Goal: Task Accomplishment & Management: Complete application form

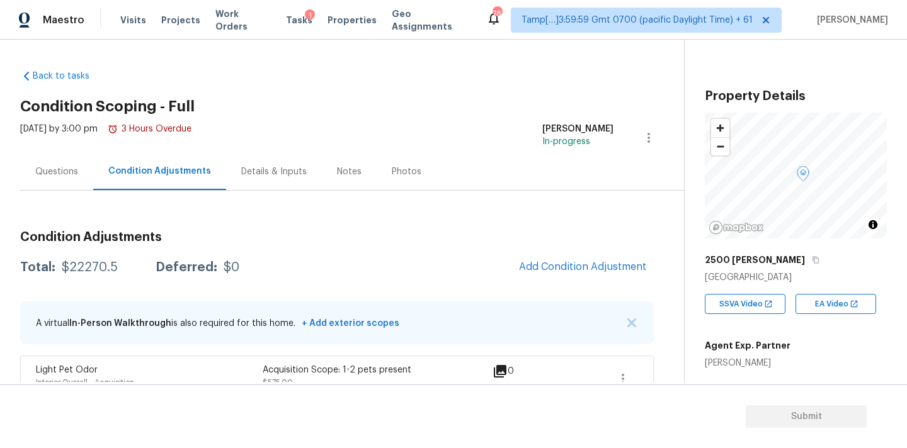
click at [69, 172] on div "Questions" at bounding box center [56, 172] width 43 height 13
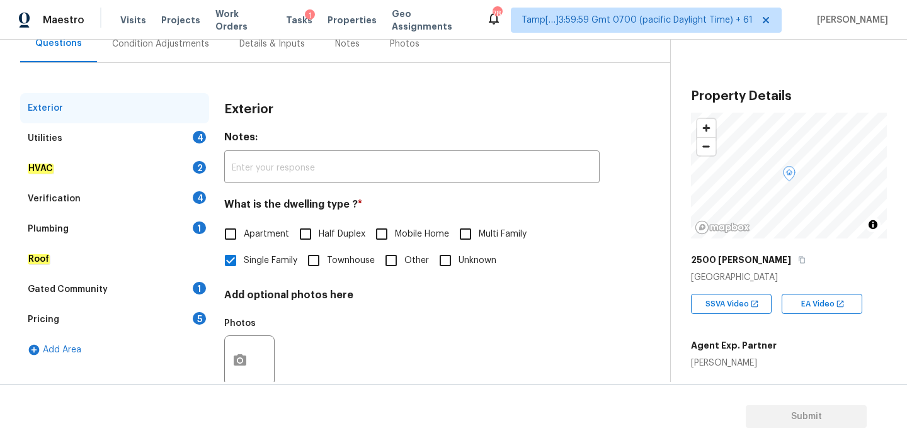
scroll to position [158, 0]
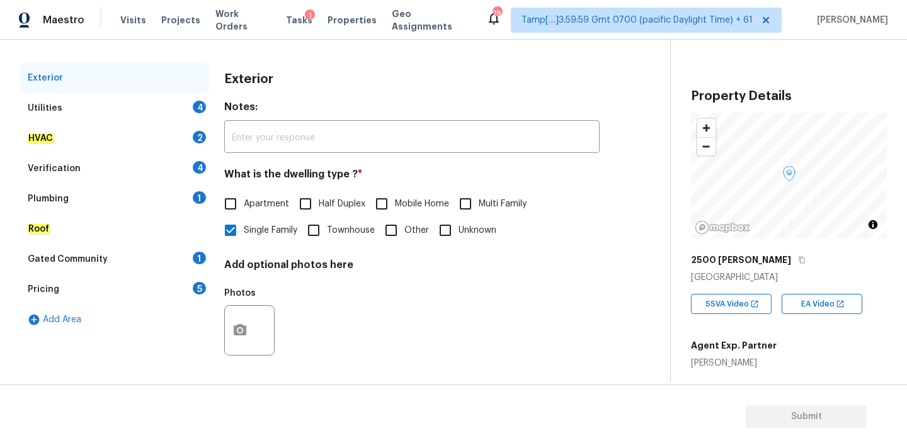
click at [180, 112] on div "Utilities 4" at bounding box center [114, 108] width 189 height 30
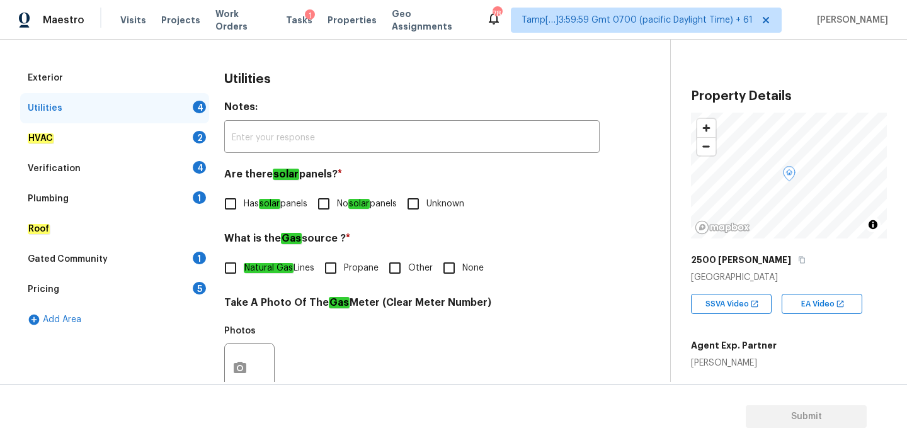
click at [368, 214] on label "No solar panels" at bounding box center [353, 204] width 86 height 26
click at [337, 214] on input "No solar panels" at bounding box center [323, 204] width 26 height 26
checkbox input "true"
click at [285, 269] on em "Natural Gas" at bounding box center [269, 268] width 50 height 10
click at [244, 269] on input "Natural Gas Lines" at bounding box center [230, 268] width 26 height 26
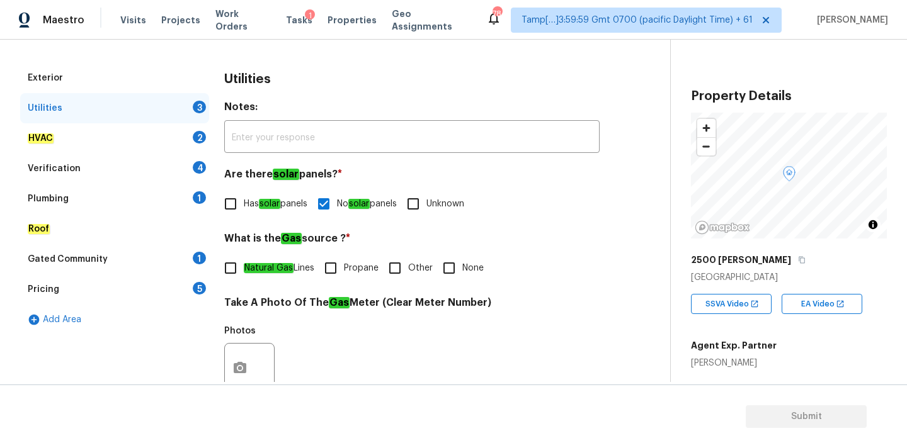
checkbox input "true"
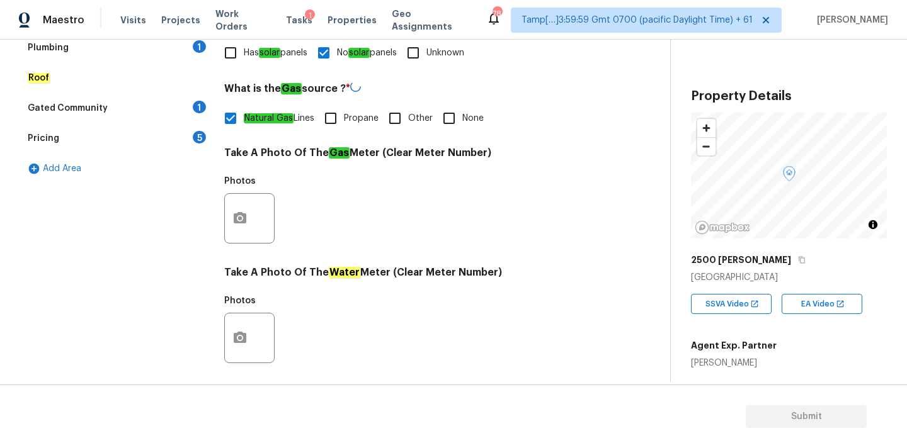
scroll to position [499, 0]
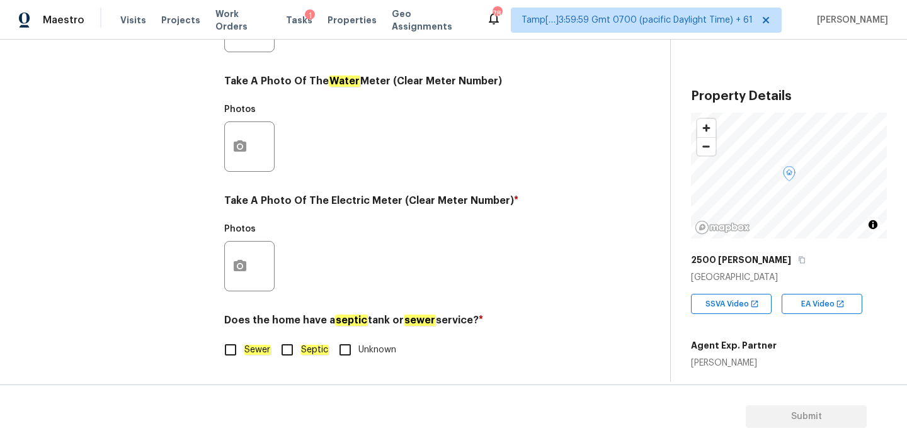
click at [261, 351] on em "Sewer" at bounding box center [257, 350] width 27 height 10
click at [244, 351] on input "Sewer" at bounding box center [230, 350] width 26 height 26
checkbox input "true"
click at [242, 246] on button "button" at bounding box center [240, 266] width 30 height 49
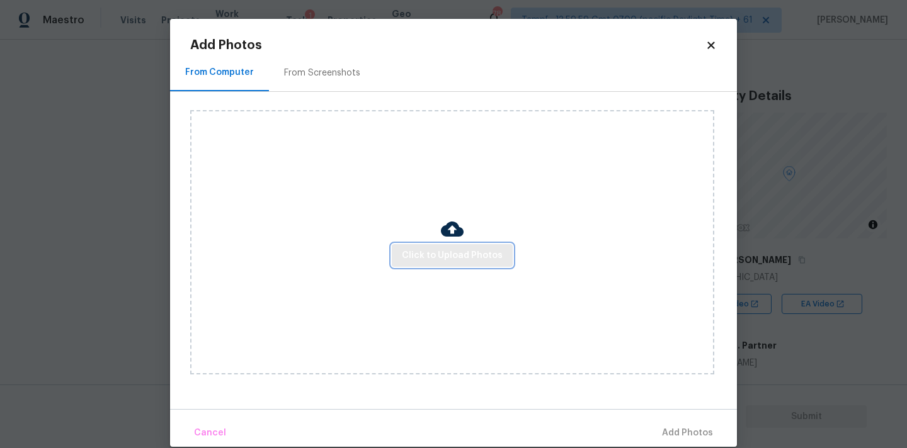
click at [436, 256] on span "Click to Upload Photos" at bounding box center [452, 256] width 101 height 16
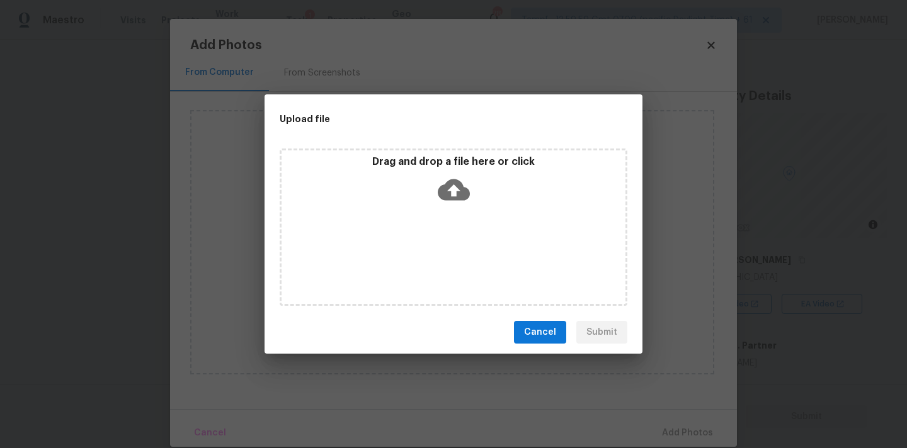
click at [446, 179] on icon at bounding box center [454, 190] width 32 height 32
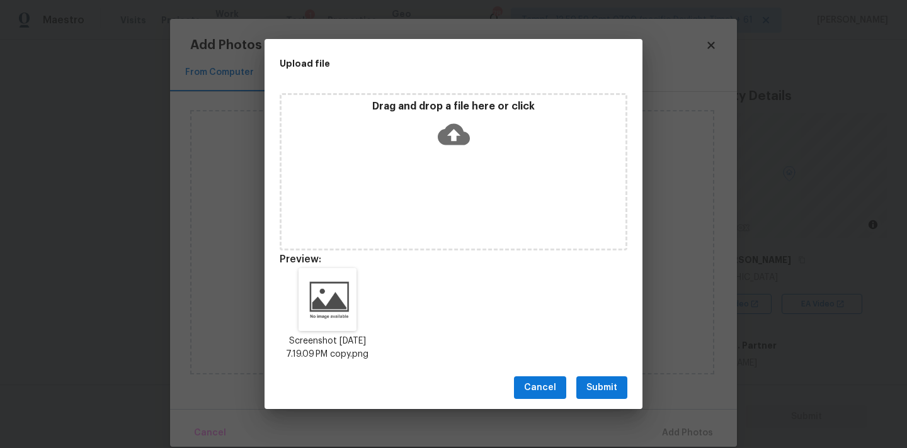
click at [584, 394] on button "Submit" at bounding box center [601, 388] width 51 height 23
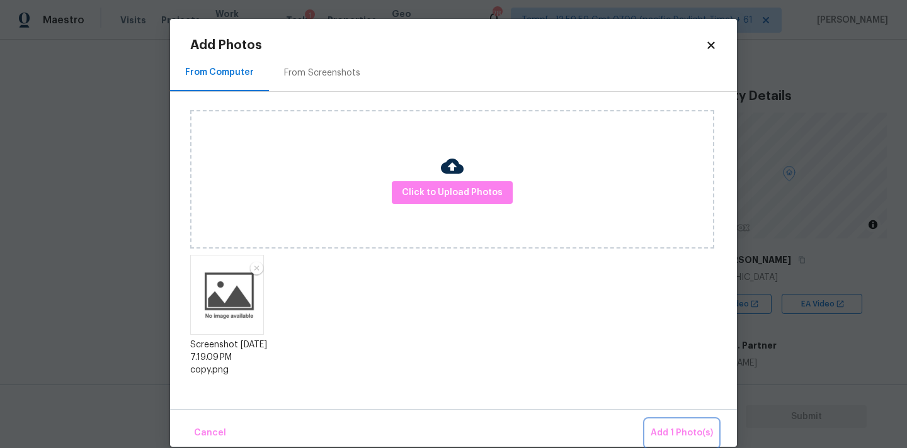
click at [657, 430] on span "Add 1 Photo(s)" at bounding box center [681, 434] width 62 height 16
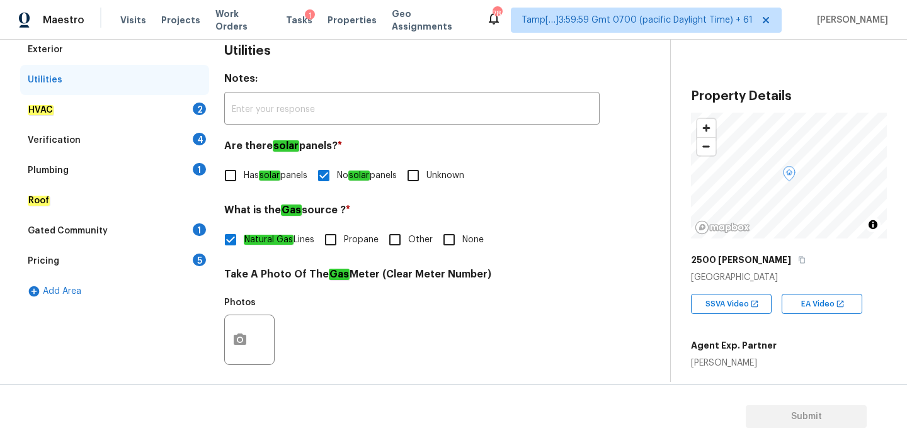
scroll to position [176, 0]
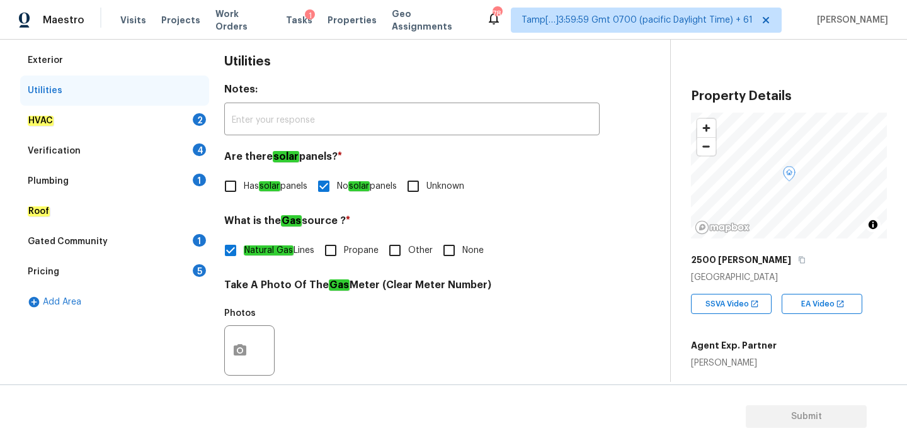
click at [168, 125] on div "HVAC 2" at bounding box center [114, 121] width 189 height 30
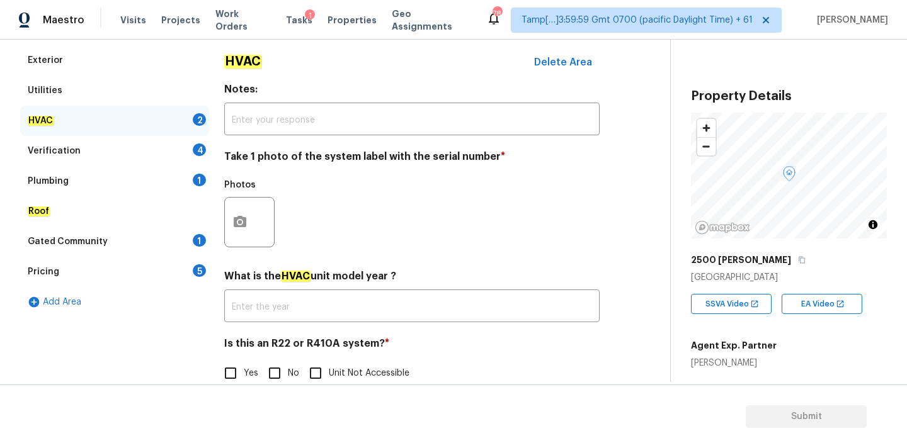
click at [272, 366] on input "No" at bounding box center [274, 373] width 26 height 26
checkbox input "true"
click at [244, 228] on icon "button" at bounding box center [239, 222] width 15 height 15
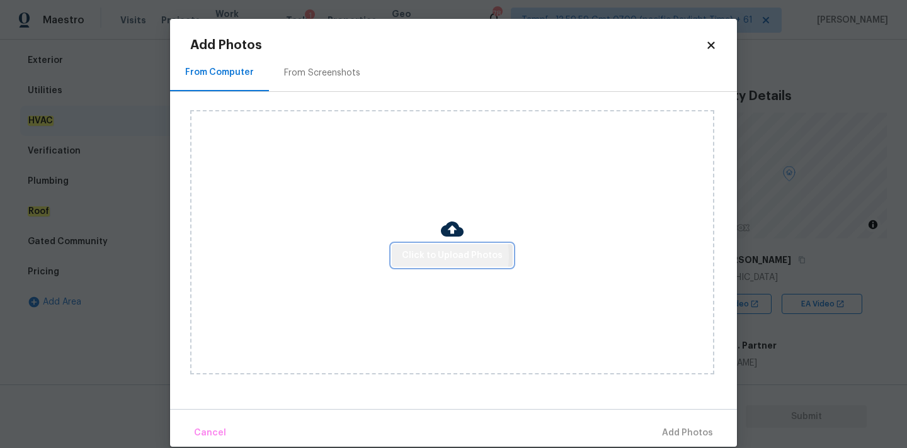
click at [439, 256] on span "Click to Upload Photos" at bounding box center [452, 256] width 101 height 16
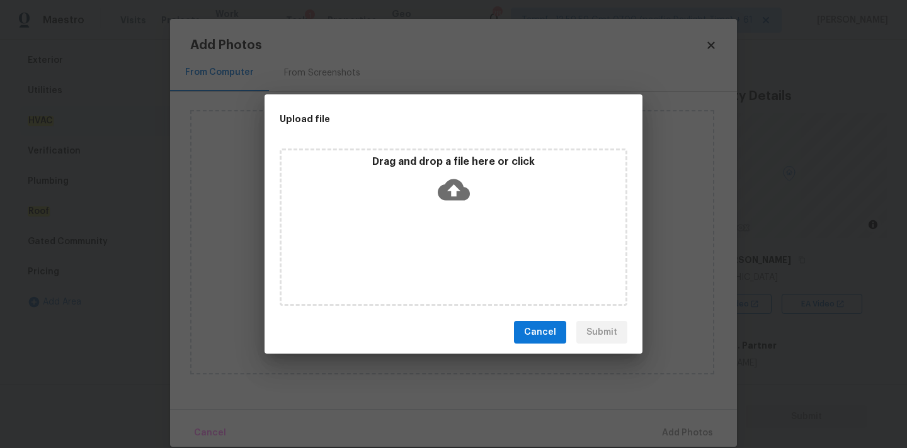
click at [448, 186] on icon at bounding box center [454, 189] width 32 height 21
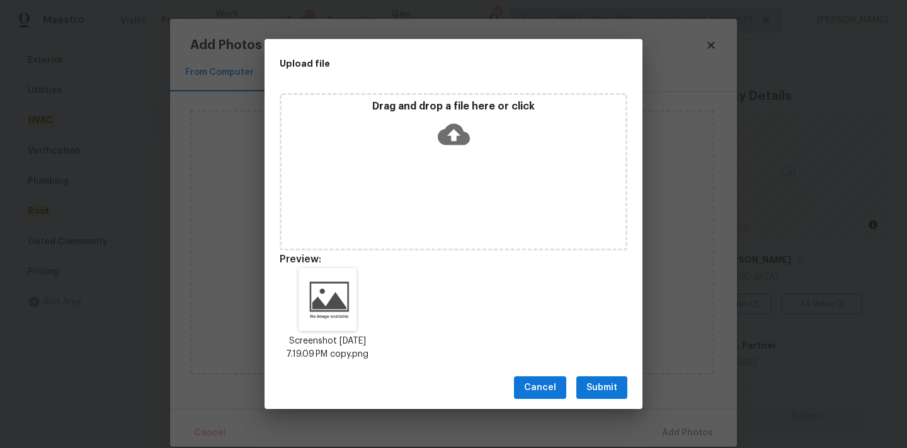
click at [604, 395] on span "Submit" at bounding box center [601, 388] width 31 height 16
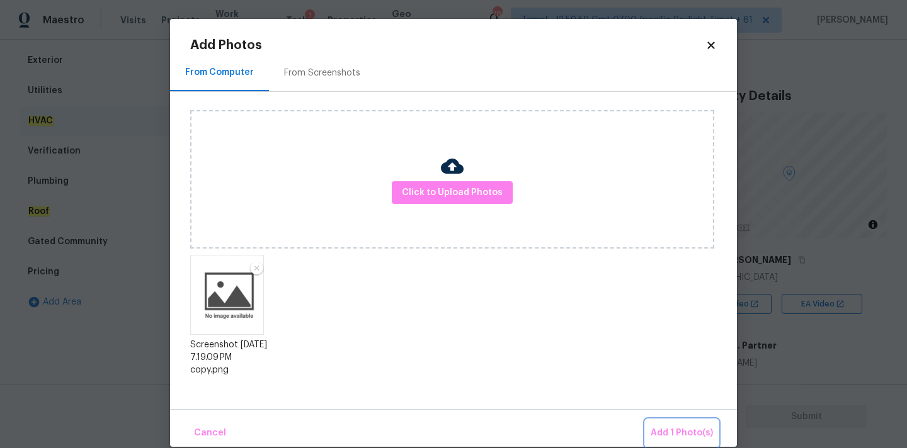
click at [683, 436] on span "Add 1 Photo(s)" at bounding box center [681, 434] width 62 height 16
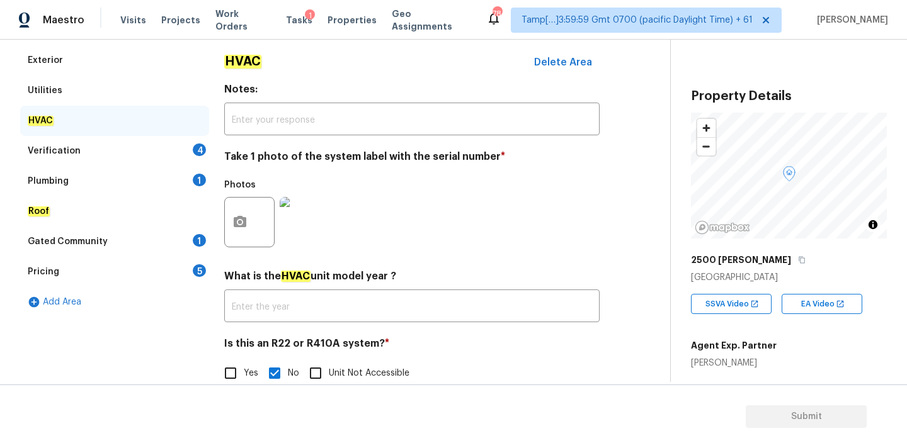
click at [178, 149] on div "Verification 4" at bounding box center [114, 151] width 189 height 30
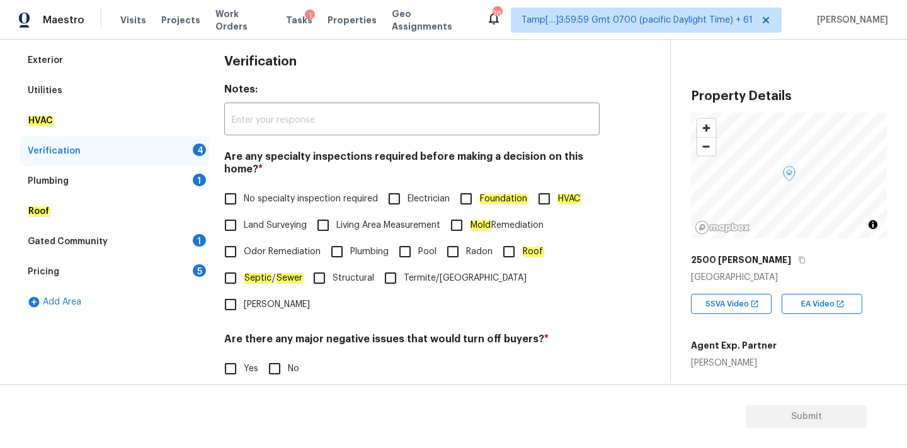
click at [283, 203] on span "No specialty inspection required" at bounding box center [311, 199] width 134 height 13
click at [244, 203] on input "No specialty inspection required" at bounding box center [230, 199] width 26 height 26
checkbox input "true"
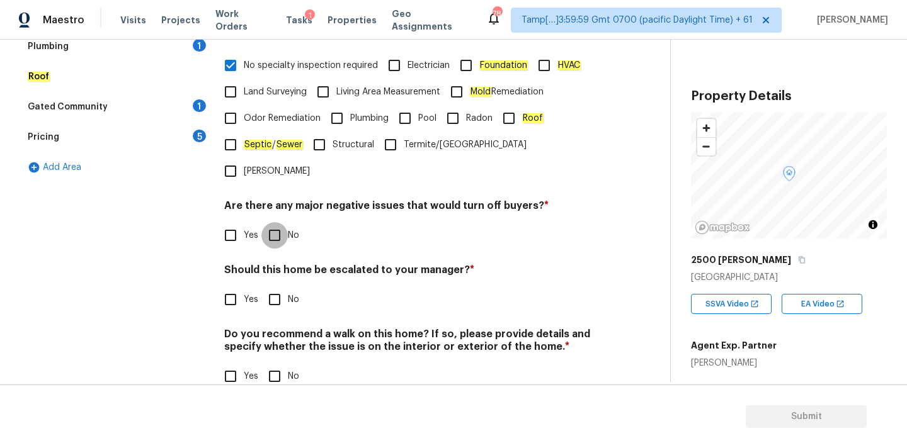
click at [283, 222] on input "No" at bounding box center [274, 235] width 26 height 26
checkbox input "true"
click at [281, 363] on input "No" at bounding box center [274, 376] width 26 height 26
checkbox input "true"
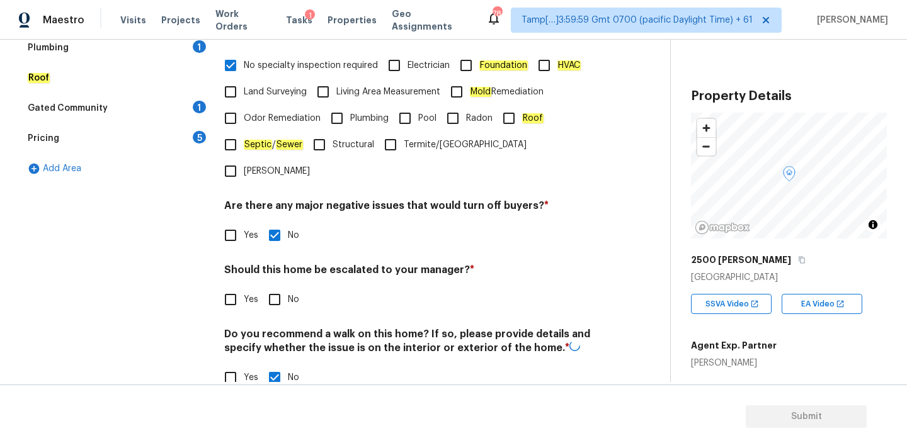
click at [239, 286] on input "Yes" at bounding box center [230, 299] width 26 height 26
checkbox input "true"
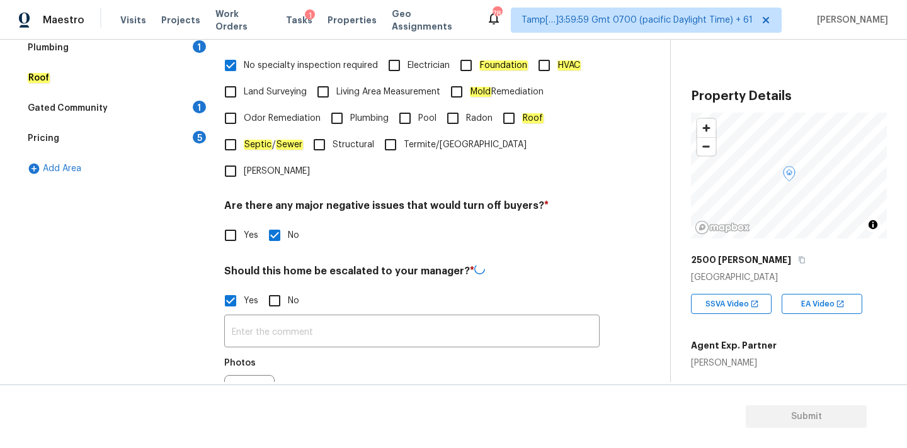
scroll to position [429, 0]
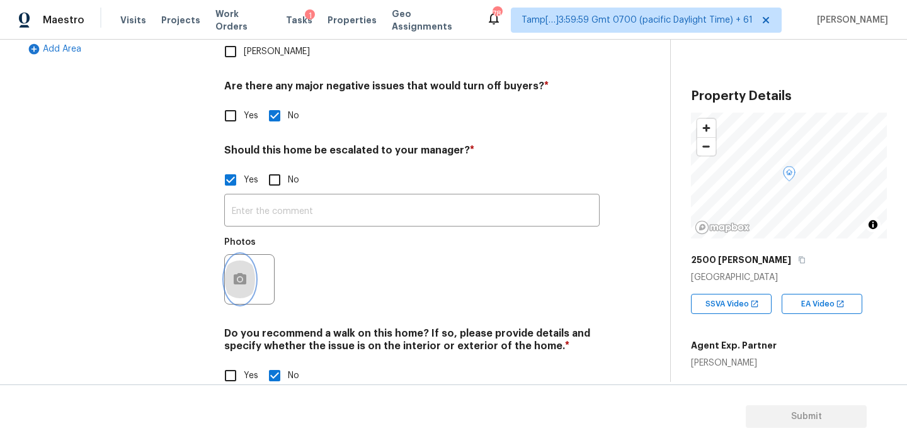
click at [238, 269] on button "button" at bounding box center [240, 279] width 30 height 49
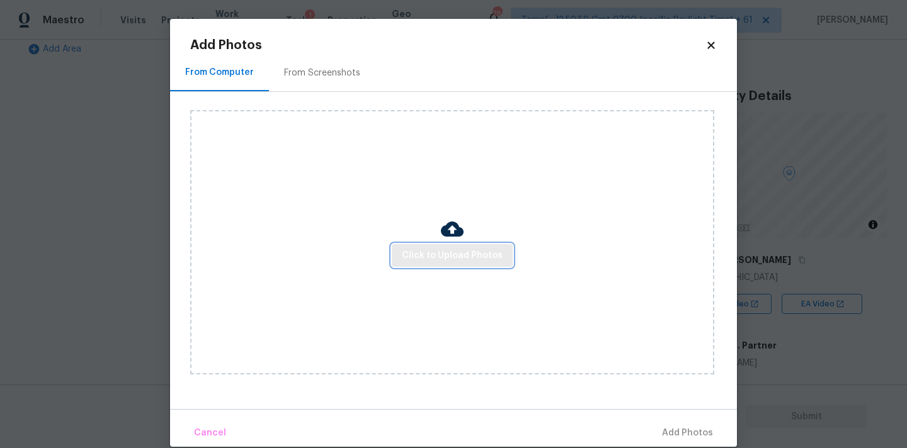
click at [422, 252] on span "Click to Upload Photos" at bounding box center [452, 256] width 101 height 16
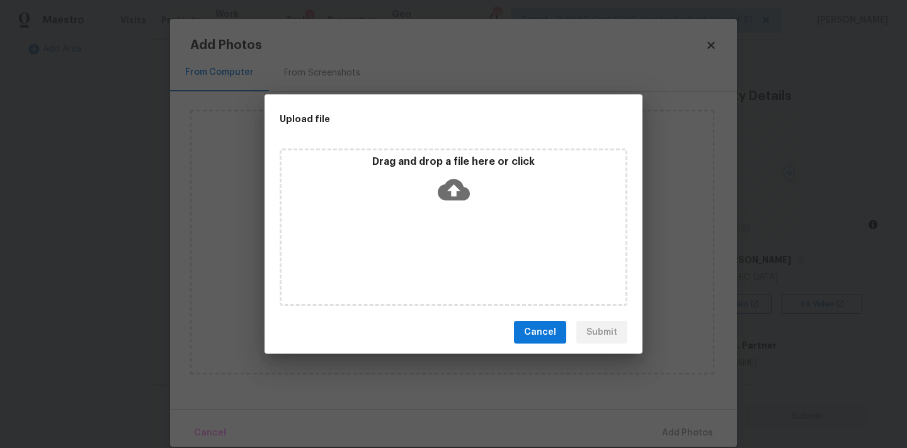
click at [447, 190] on icon at bounding box center [454, 189] width 32 height 21
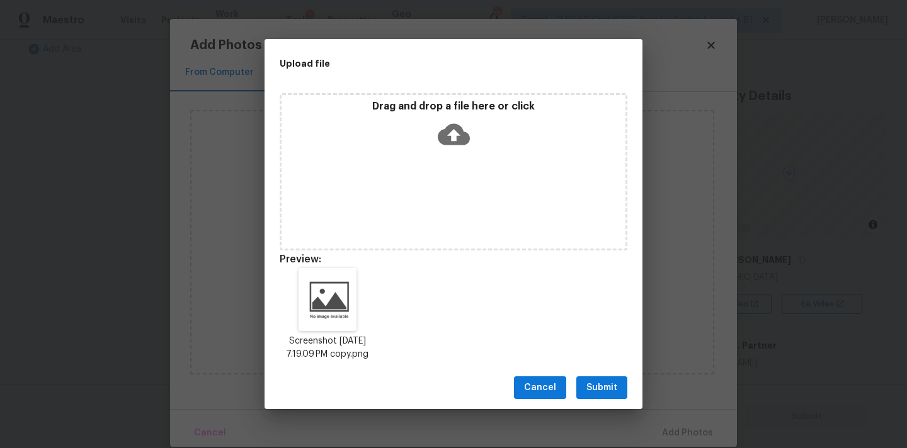
click at [620, 394] on button "Submit" at bounding box center [601, 388] width 51 height 23
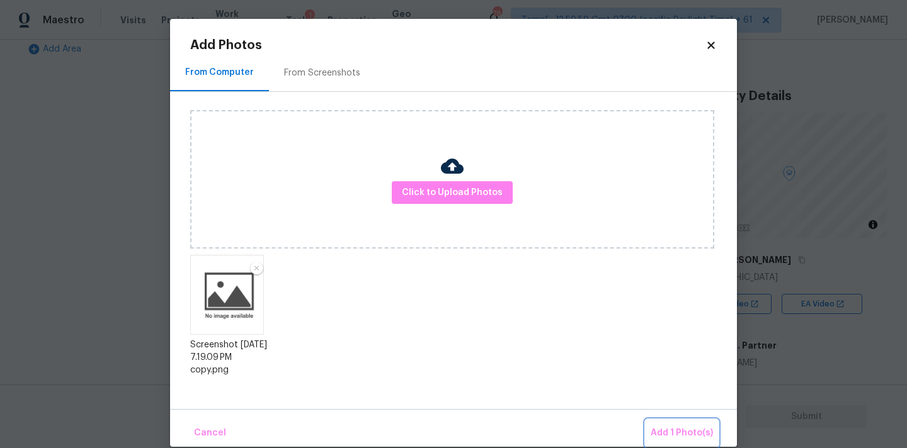
click at [670, 425] on button "Add 1 Photo(s)" at bounding box center [681, 433] width 72 height 27
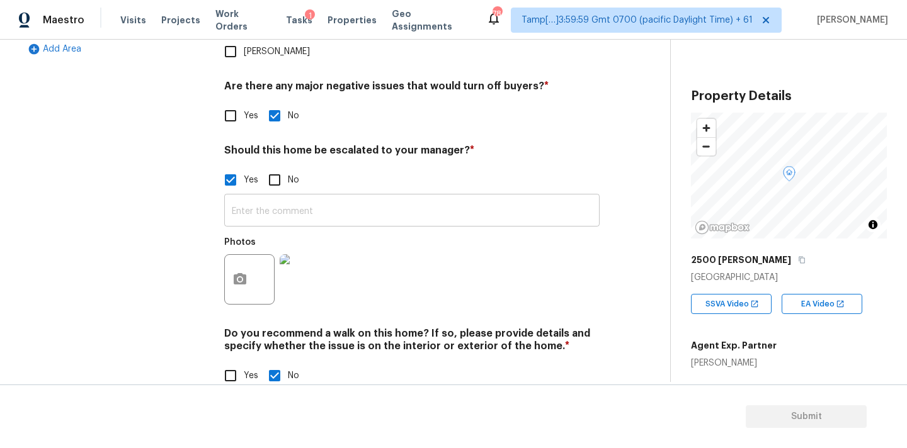
click at [278, 197] on input "text" at bounding box center [411, 212] width 375 height 30
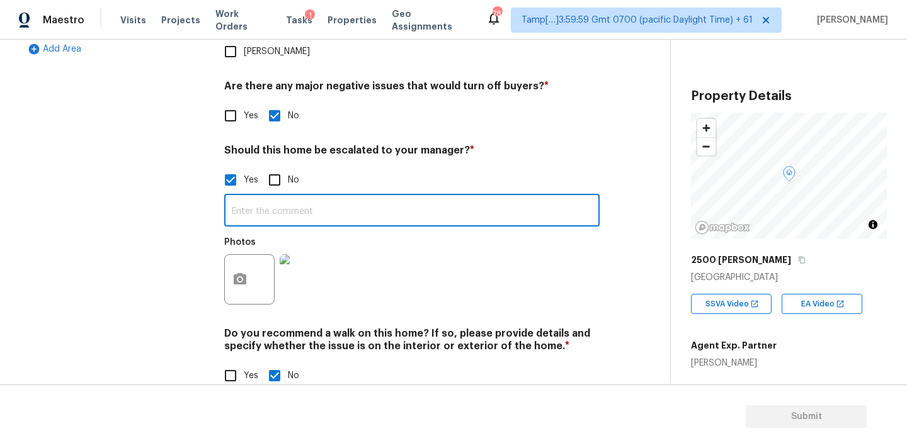
paste input "This is ALA / kitchen table property, needs review. Hence, escalated to MM."
drag, startPoint x: 279, startPoint y: 184, endPoint x: 337, endPoint y: 184, distance: 57.9
click at [337, 197] on input "This is ALA / kitchen table property, needs review. Hence, escalated to MM." at bounding box center [411, 212] width 375 height 30
type input "This is ALA property, needs review. Hence, escalated to MM."
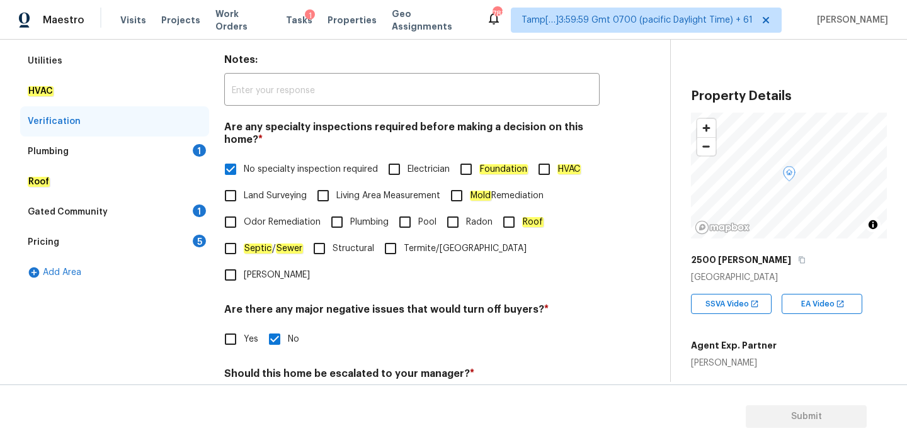
click at [183, 149] on div "Plumbing 1" at bounding box center [114, 152] width 189 height 30
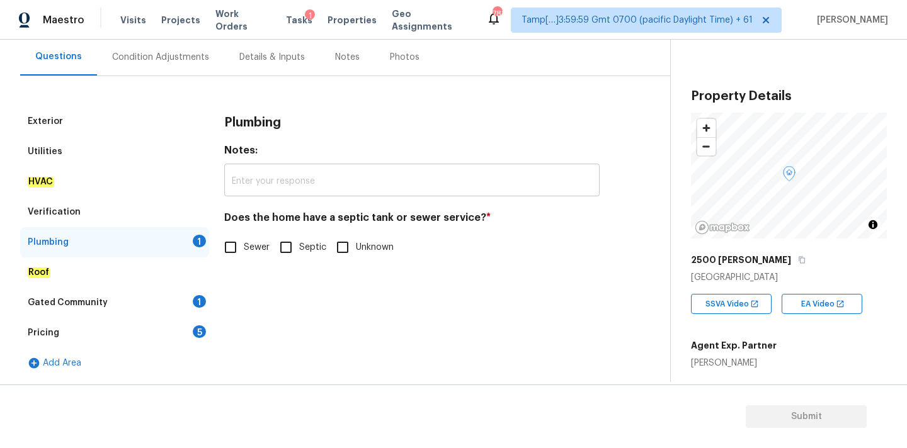
scroll to position [115, 0]
click at [249, 247] on em "Sewer" at bounding box center [257, 247] width 27 height 10
click at [244, 247] on input "Sewer" at bounding box center [230, 247] width 26 height 26
checkbox input "true"
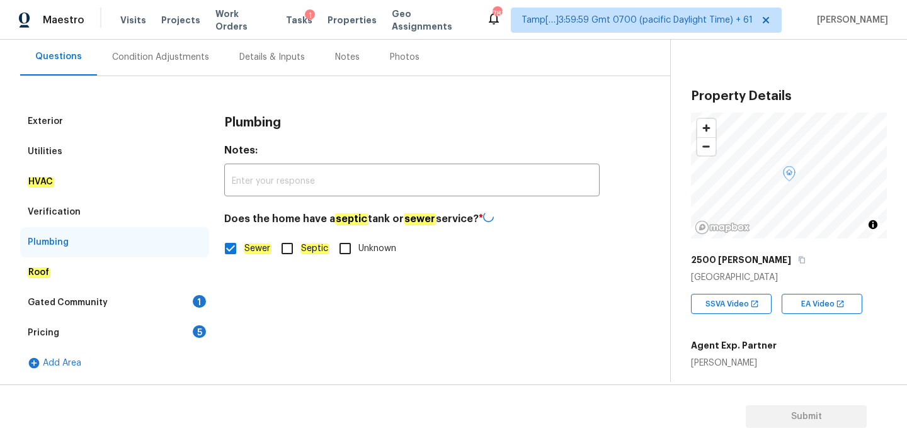
click at [195, 297] on div "1" at bounding box center [199, 301] width 13 height 13
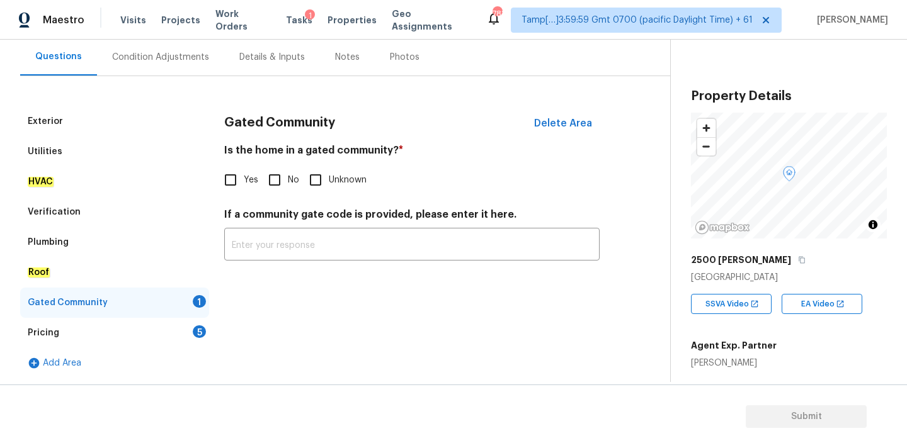
click at [280, 186] on input "No" at bounding box center [274, 180] width 26 height 26
checkbox input "true"
click at [184, 338] on div "Pricing 5" at bounding box center [114, 333] width 189 height 30
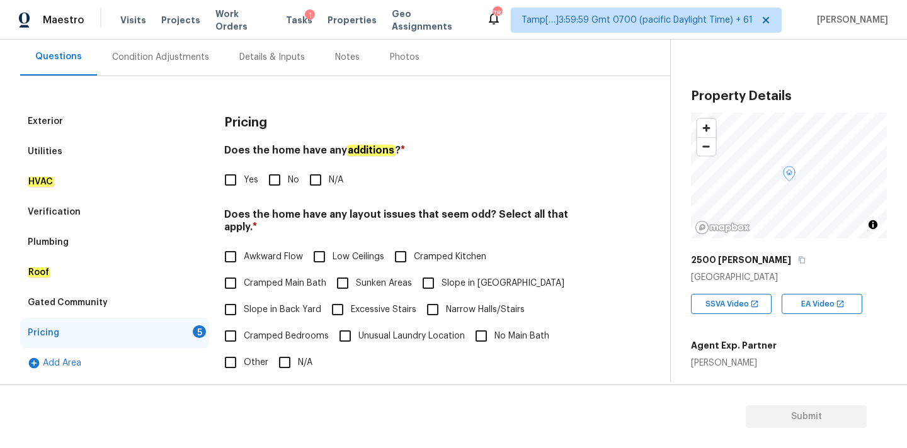
click at [290, 188] on label "No" at bounding box center [280, 180] width 38 height 26
click at [288, 188] on input "No" at bounding box center [274, 180] width 26 height 26
checkbox input "true"
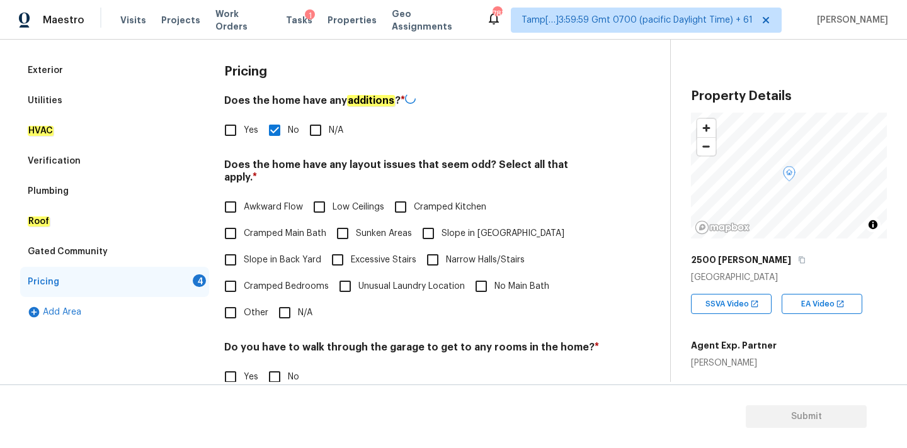
scroll to position [298, 0]
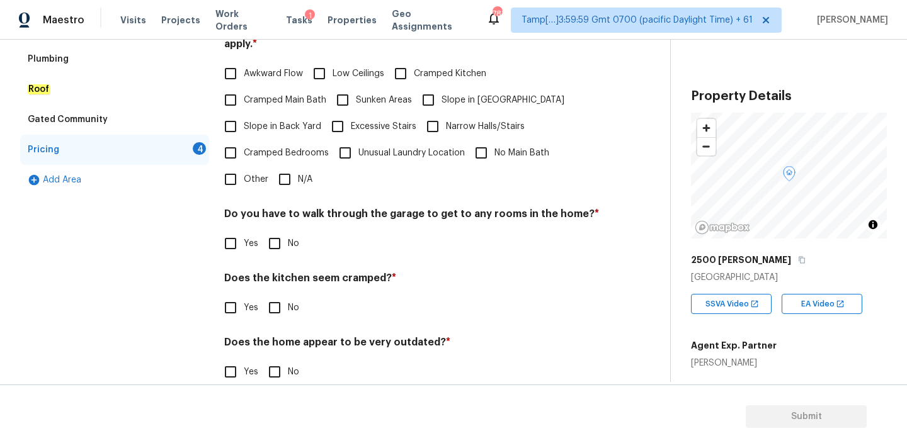
click at [292, 171] on input "N/A" at bounding box center [284, 179] width 26 height 26
checkbox input "true"
click at [274, 241] on input "No" at bounding box center [274, 245] width 26 height 26
checkbox input "true"
click at [275, 295] on input "No" at bounding box center [274, 308] width 26 height 26
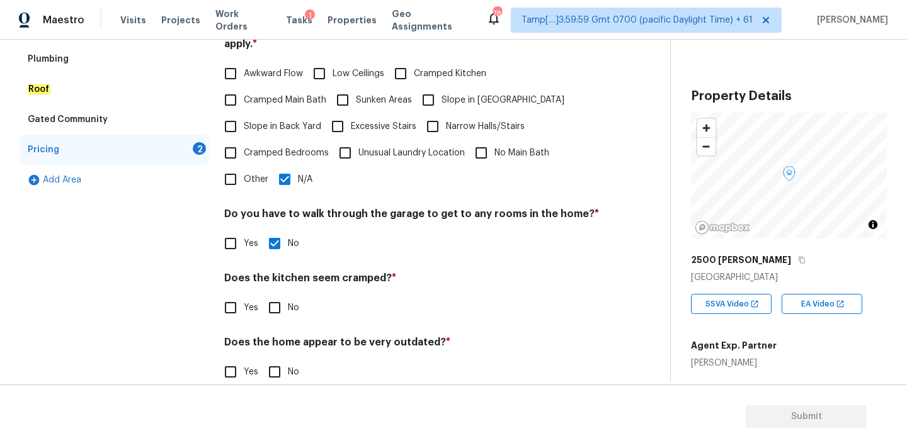
checkbox input "true"
click at [275, 366] on input "No" at bounding box center [274, 373] width 26 height 26
checkbox input "true"
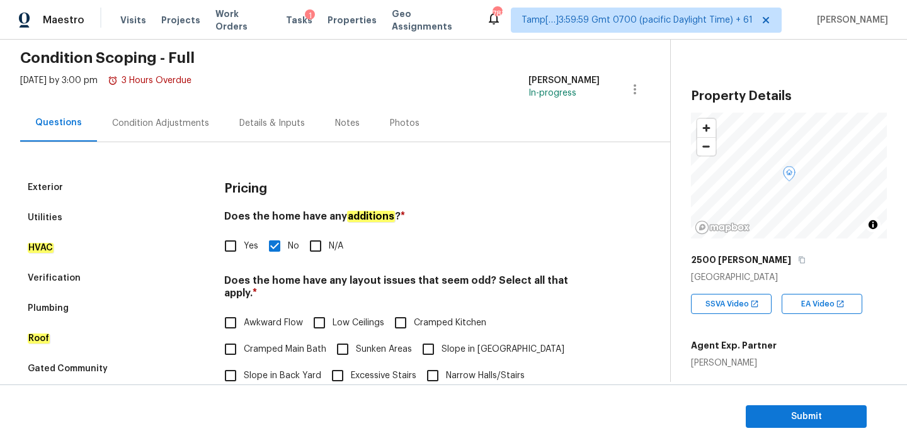
scroll to position [0, 0]
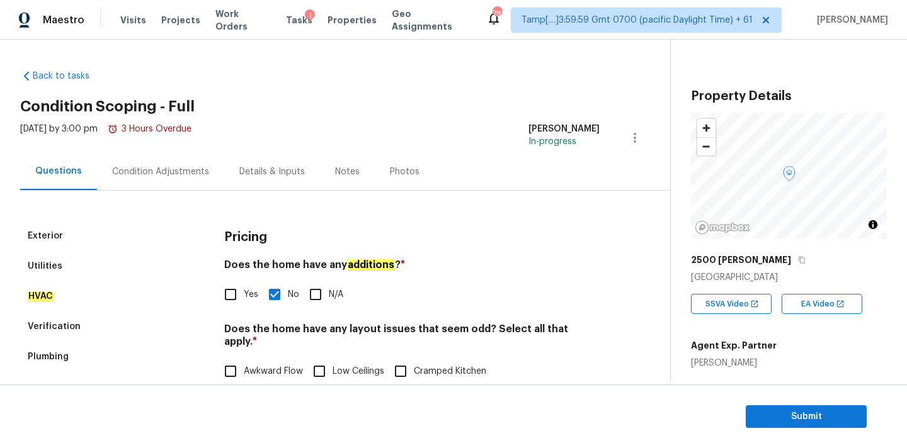
click at [178, 166] on div "Condition Adjustments" at bounding box center [160, 172] width 97 height 13
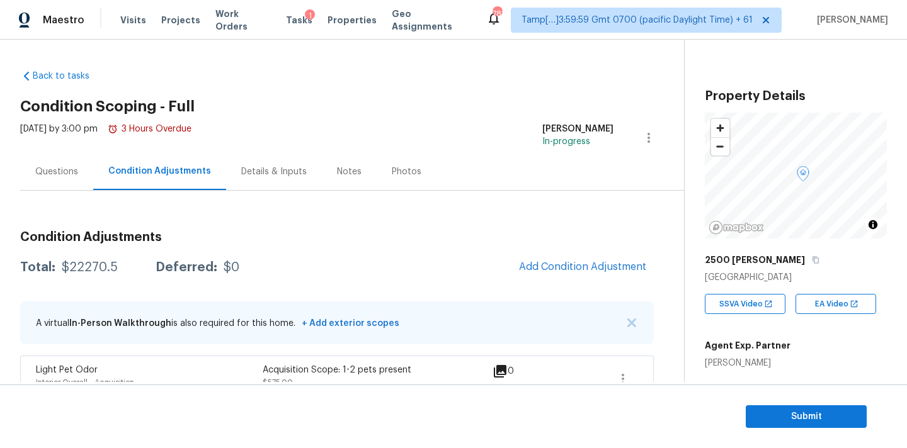
scroll to position [116, 0]
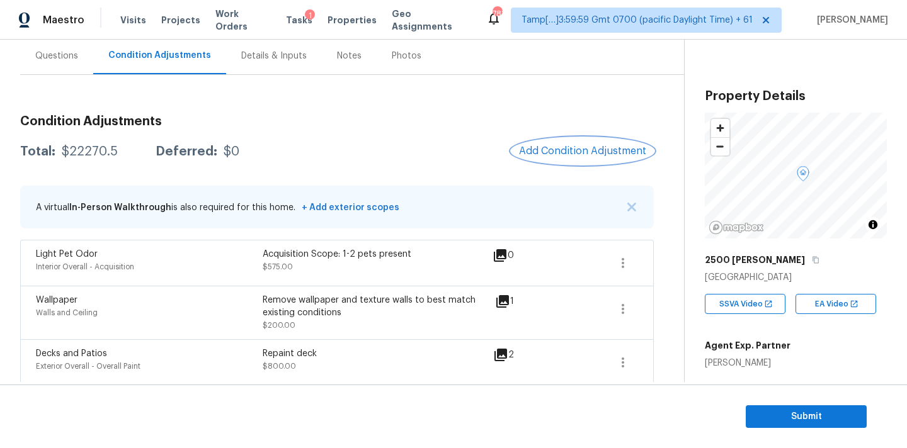
click at [599, 149] on span "Add Condition Adjustment" at bounding box center [582, 150] width 127 height 11
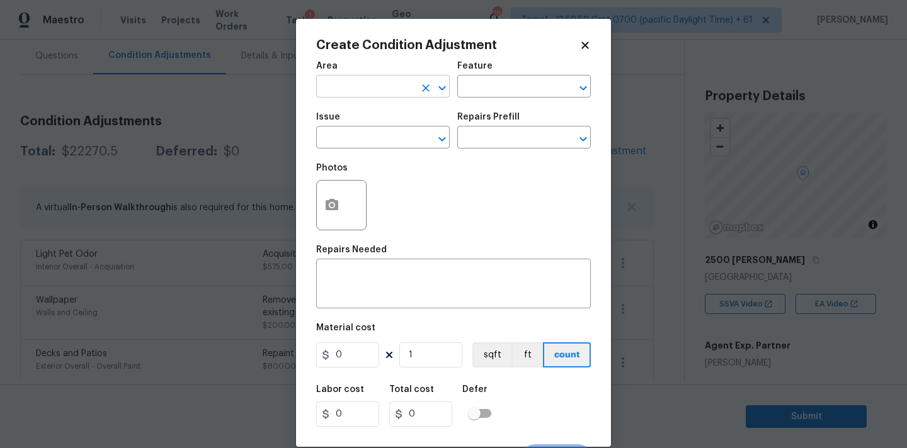
click at [360, 83] on input "text" at bounding box center [365, 88] width 98 height 20
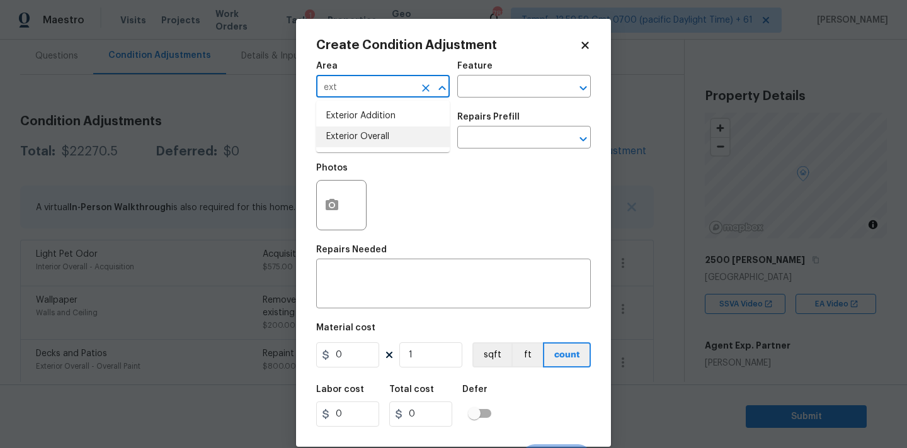
click at [360, 137] on li "Exterior Overall" at bounding box center [382, 137] width 133 height 21
type input "Exterior Overall"
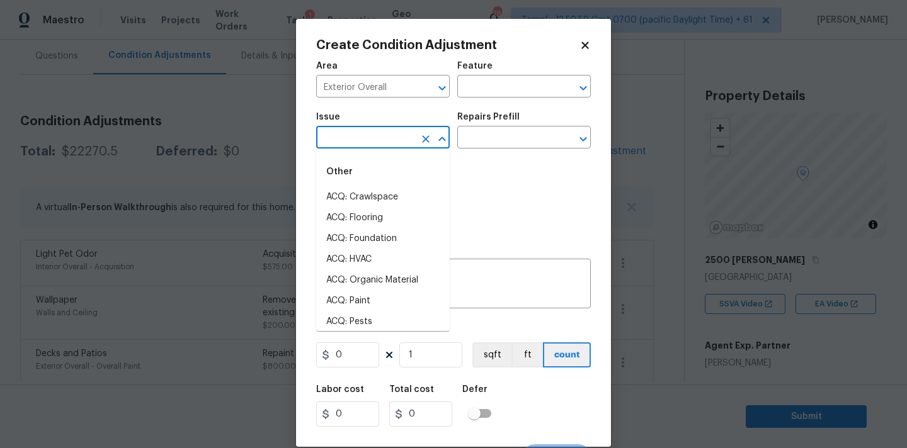
click at [360, 137] on input "text" at bounding box center [365, 139] width 98 height 20
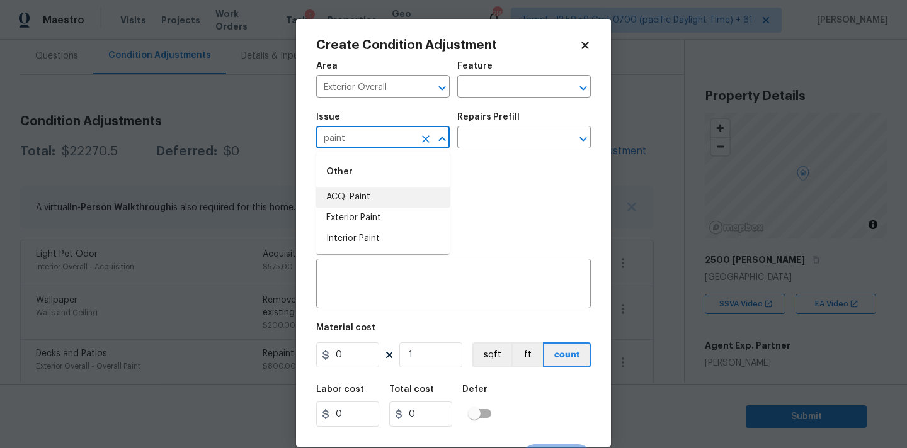
drag, startPoint x: 356, startPoint y: 197, endPoint x: 365, endPoint y: 191, distance: 10.5
click at [356, 197] on li "ACQ: Paint" at bounding box center [382, 197] width 133 height 21
type input "ACQ: Paint"
click at [509, 143] on input "text" at bounding box center [506, 139] width 98 height 20
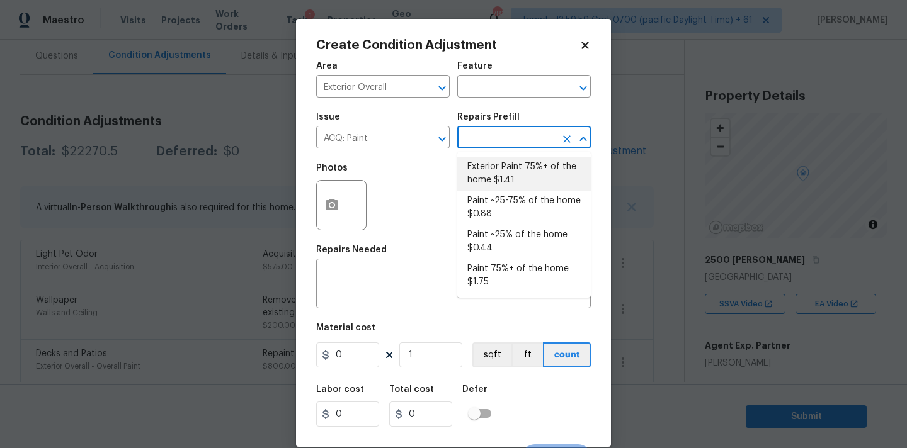
click at [509, 173] on li "Exterior Paint 75%+ of the home $1.41" at bounding box center [523, 174] width 133 height 34
type input "Acquisition"
type textarea "Acquisition Scope: 75%+ of the home exterior will likely require paint"
type input "1.41"
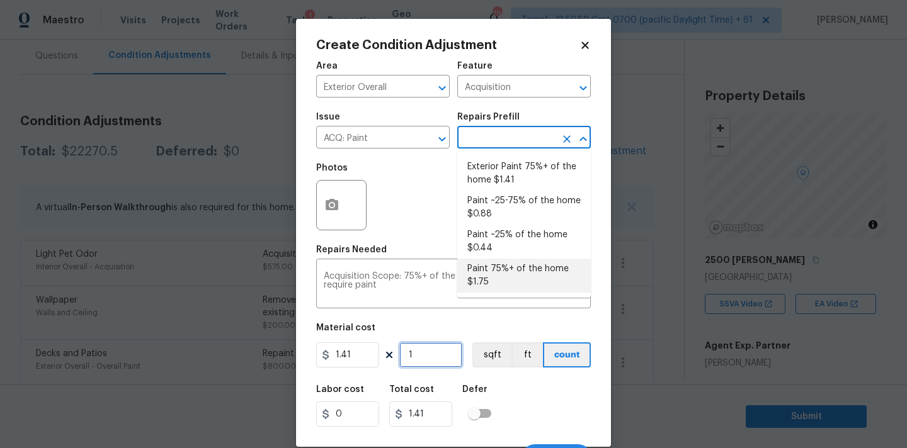
click at [434, 357] on input "1" at bounding box center [430, 355] width 63 height 25
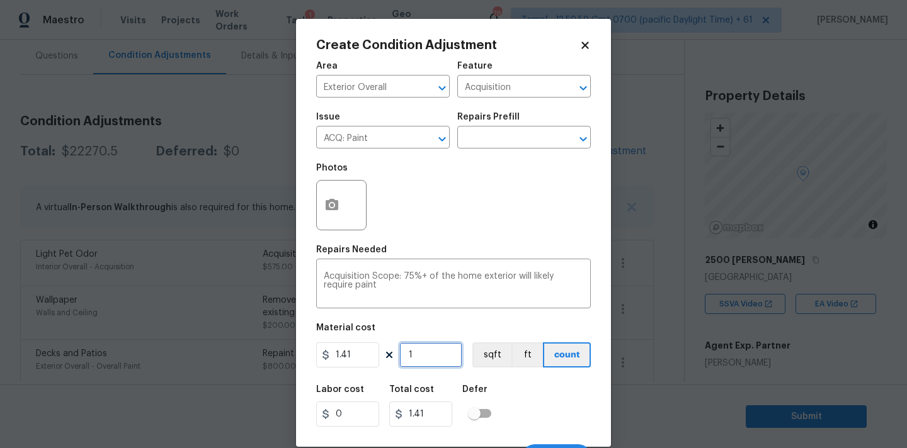
click at [434, 357] on input "1" at bounding box center [430, 355] width 63 height 25
type input "2"
type input "2.82"
type input "20"
type input "28.2"
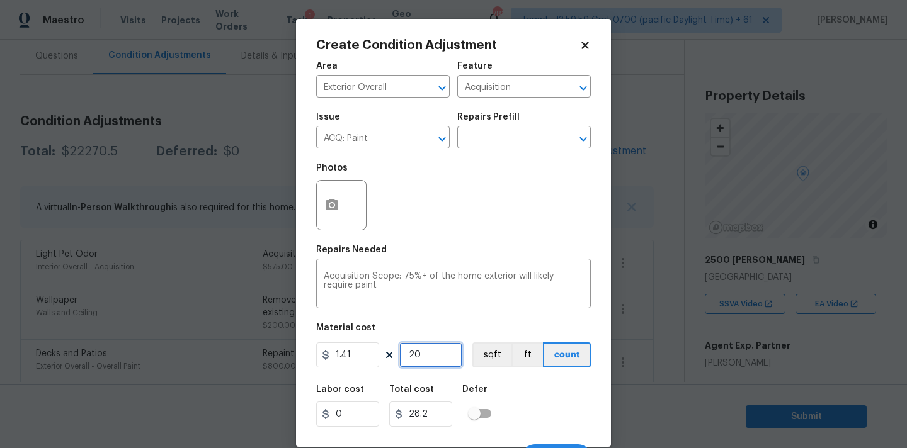
type input "201"
type input "283.41"
type input "2012"
type input "2836.92"
type input "2012"
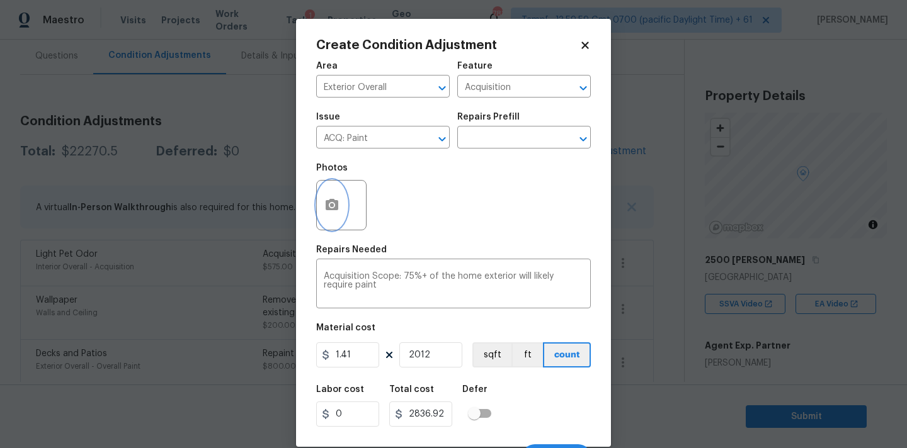
click at [332, 210] on icon "button" at bounding box center [332, 204] width 13 height 11
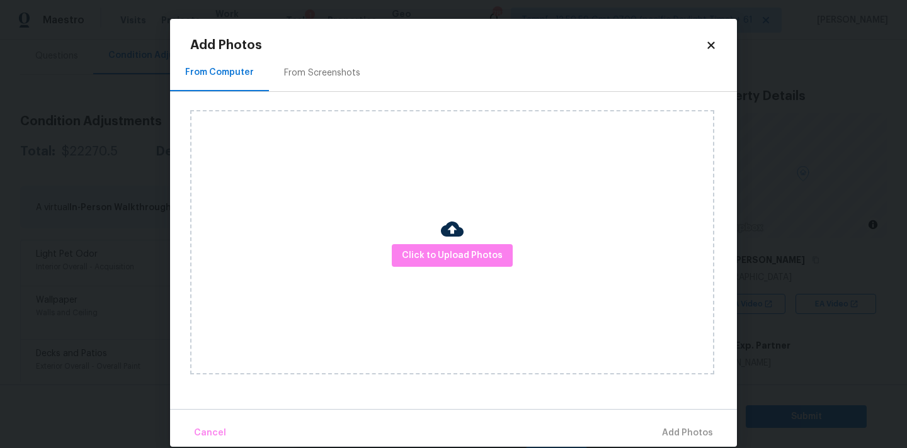
click at [326, 69] on div "From Screenshots" at bounding box center [322, 73] width 76 height 13
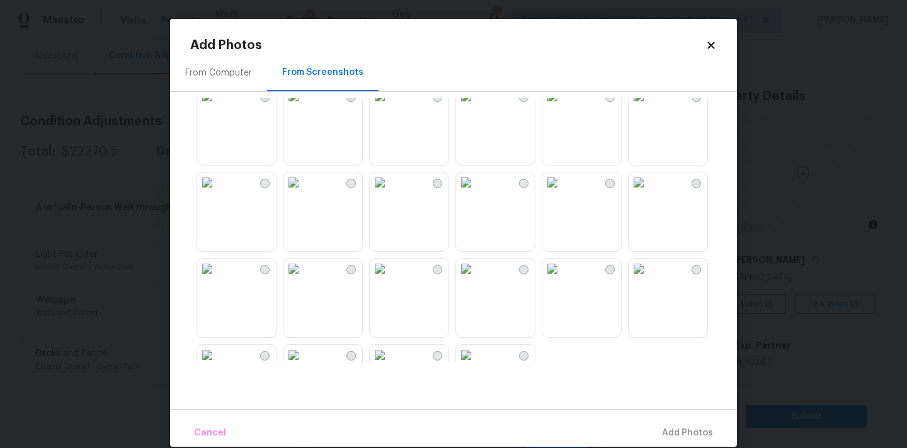
scroll to position [1128, 0]
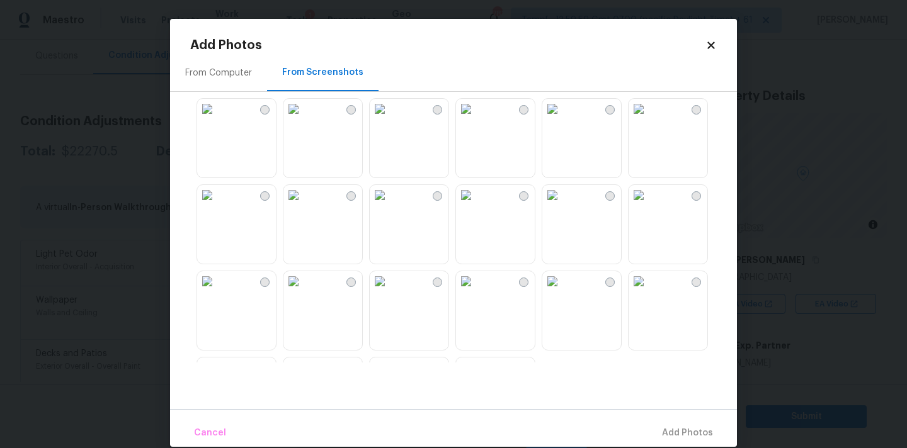
click at [648, 205] on img at bounding box center [638, 195] width 20 height 20
click at [476, 205] on img at bounding box center [466, 195] width 20 height 20
click at [648, 208] on img at bounding box center [638, 198] width 20 height 20
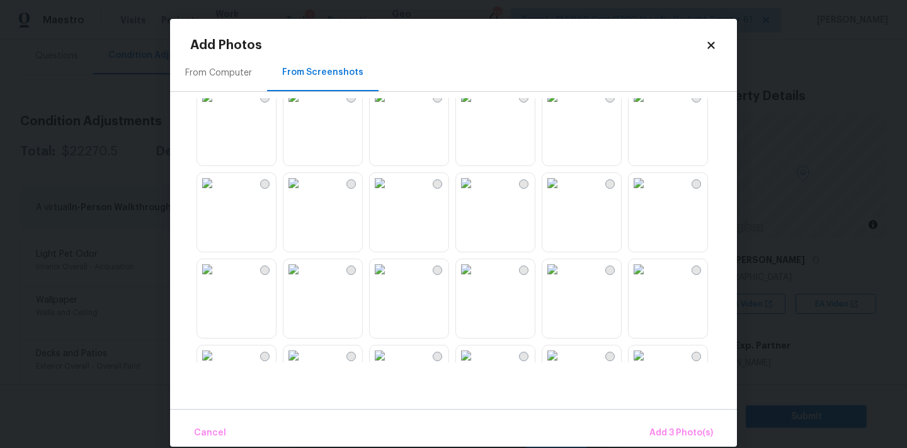
scroll to position [333, 0]
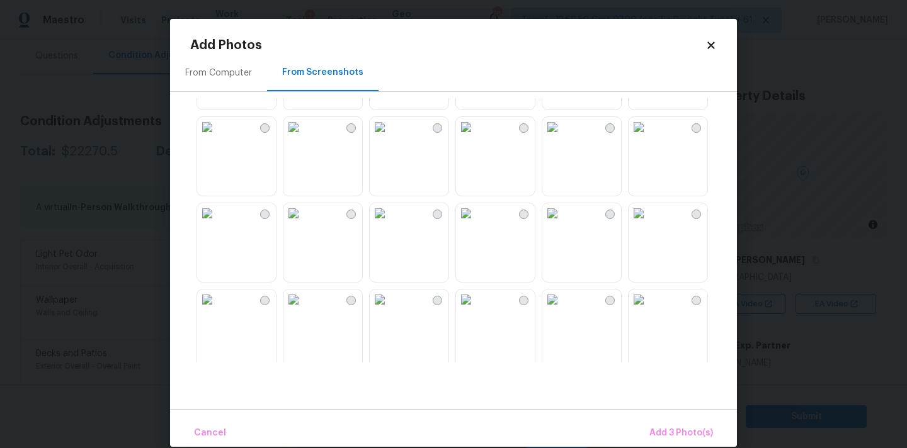
click at [390, 310] on img at bounding box center [380, 300] width 20 height 20
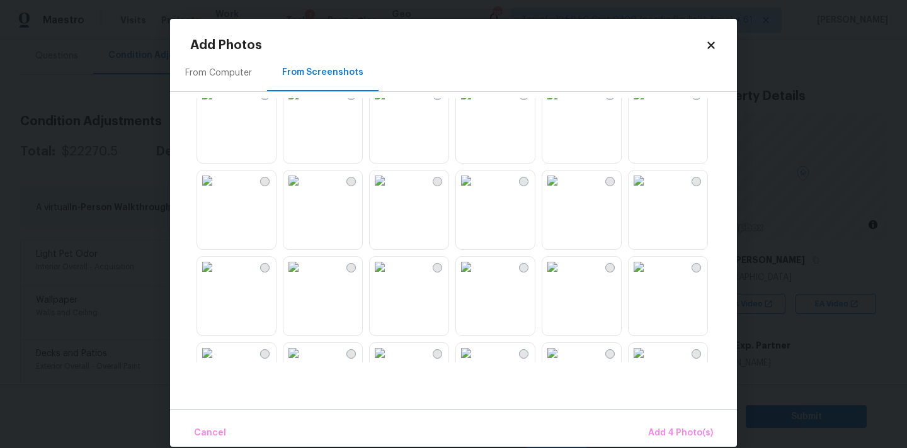
scroll to position [178, 0]
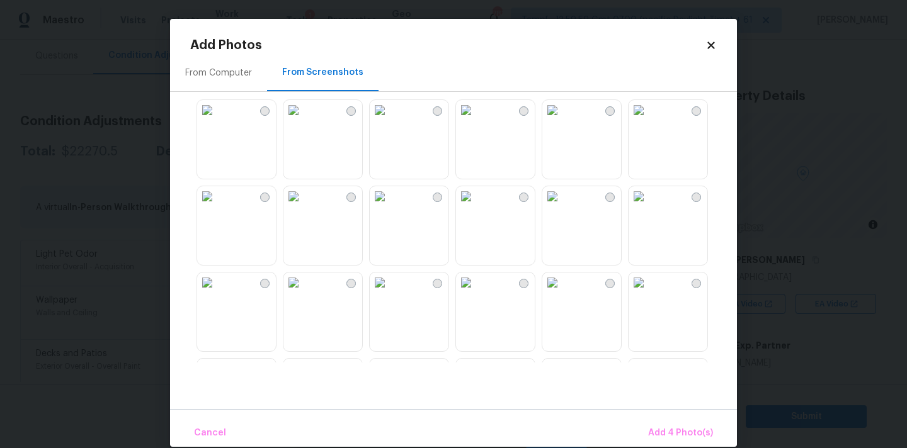
click at [476, 293] on img at bounding box center [466, 283] width 20 height 20
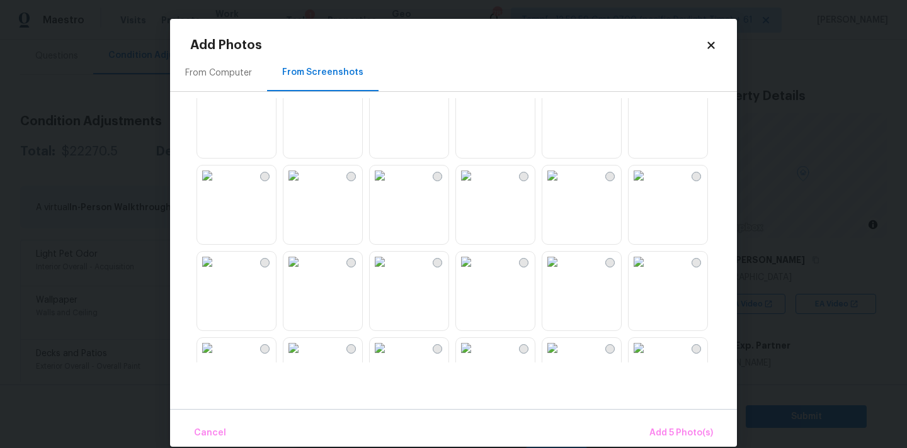
scroll to position [0, 0]
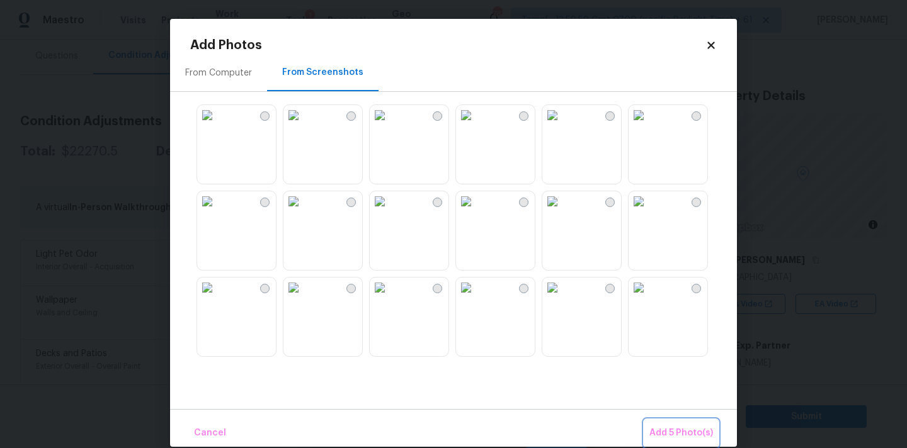
click at [664, 433] on span "Add 5 Photo(s)" at bounding box center [681, 434] width 64 height 16
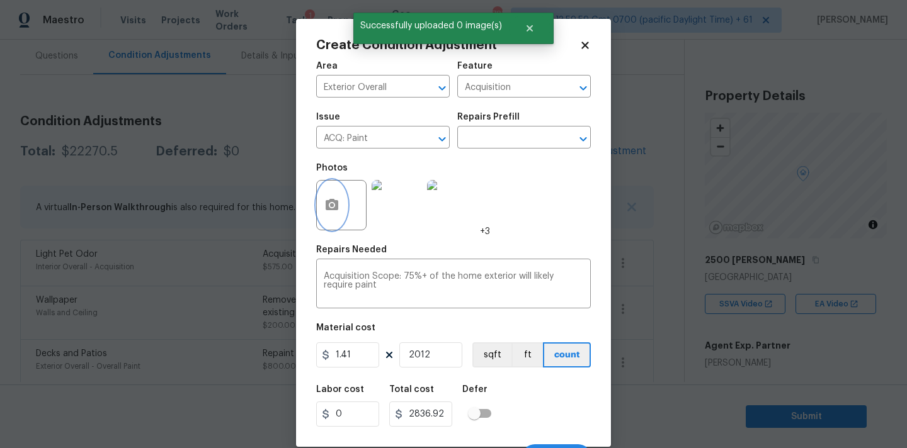
scroll to position [22, 0]
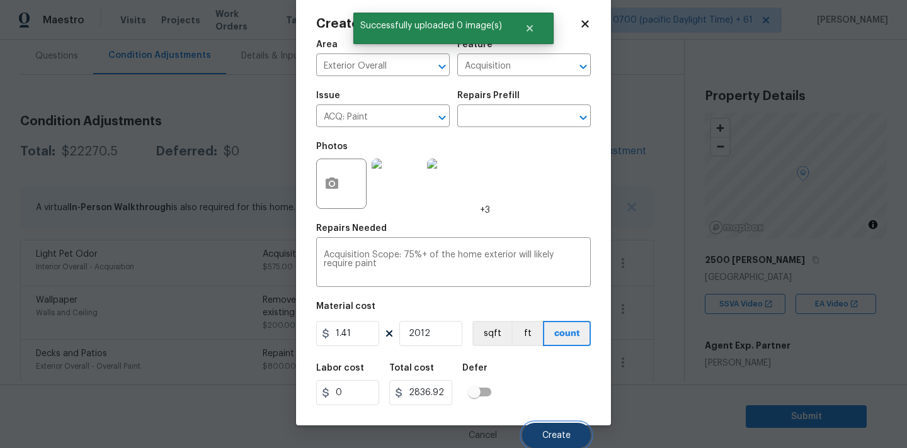
click at [551, 431] on span "Create" at bounding box center [556, 435] width 28 height 9
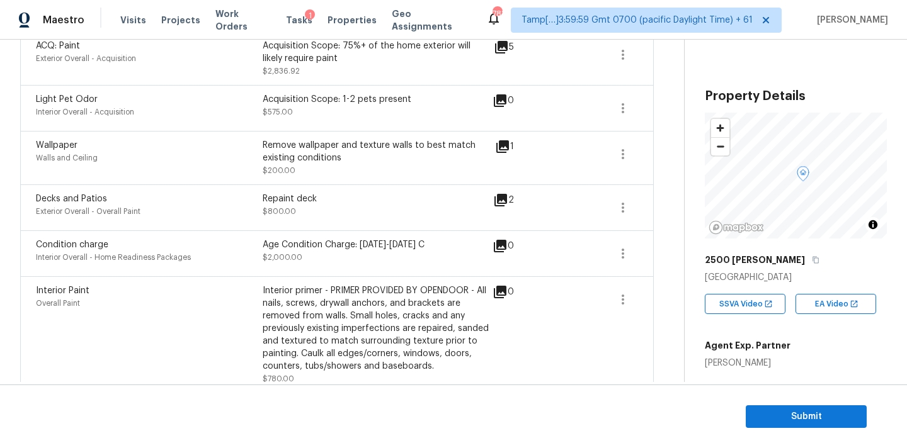
scroll to position [77, 0]
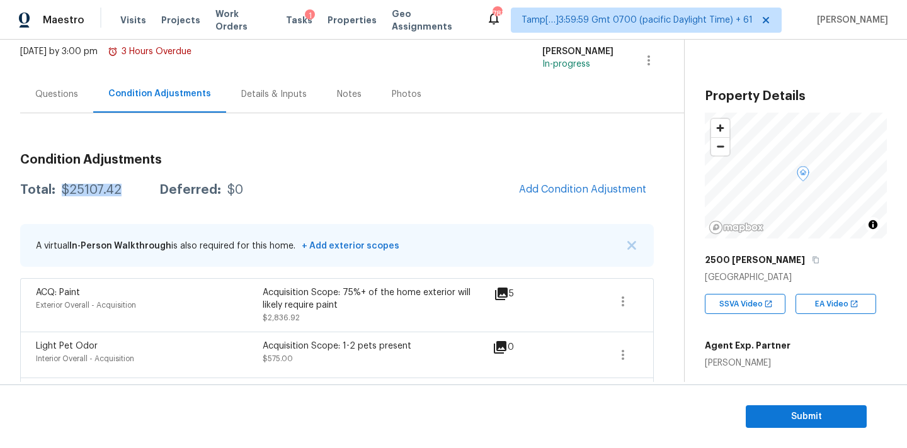
copy div "$25107.42"
drag, startPoint x: 57, startPoint y: 190, endPoint x: 133, endPoint y: 190, distance: 76.2
click at [133, 190] on div "Total: $25107.42 Deferred: $0" at bounding box center [131, 190] width 223 height 13
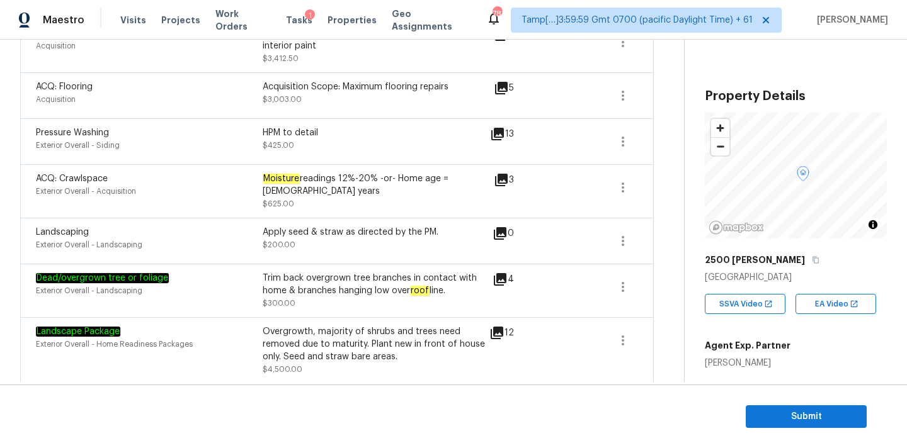
scroll to position [789, 0]
click at [625, 193] on icon "button" at bounding box center [622, 188] width 15 height 15
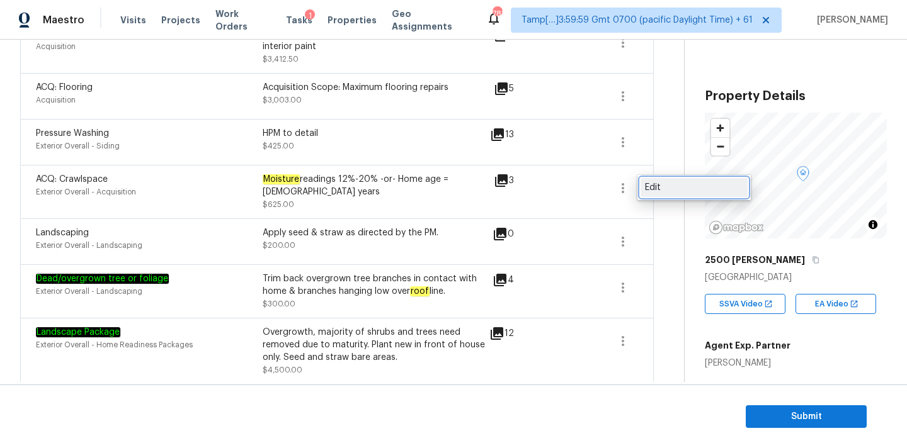
click at [665, 192] on div "Edit" at bounding box center [694, 187] width 98 height 13
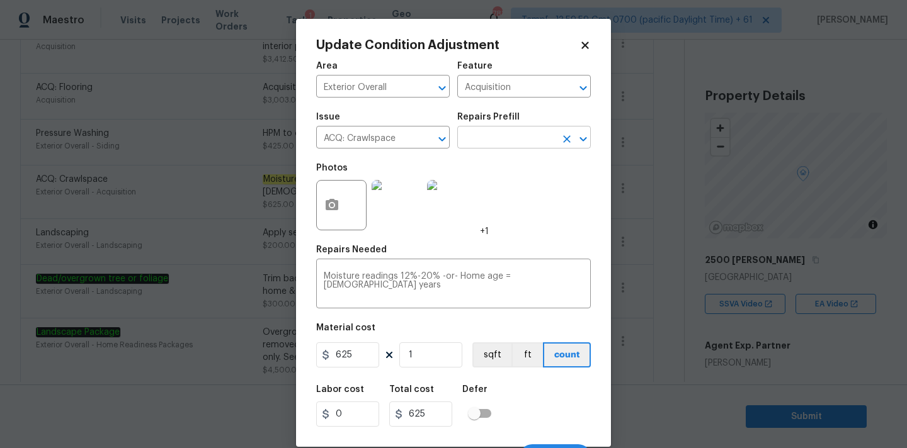
click at [517, 140] on input "text" at bounding box center [506, 139] width 98 height 20
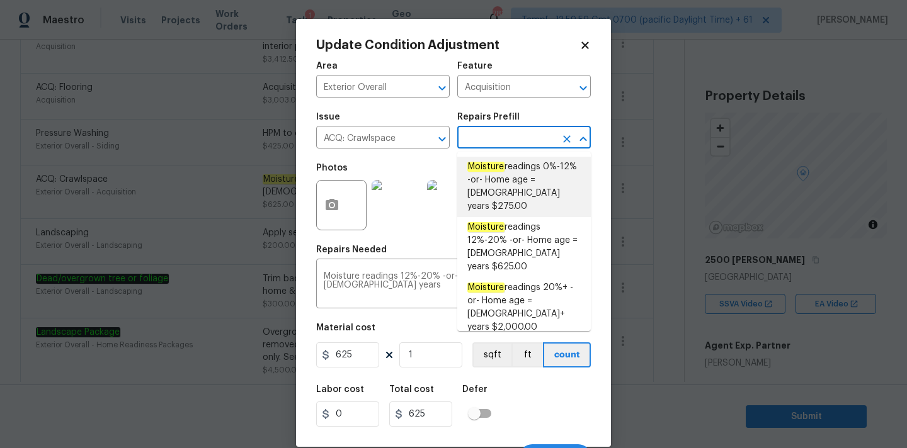
click at [584, 45] on icon at bounding box center [584, 45] width 7 height 7
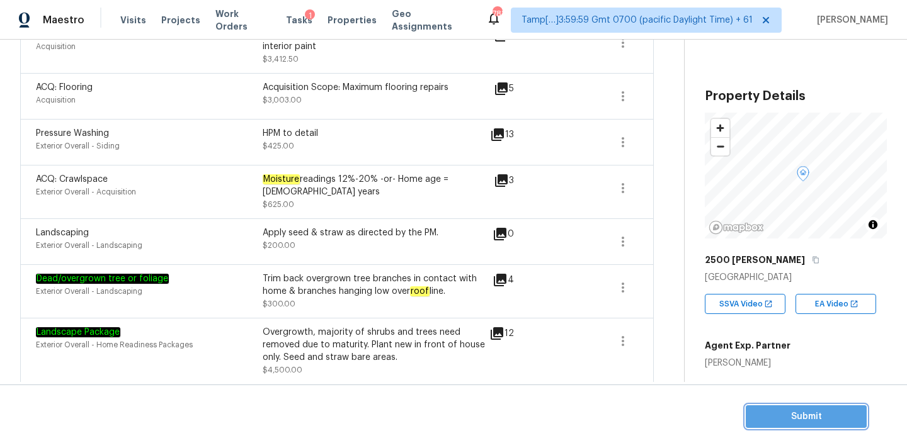
click at [785, 414] on span "Submit" at bounding box center [806, 417] width 101 height 16
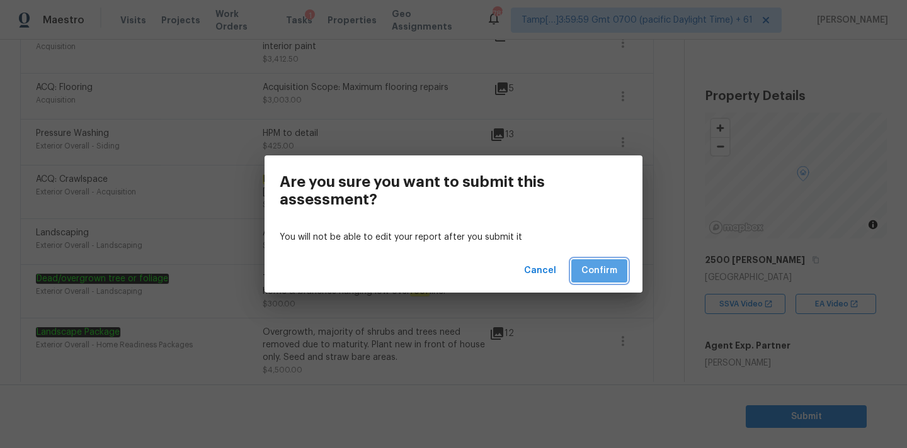
click at [604, 272] on span "Confirm" at bounding box center [599, 271] width 36 height 16
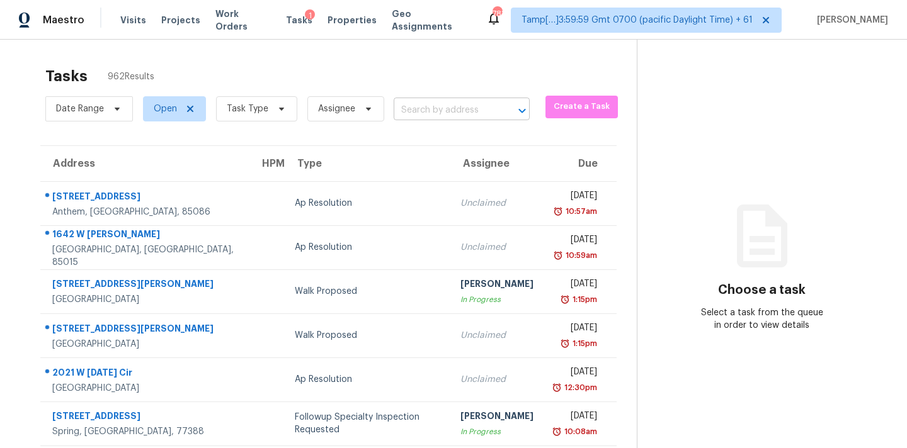
click at [434, 112] on input "text" at bounding box center [444, 111] width 101 height 20
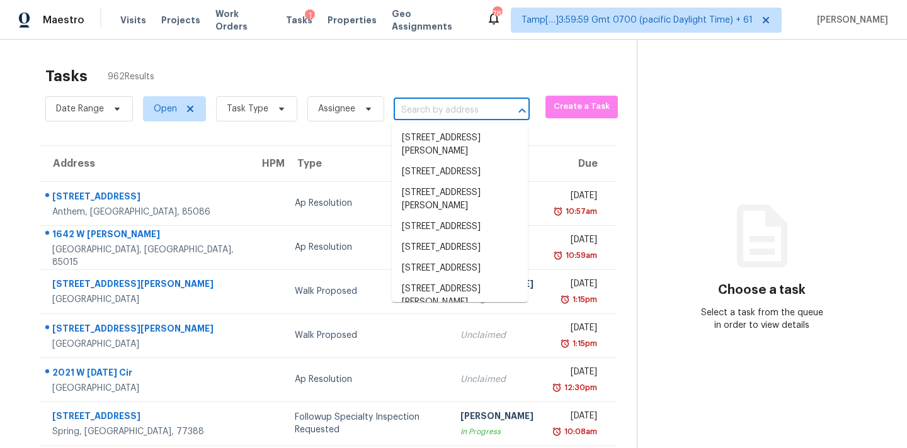
paste input "[STREET_ADDRESS]"
type input "[STREET_ADDRESS]"
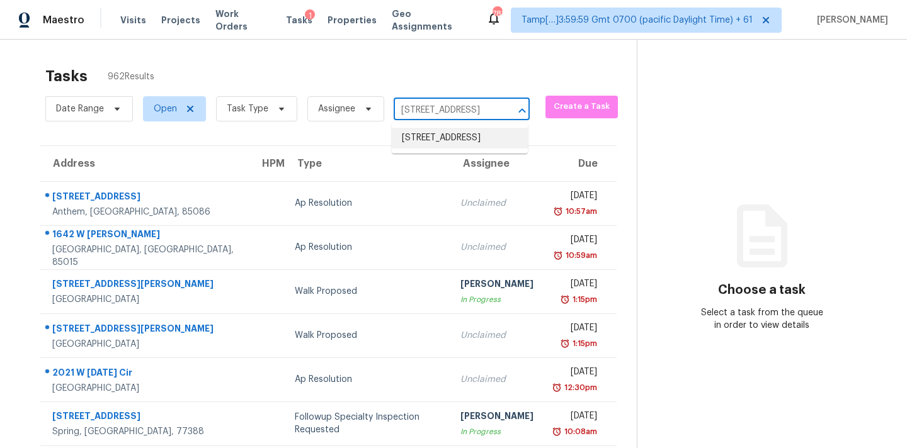
click at [438, 140] on li "[STREET_ADDRESS]" at bounding box center [460, 138] width 136 height 21
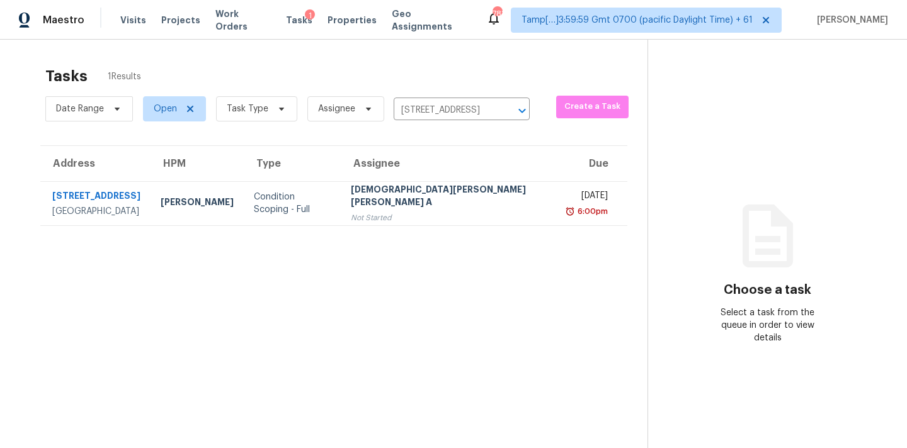
click at [436, 220] on div "Not Started" at bounding box center [450, 218] width 198 height 13
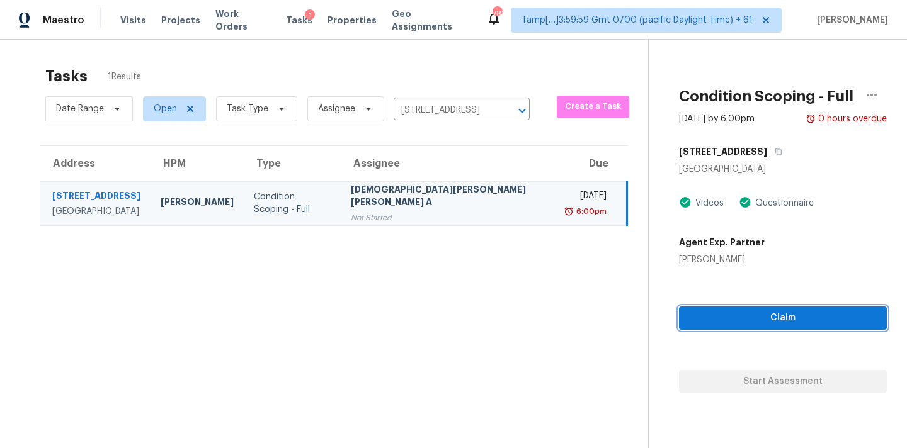
click at [718, 325] on span "Claim" at bounding box center [783, 318] width 188 height 16
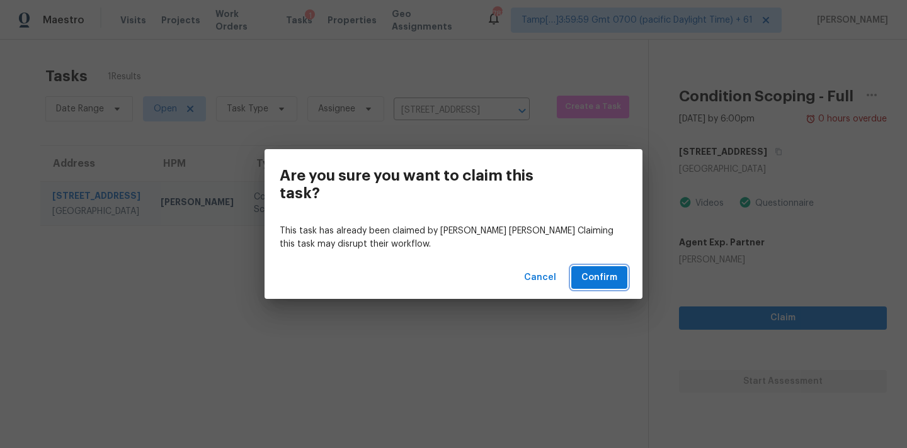
click at [613, 279] on span "Confirm" at bounding box center [599, 278] width 36 height 16
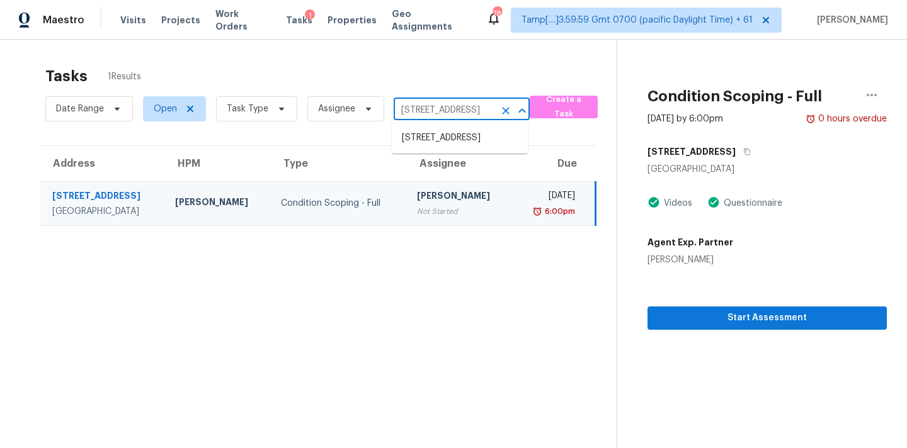
click at [466, 108] on input "[STREET_ADDRESS]" at bounding box center [444, 111] width 101 height 20
paste input "[STREET_ADDRESS]"
type input "[STREET_ADDRESS]"
click at [459, 142] on li "[STREET_ADDRESS]" at bounding box center [460, 138] width 136 height 21
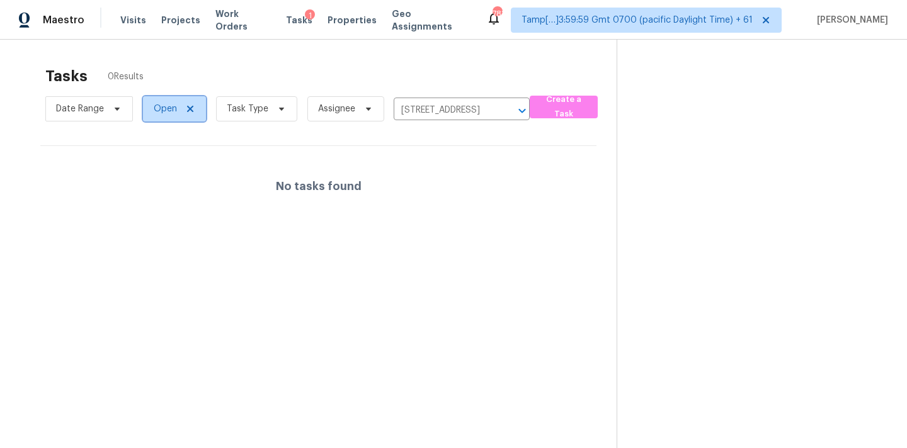
click at [178, 116] on span "Open" at bounding box center [174, 108] width 63 height 25
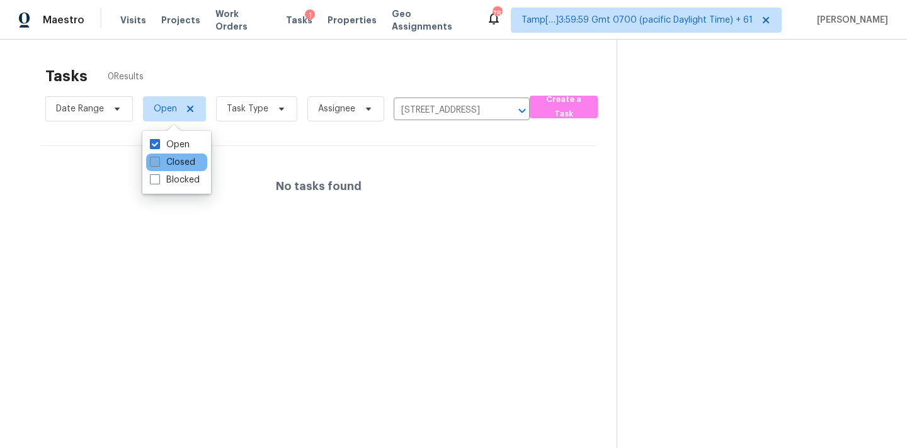
click at [189, 166] on label "Closed" at bounding box center [172, 162] width 45 height 13
click at [158, 164] on input "Closed" at bounding box center [154, 160] width 8 height 8
checkbox input "true"
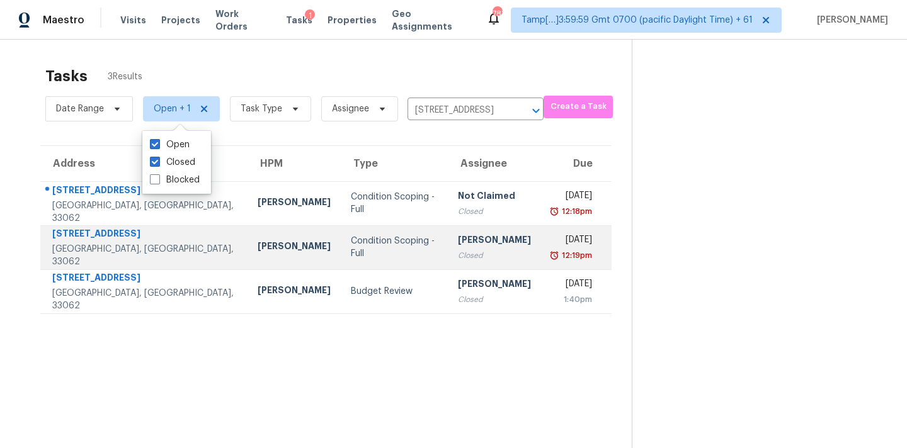
click at [478, 244] on td "[PERSON_NAME] Closed" at bounding box center [494, 247] width 93 height 44
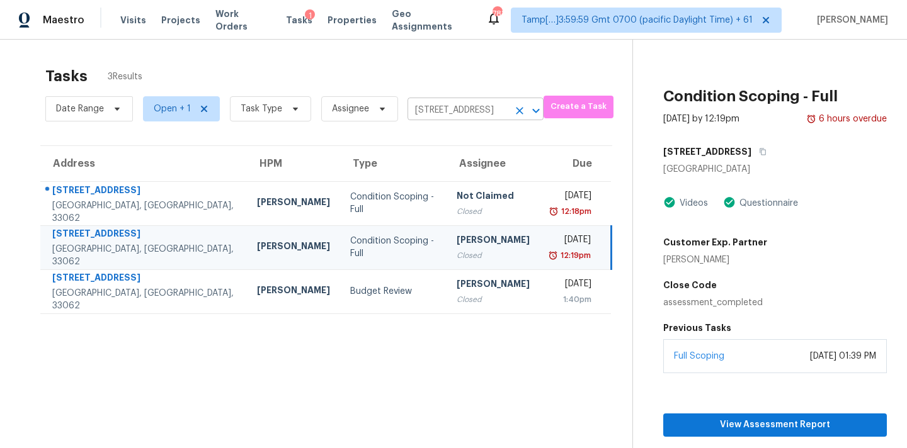
click at [435, 105] on input "[STREET_ADDRESS]" at bounding box center [457, 111] width 101 height 20
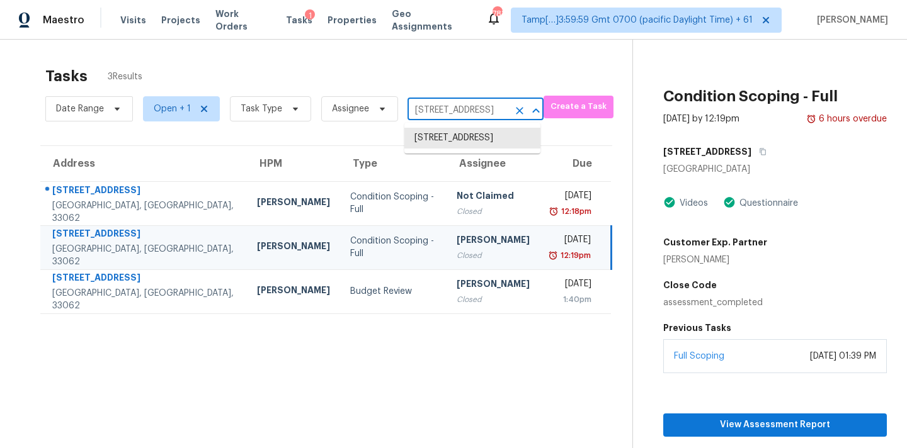
paste input "[STREET_ADDRESS]"
type input "[STREET_ADDRESS]"
click at [447, 148] on li "[STREET_ADDRESS]" at bounding box center [472, 138] width 136 height 21
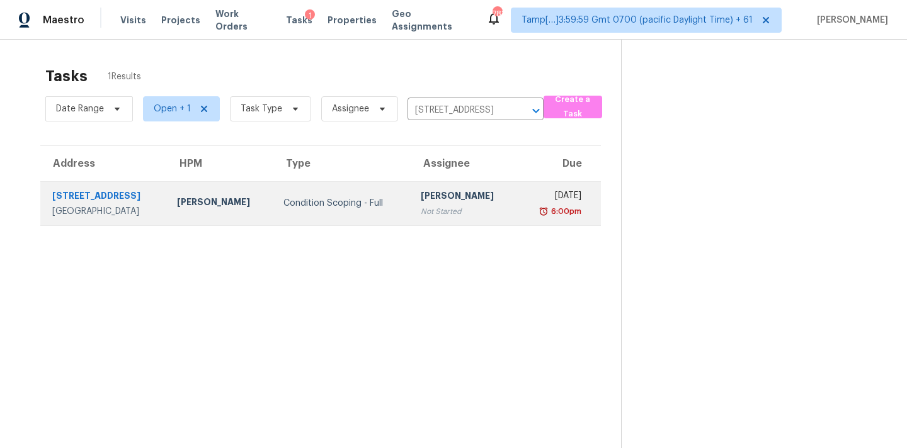
click at [445, 207] on div "Not Started" at bounding box center [464, 211] width 87 height 13
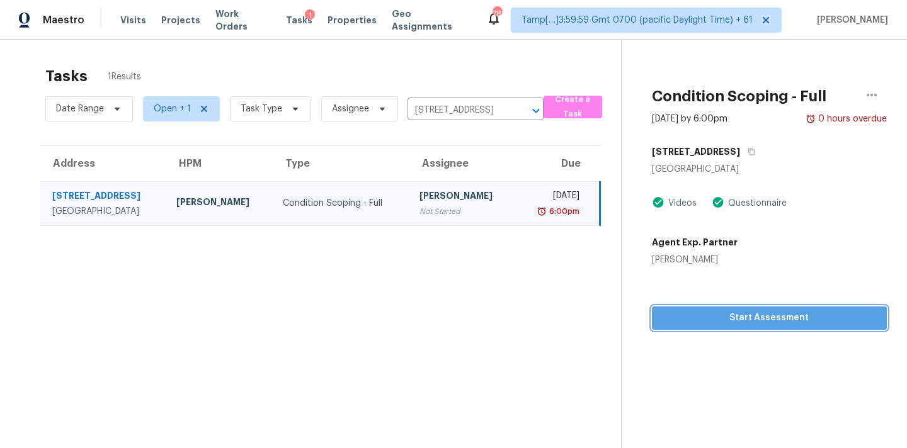
click at [741, 316] on span "Start Assessment" at bounding box center [769, 318] width 215 height 16
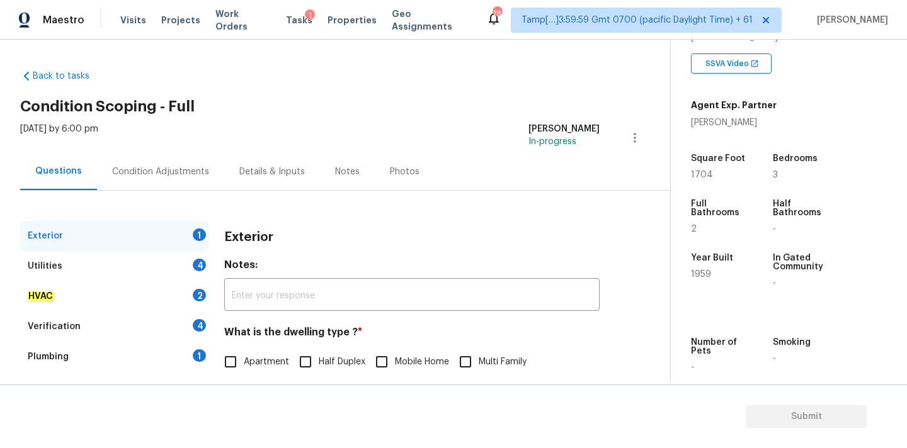
scroll to position [197, 0]
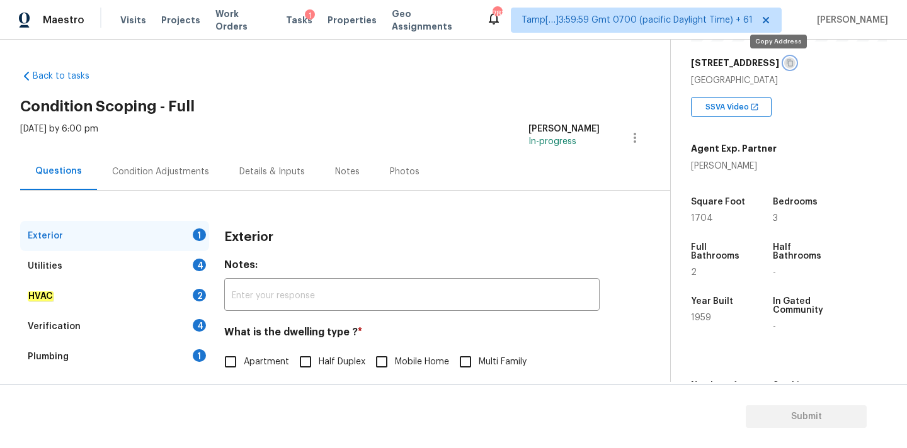
click at [786, 62] on icon "button" at bounding box center [790, 63] width 8 height 8
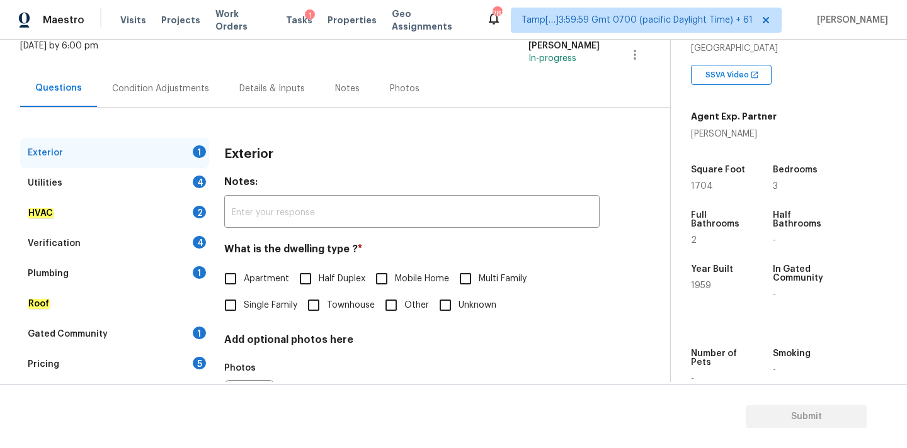
scroll to position [158, 0]
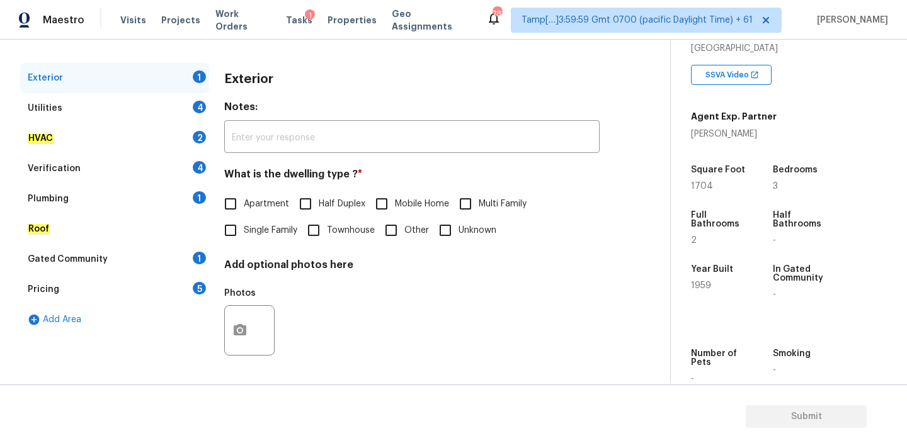
click at [261, 235] on span "Single Family" at bounding box center [271, 230] width 54 height 13
click at [244, 235] on input "Single Family" at bounding box center [230, 230] width 26 height 26
checkbox input "true"
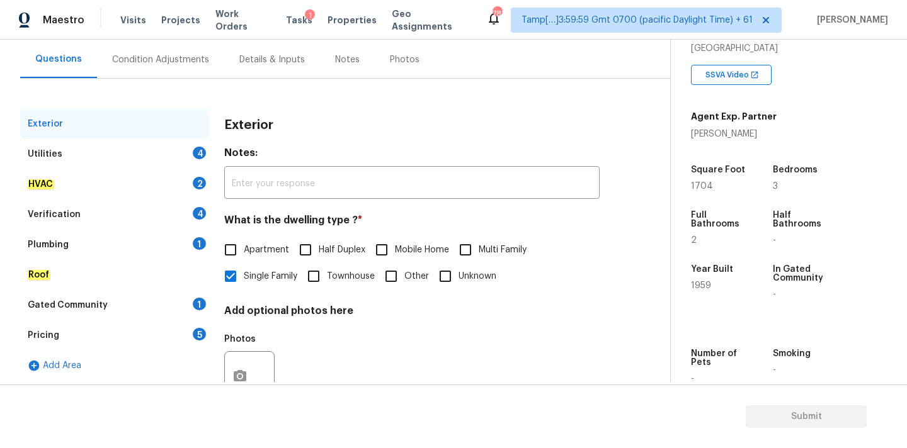
scroll to position [104, 0]
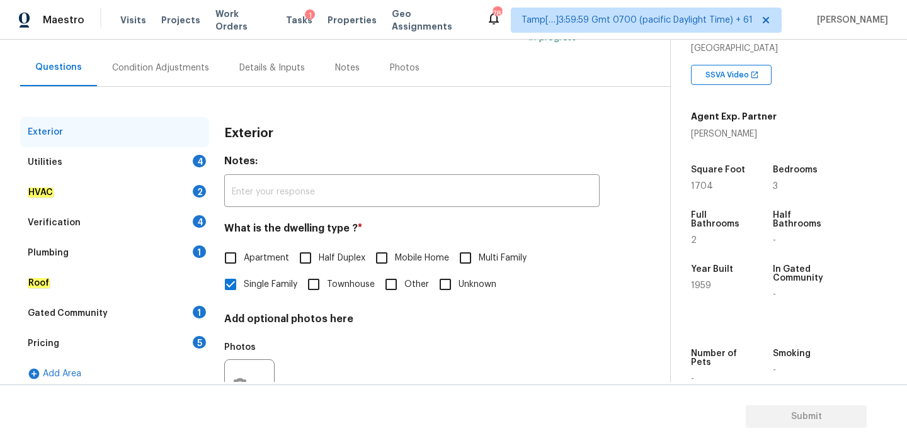
click at [174, 69] on div "Condition Adjustments" at bounding box center [160, 68] width 97 height 13
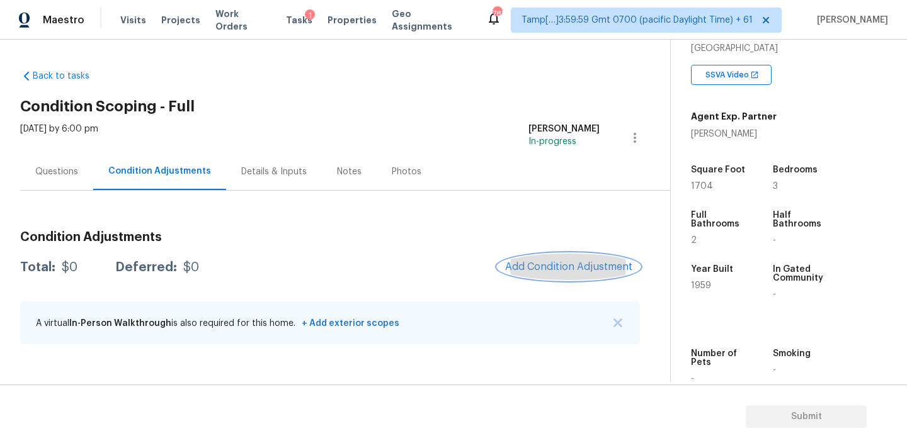
click at [564, 266] on span "Add Condition Adjustment" at bounding box center [568, 266] width 127 height 11
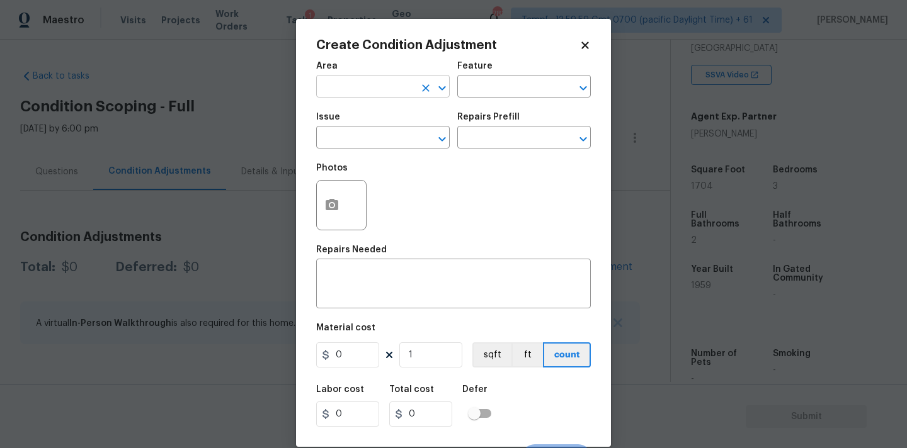
click at [399, 84] on input "text" at bounding box center [365, 88] width 98 height 20
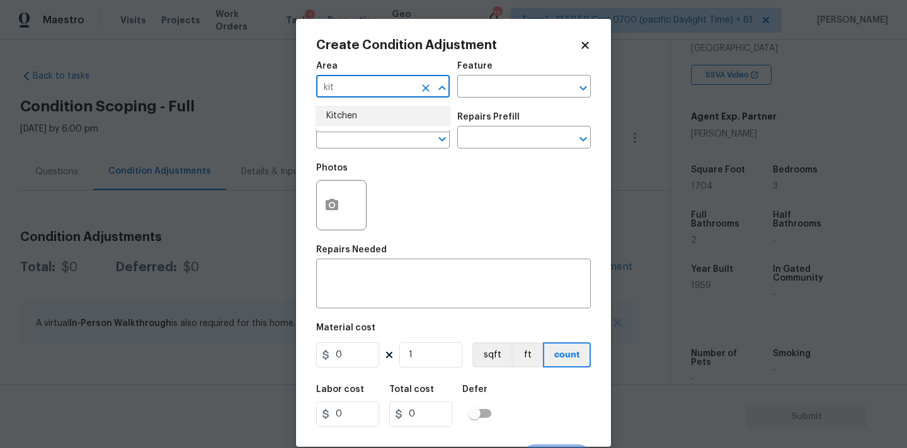
type input "kit"
click at [360, 118] on li "Kitchen" at bounding box center [382, 116] width 133 height 21
type input "Kitchen"
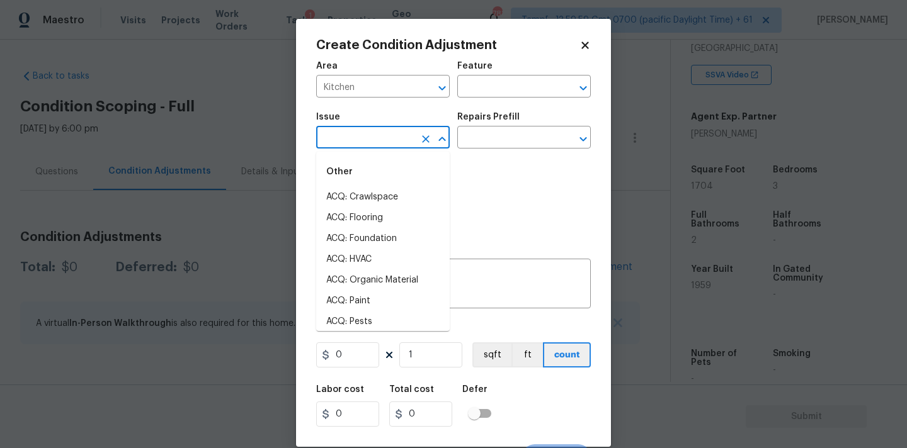
click at [360, 143] on input "text" at bounding box center [365, 139] width 98 height 20
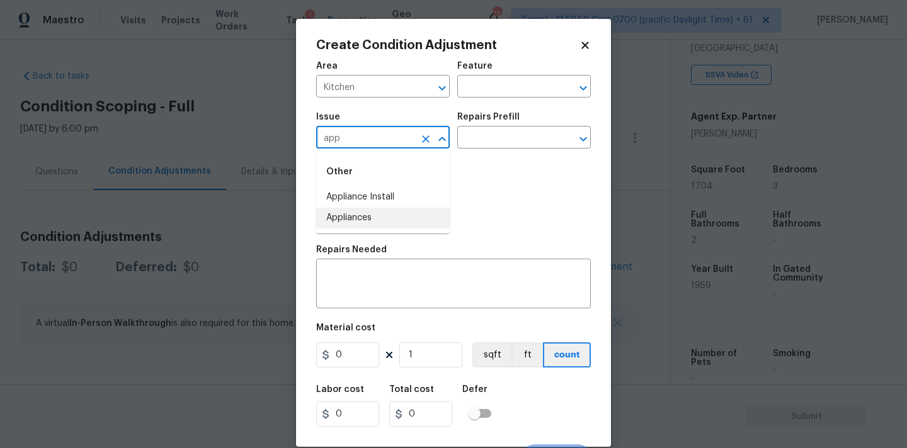
click at [353, 230] on ul "Other Appliance Install Appliances" at bounding box center [382, 193] width 133 height 82
click at [362, 218] on li "Appliances" at bounding box center [382, 218] width 133 height 21
type input "Appliances"
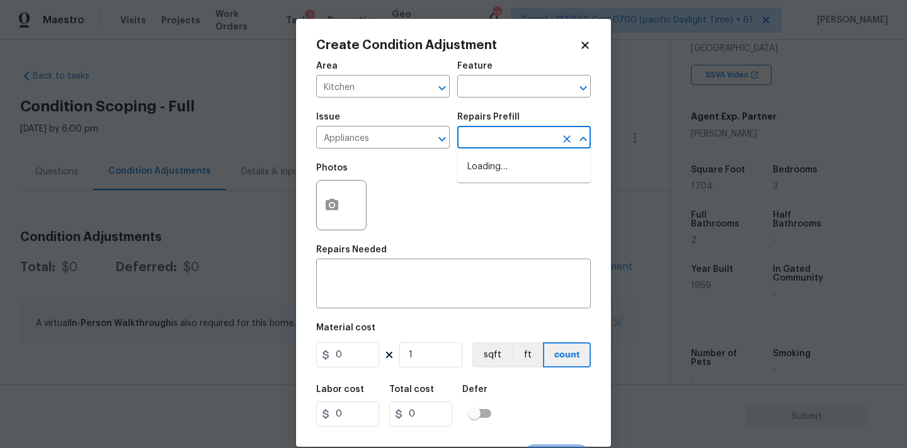
click at [495, 136] on input "text" at bounding box center [506, 139] width 98 height 20
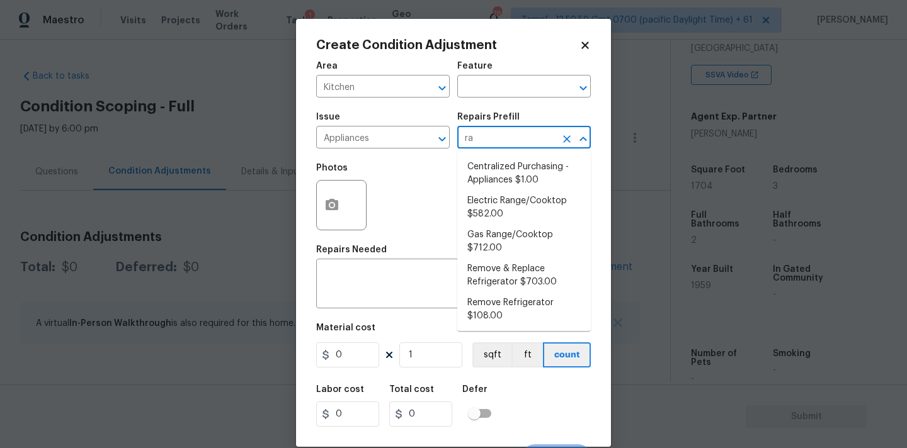
type input "ran"
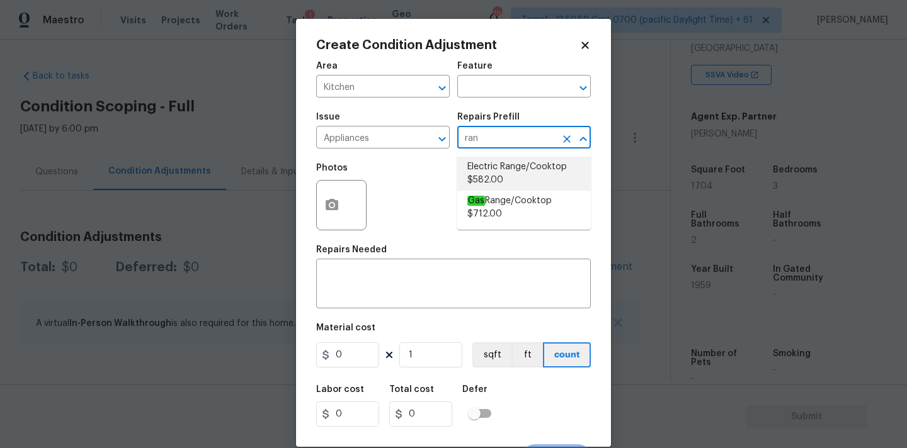
click at [492, 174] on li "Electric Range/Cooktop $582.00" at bounding box center [523, 174] width 133 height 34
type input "Appliances"
type textarea "Remove the existing electric range/cooktop and prep the area for a new unit. In…"
type input "582"
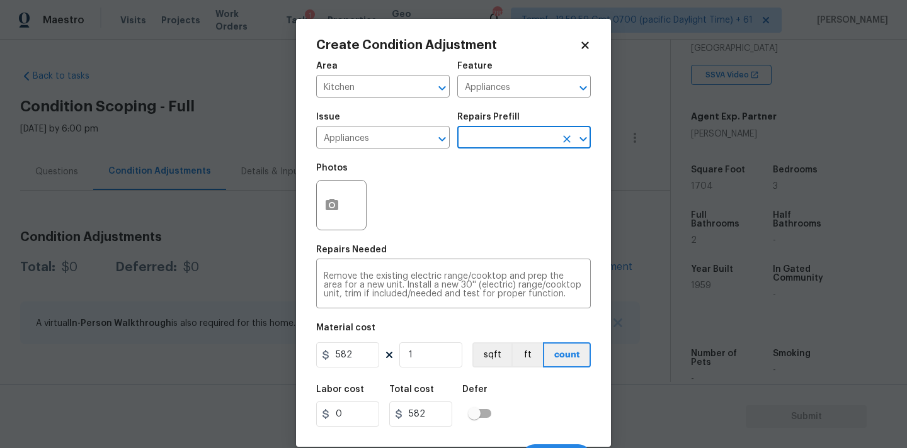
scroll to position [22, 0]
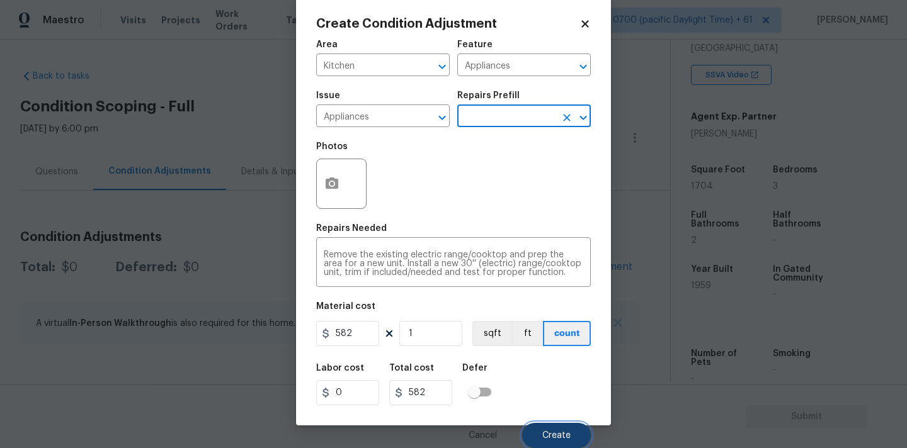
click at [545, 423] on button "Create" at bounding box center [556, 435] width 69 height 25
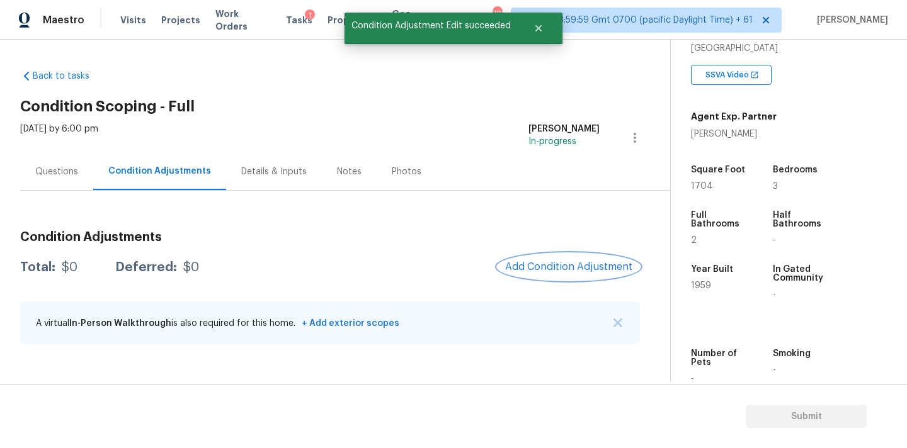
scroll to position [0, 0]
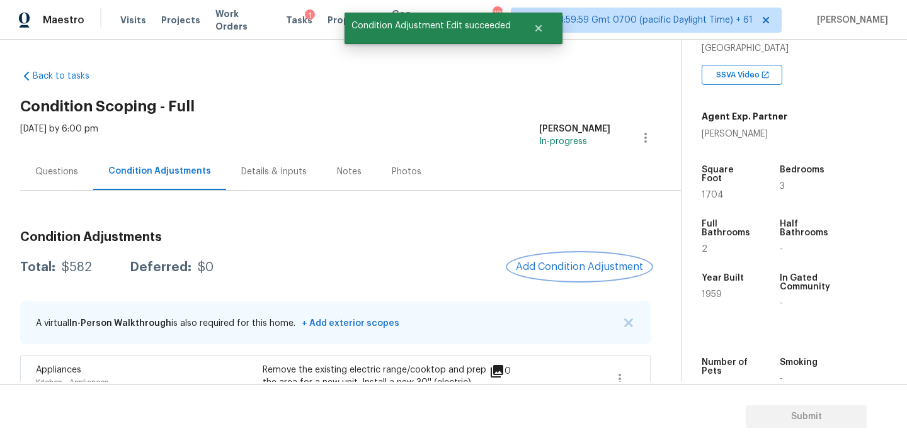
click at [554, 267] on span "Add Condition Adjustment" at bounding box center [579, 266] width 127 height 11
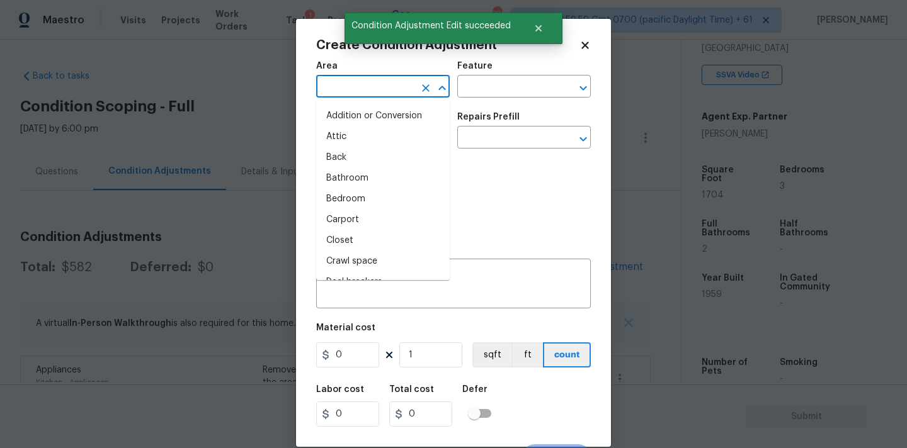
click at [378, 86] on input "text" at bounding box center [365, 88] width 98 height 20
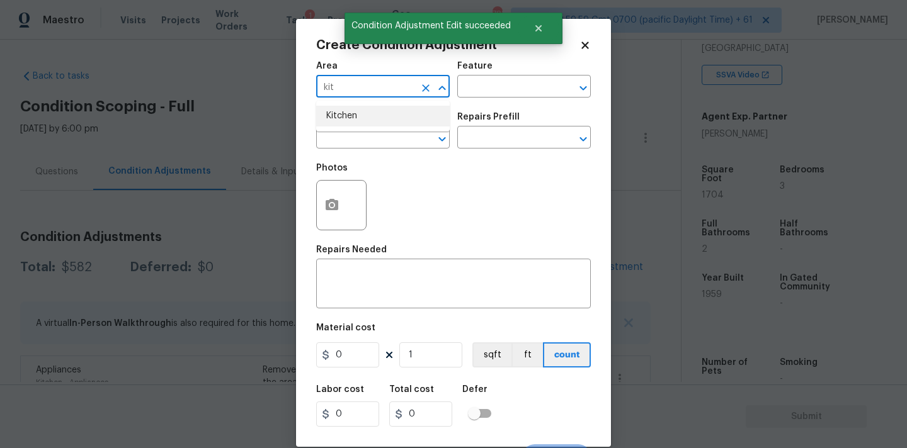
click at [369, 113] on li "Kitchen" at bounding box center [382, 116] width 133 height 21
type input "Kitchen"
click at [369, 146] on input "text" at bounding box center [365, 139] width 98 height 20
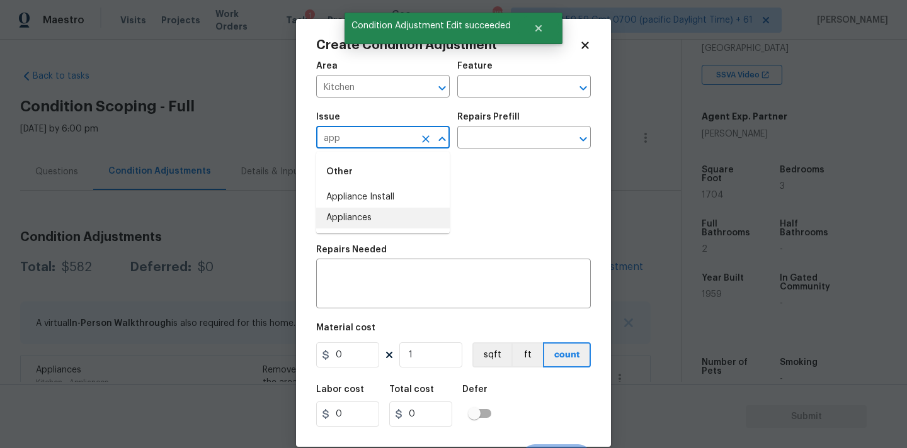
click at [361, 216] on li "Appliances" at bounding box center [382, 218] width 133 height 21
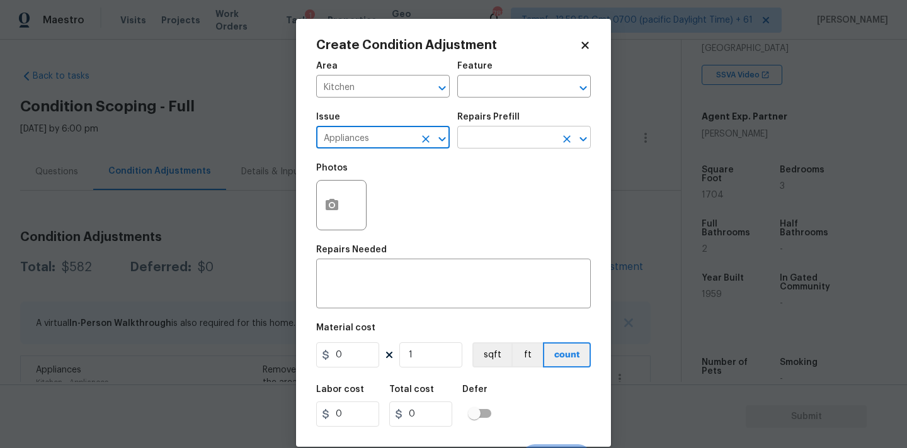
type input "Appliances"
click at [494, 141] on input "text" at bounding box center [506, 139] width 98 height 20
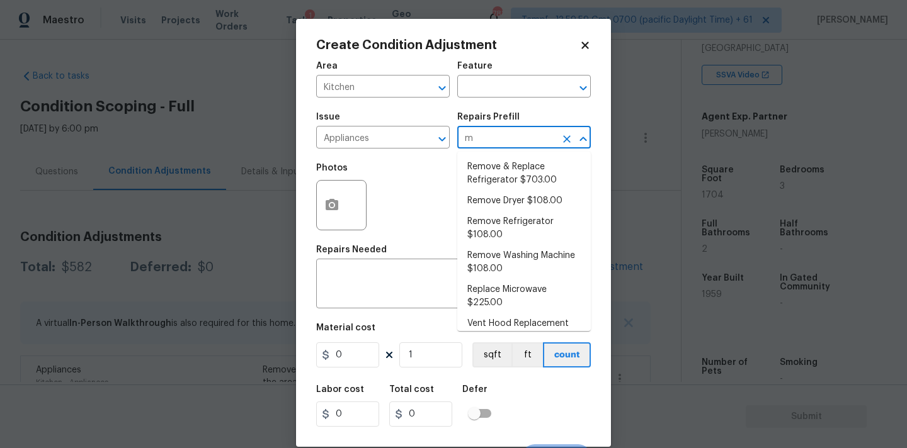
type input "mi"
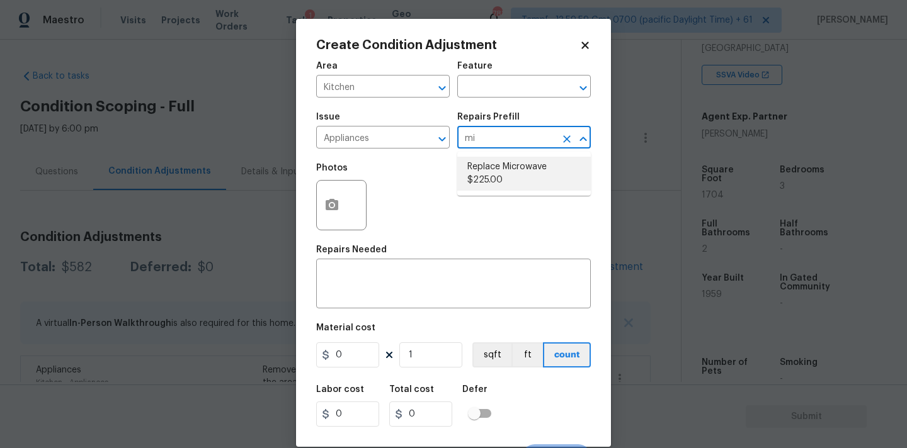
click at [494, 162] on li "Replace Microwave $225.00" at bounding box center [523, 174] width 133 height 34
type input "Appliances"
type textarea "Remove the existing microwave and replace it with a new microwave"
type input "225"
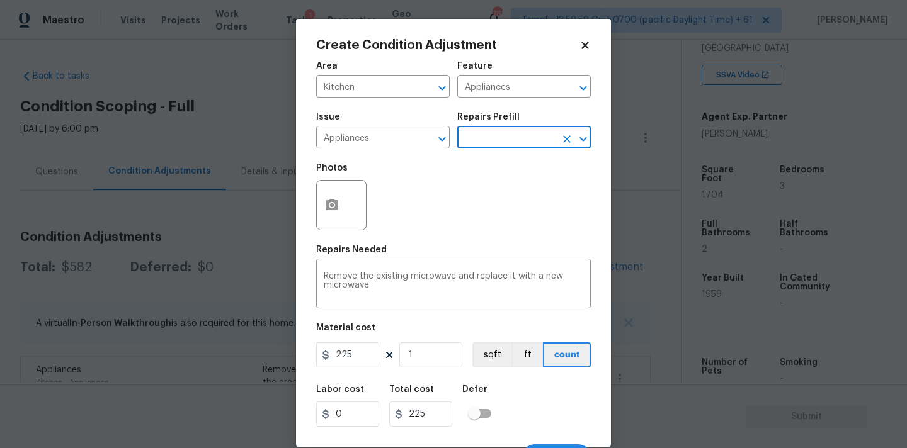
scroll to position [22, 0]
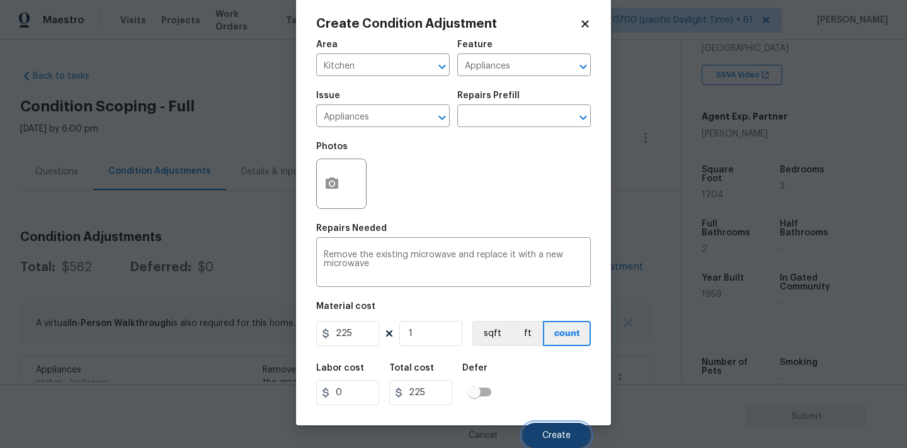
click at [543, 423] on button "Create" at bounding box center [556, 435] width 69 height 25
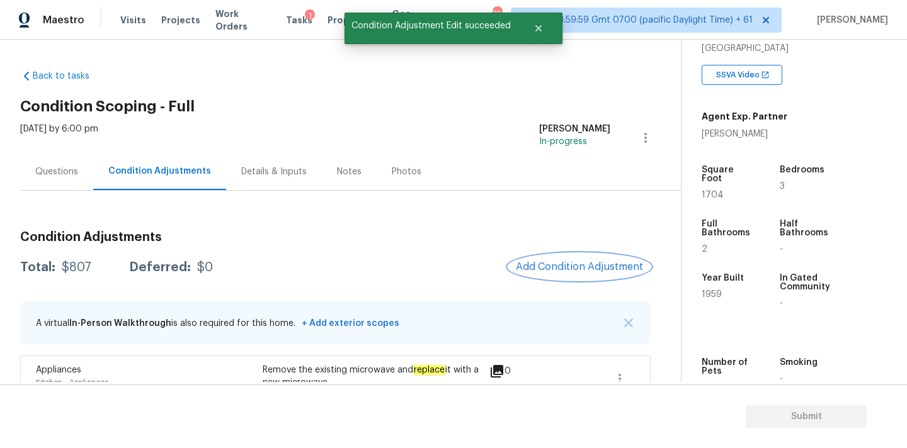
scroll to position [0, 0]
click at [579, 262] on span "Add Condition Adjustment" at bounding box center [579, 266] width 127 height 11
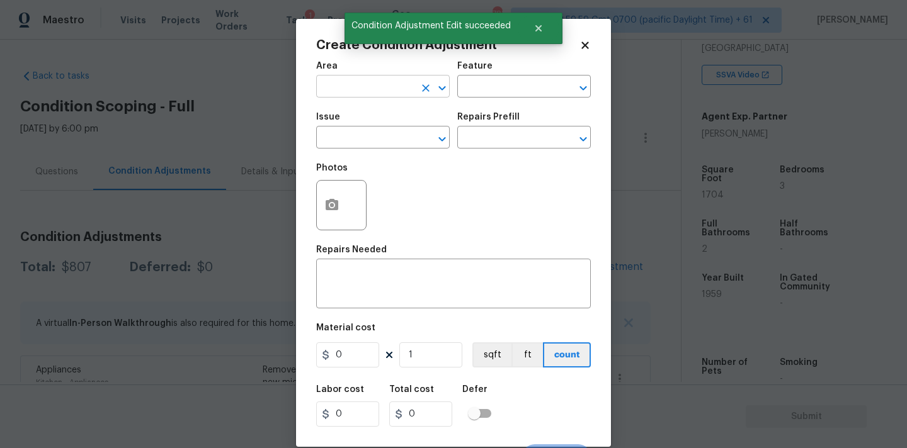
click at [388, 84] on input "text" at bounding box center [365, 88] width 98 height 20
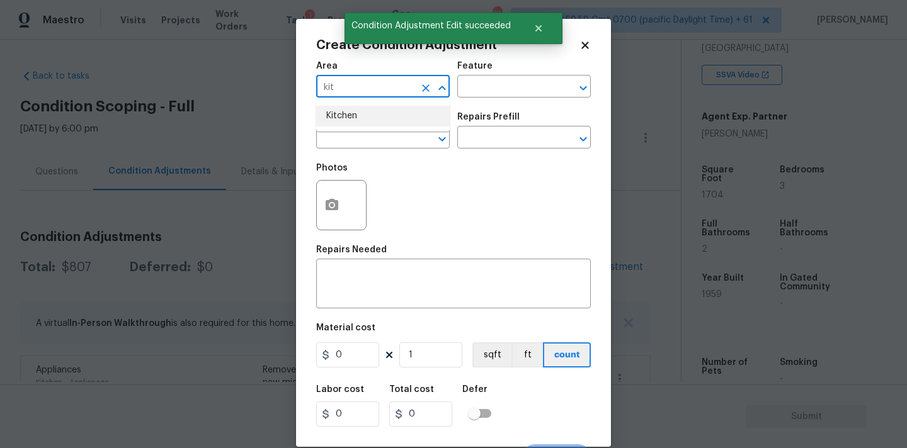
click at [373, 116] on li "Kitchen" at bounding box center [382, 116] width 133 height 21
type input "Kitchen"
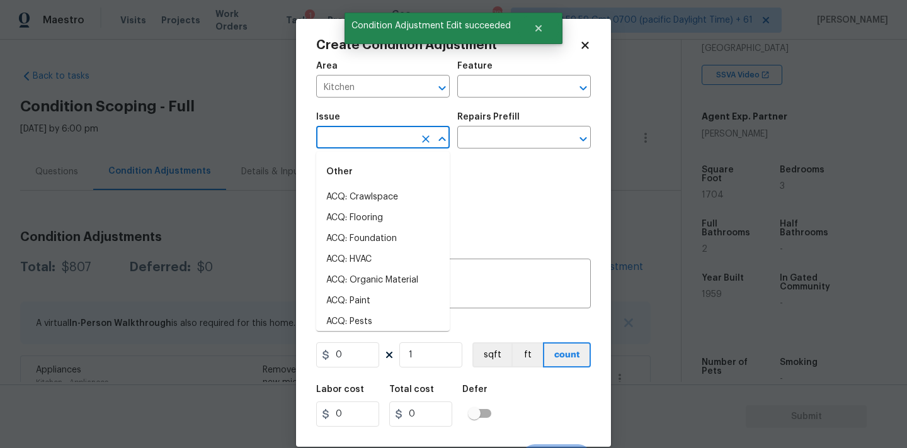
click at [373, 147] on input "text" at bounding box center [365, 139] width 98 height 20
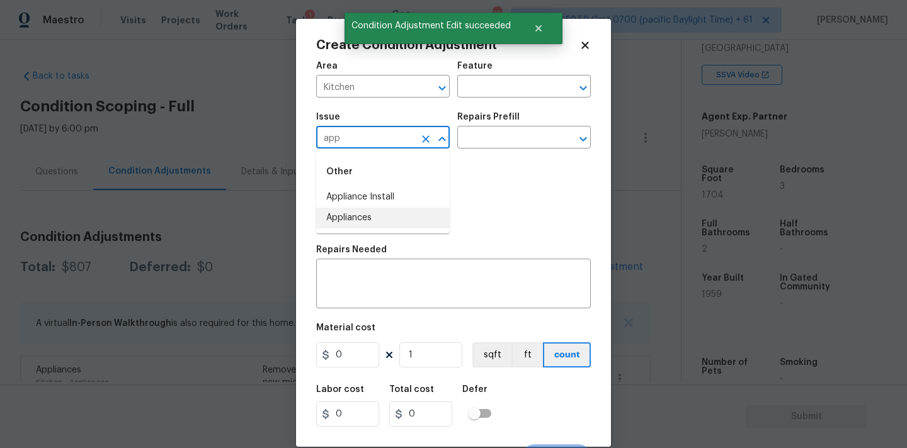
click at [375, 213] on li "Appliances" at bounding box center [382, 218] width 133 height 21
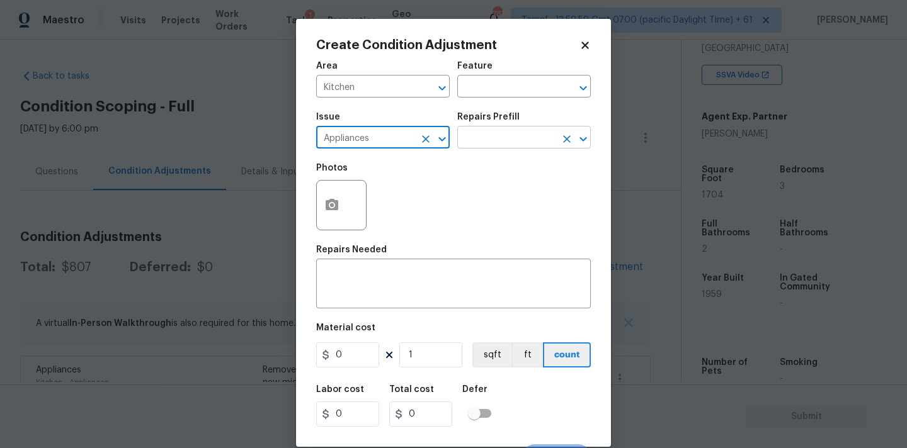
type input "Appliances"
click at [485, 140] on input "text" at bounding box center [506, 139] width 98 height 20
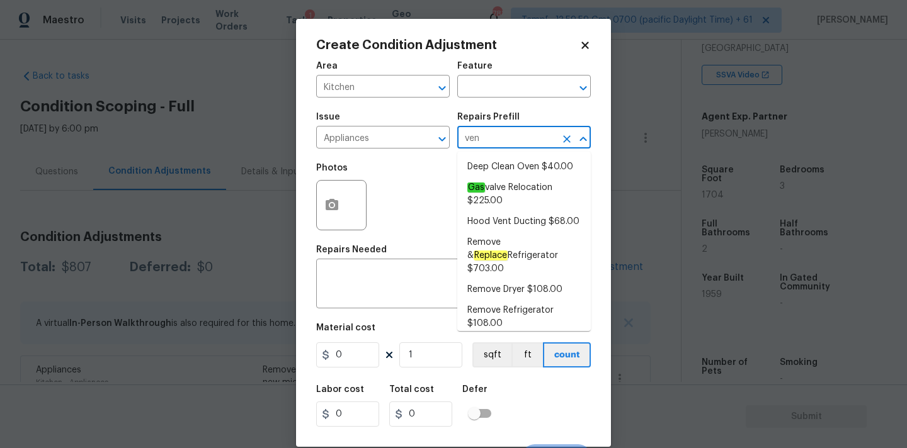
type input "vent"
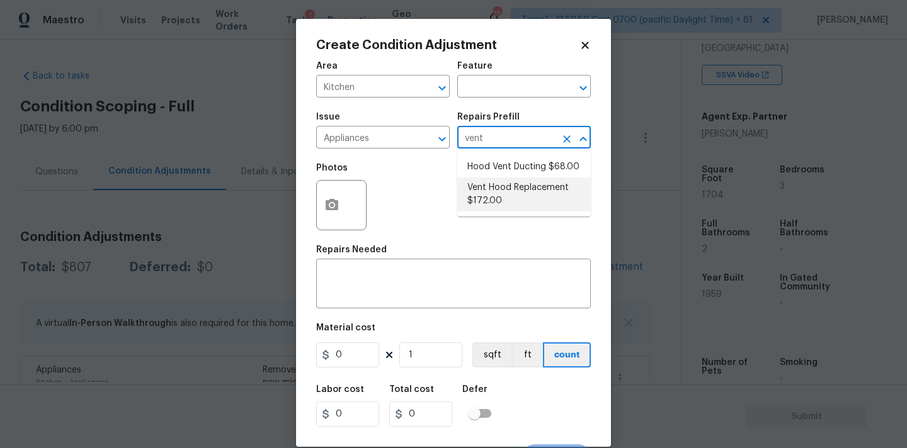
click at [500, 190] on li "Vent Hood Replacement $172.00" at bounding box center [523, 195] width 133 height 34
type input "Appliances"
type textarea "Remove and replace the existing hood vent with new (PM to approve finish). Ensu…"
type input "172"
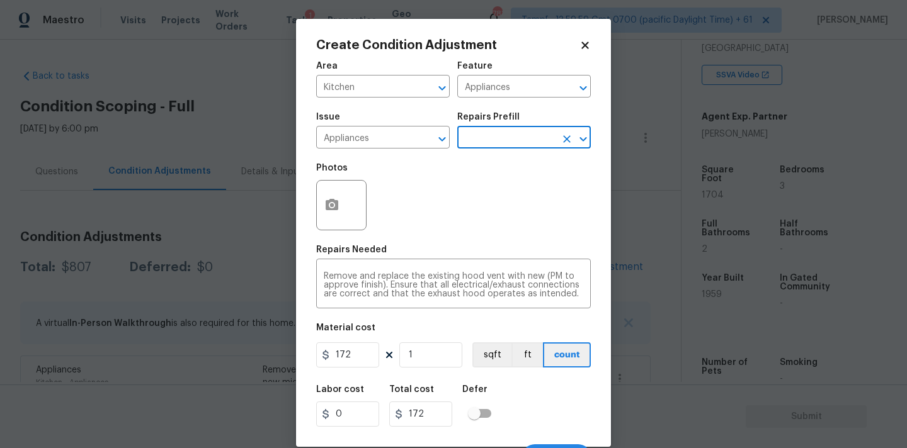
scroll to position [22, 0]
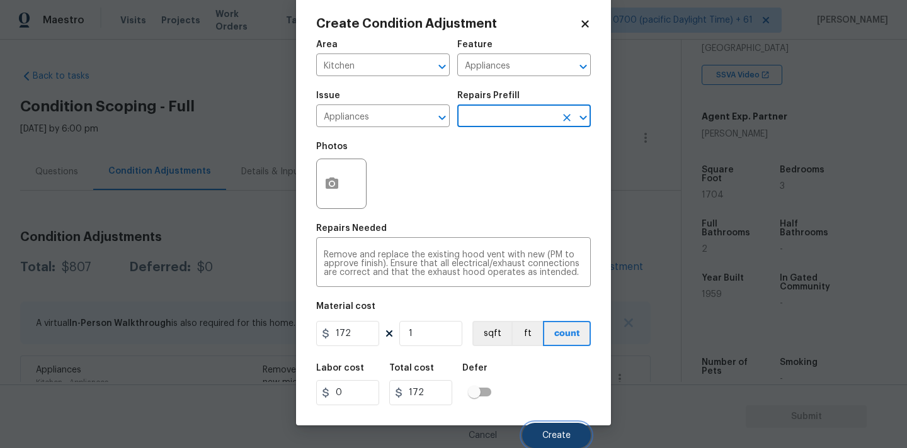
click at [546, 424] on button "Create" at bounding box center [556, 435] width 69 height 25
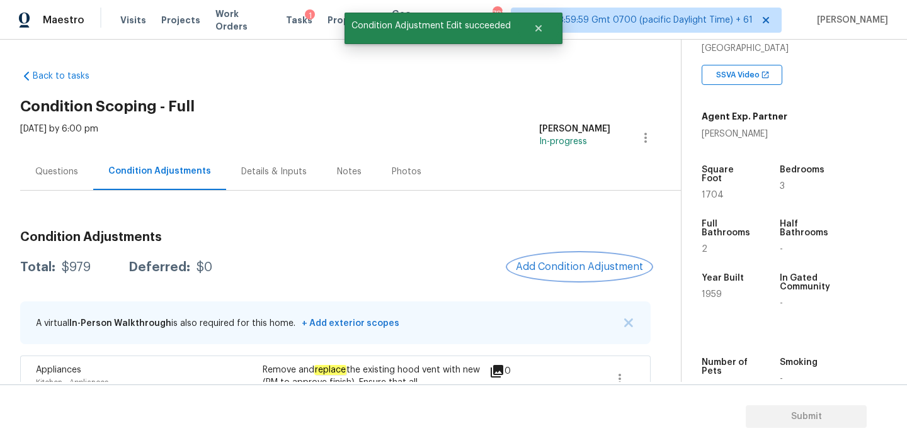
scroll to position [0, 0]
click at [589, 267] on span "Add Condition Adjustment" at bounding box center [579, 266] width 127 height 11
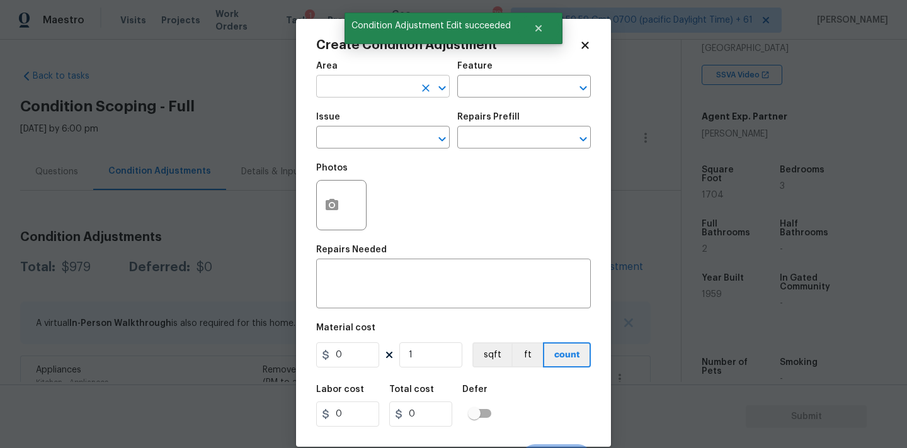
click at [395, 93] on input "text" at bounding box center [365, 88] width 98 height 20
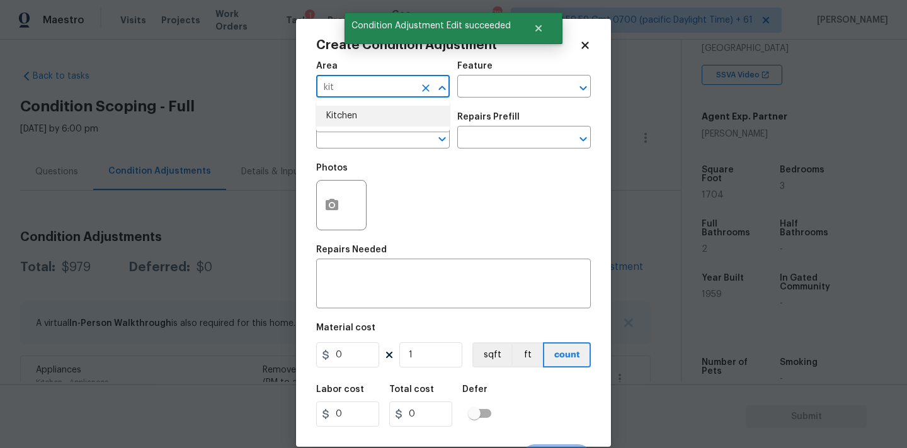
click at [380, 122] on li "Kitchen" at bounding box center [382, 116] width 133 height 21
type input "Kitchen"
click at [380, 144] on input "text" at bounding box center [365, 139] width 98 height 20
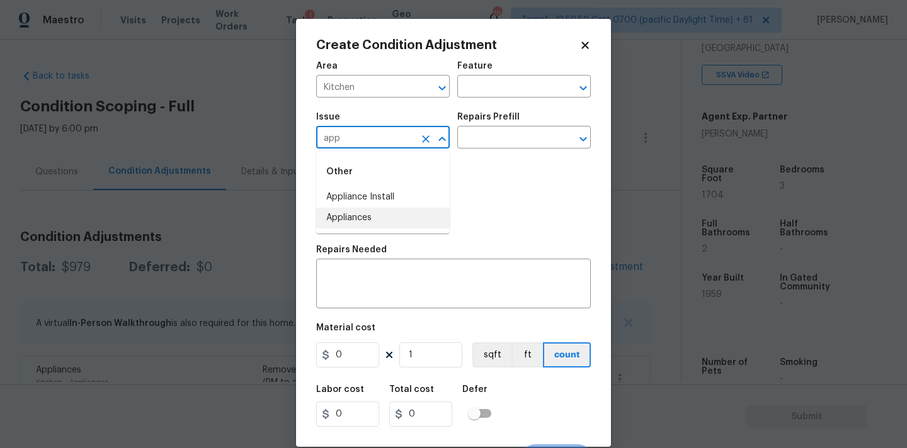
click at [369, 218] on li "Appliances" at bounding box center [382, 218] width 133 height 21
type input "Appliances"
click at [370, 269] on div "x ​" at bounding box center [453, 285] width 275 height 47
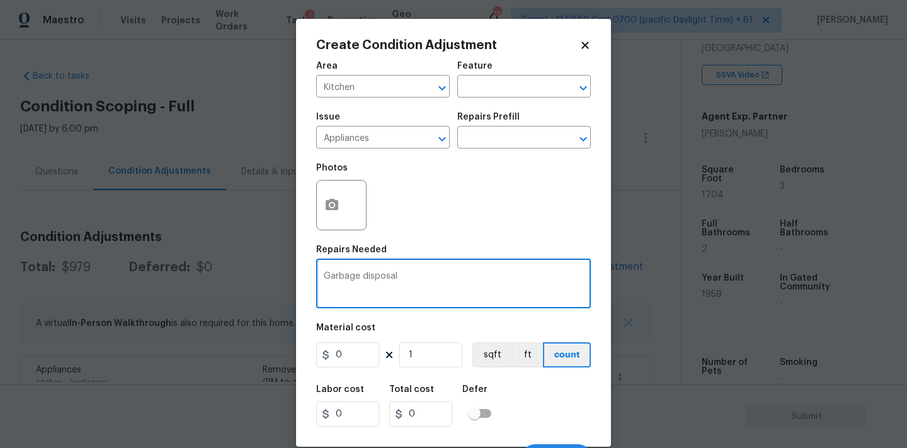
type textarea "Garbage disposal"
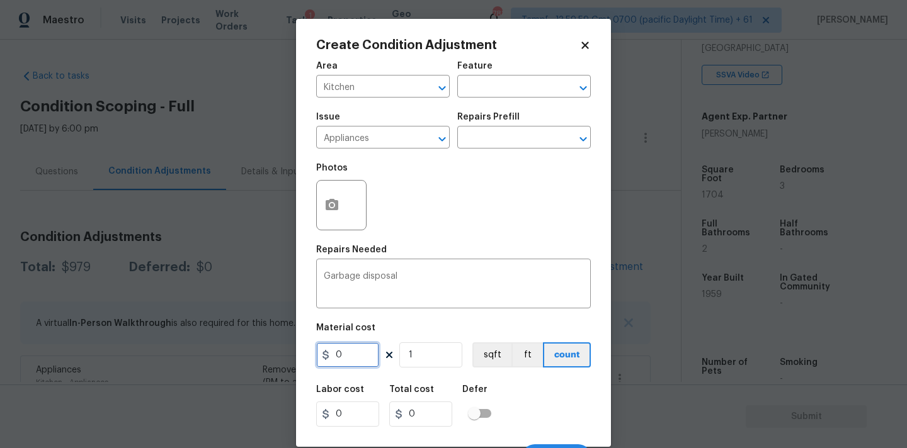
click at [344, 358] on input "0" at bounding box center [347, 355] width 63 height 25
type input "250"
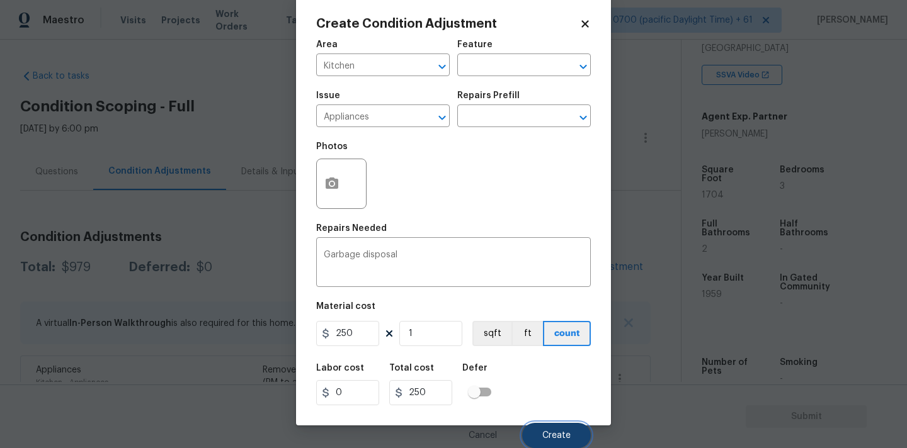
click at [543, 434] on span "Create" at bounding box center [556, 435] width 28 height 9
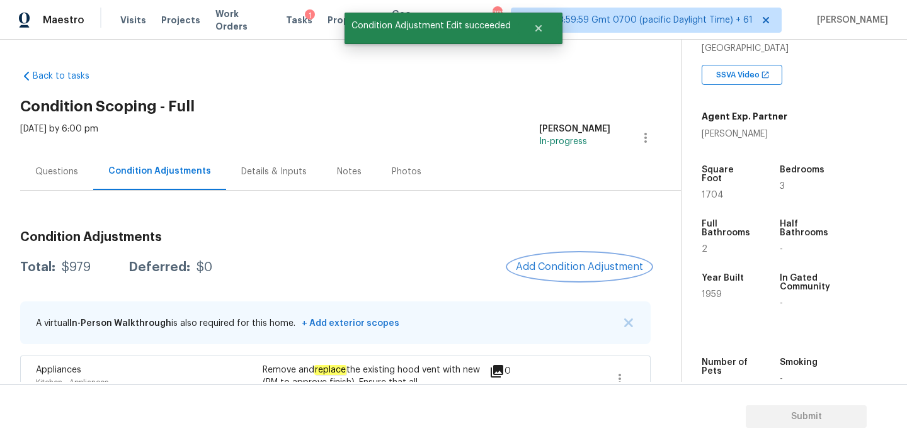
scroll to position [0, 0]
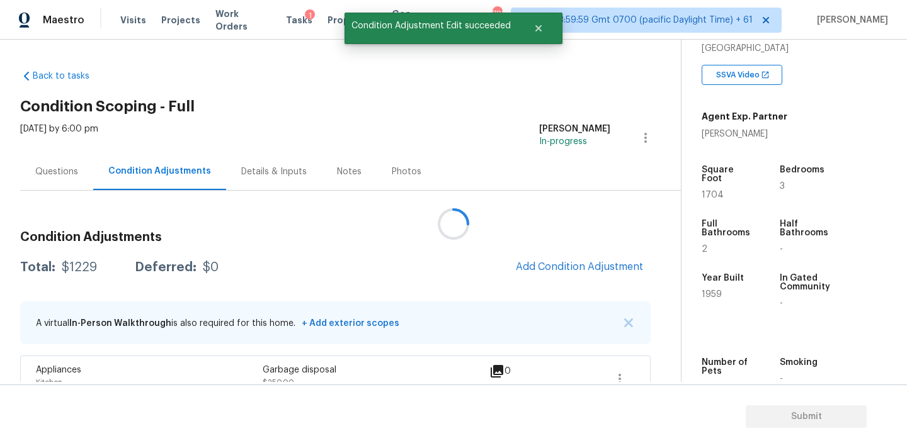
click at [553, 262] on div at bounding box center [453, 224] width 907 height 448
click at [553, 262] on span "Add Condition Adjustment" at bounding box center [579, 266] width 127 height 11
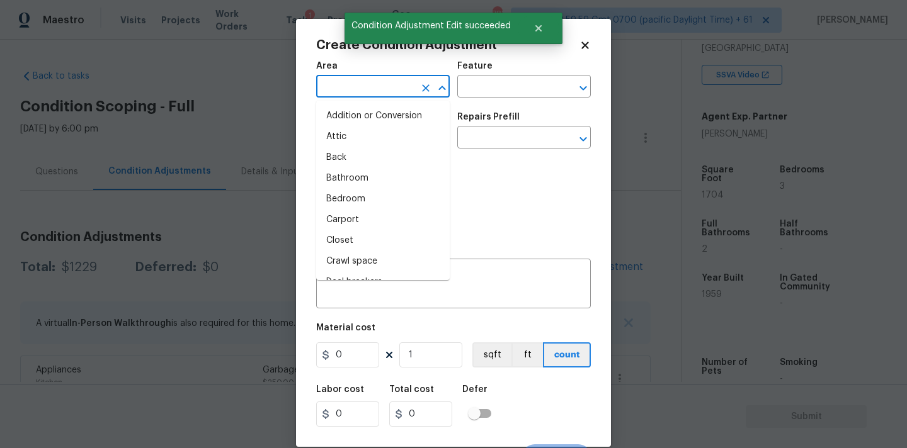
click at [382, 91] on input "text" at bounding box center [365, 88] width 98 height 20
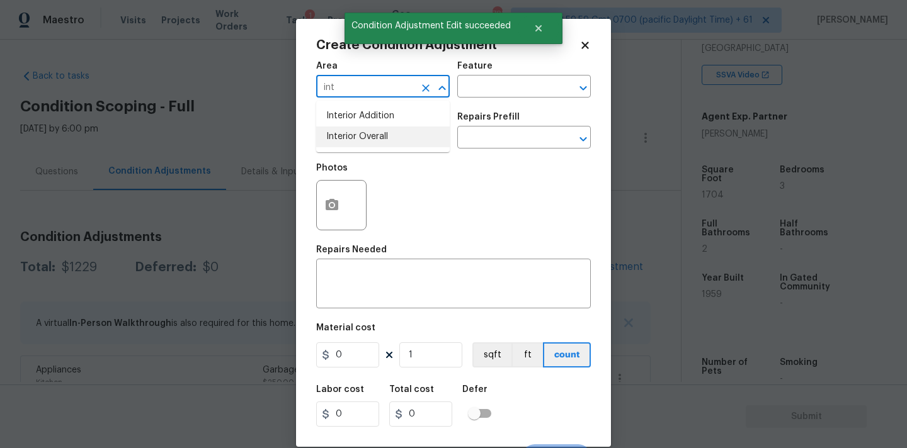
click at [375, 144] on li "Interior Overall" at bounding box center [382, 137] width 133 height 21
type input "Interior Overall"
click at [375, 144] on input "text" at bounding box center [365, 139] width 98 height 20
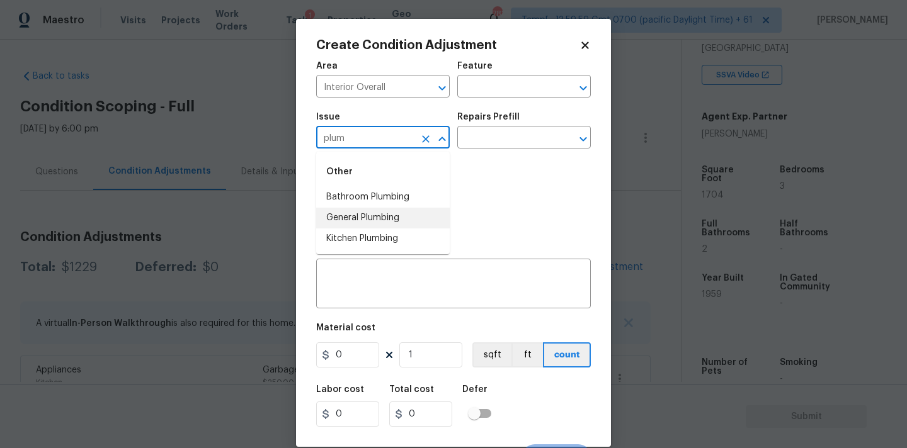
click at [370, 223] on li "General Plumbing" at bounding box center [382, 218] width 133 height 21
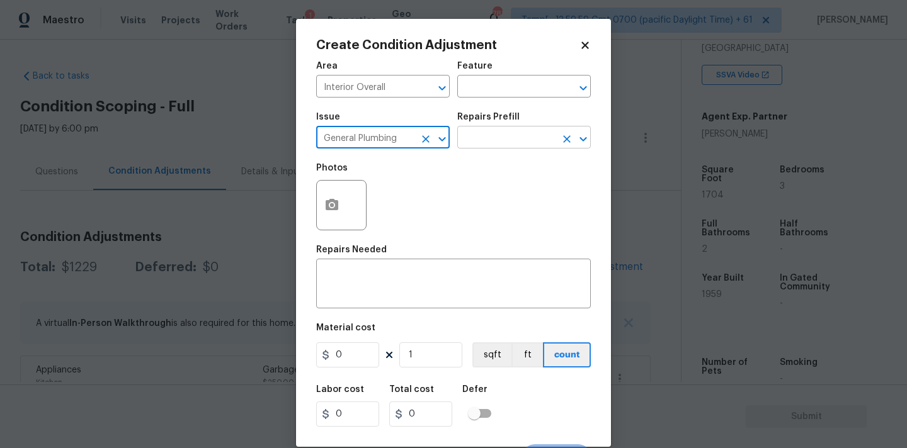
type input "General Plumbing"
click at [474, 139] on input "text" at bounding box center [506, 139] width 98 height 20
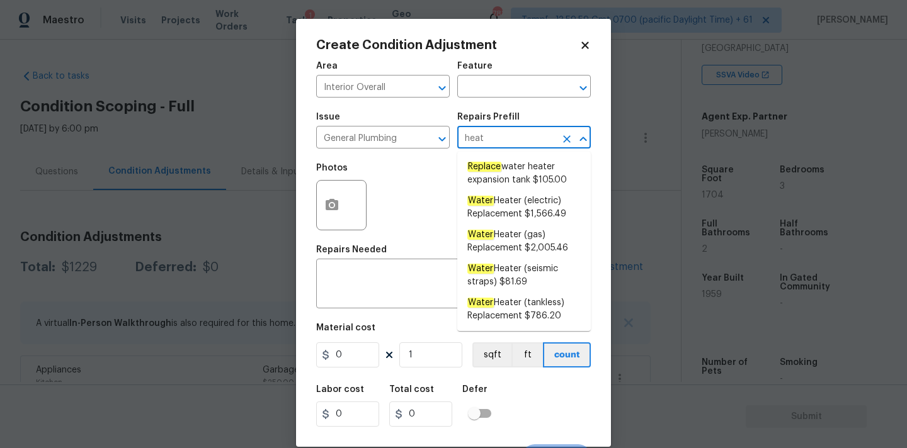
type input "heate"
click at [517, 205] on span "Water Heater (electric) Replacement $1,566.49" at bounding box center [523, 208] width 113 height 26
type input "Plumbing"
type textarea "Remove the existing electric water heater and install a new 40 gallon electric …"
type input "1566.49"
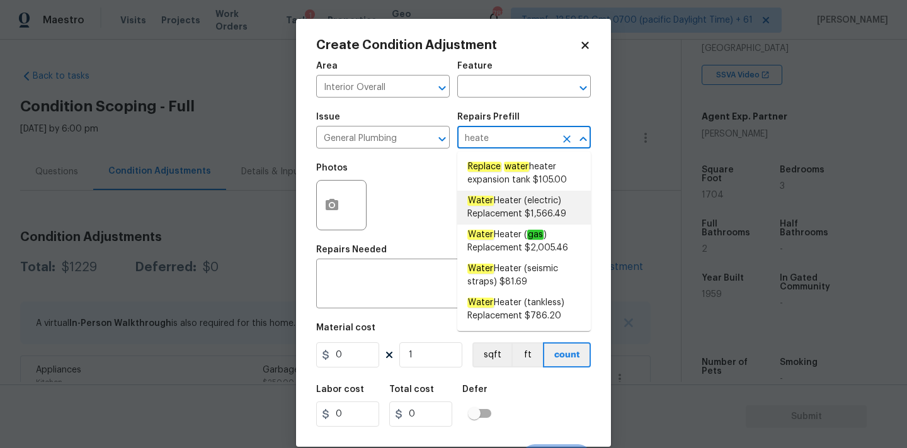
type input "1566.49"
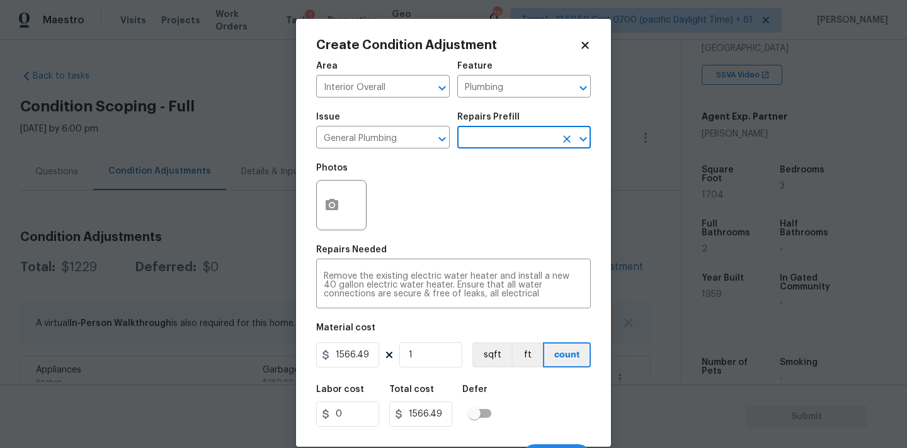
scroll to position [22, 0]
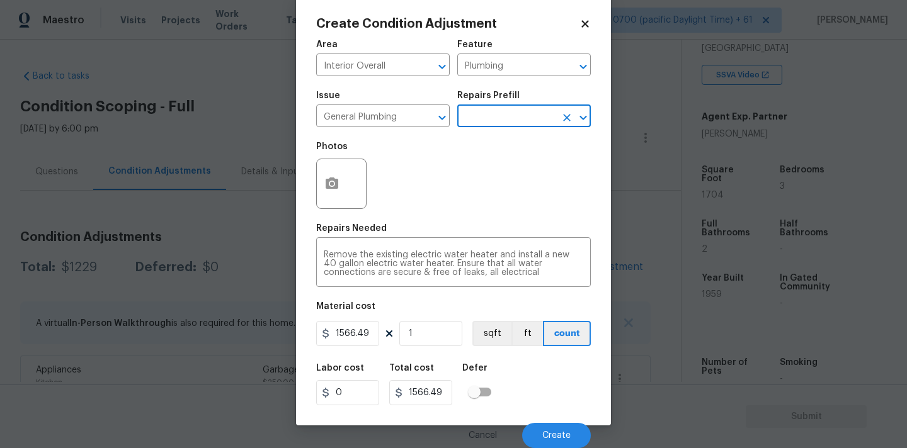
click at [552, 422] on div "Cancel Create" at bounding box center [453, 430] width 275 height 35
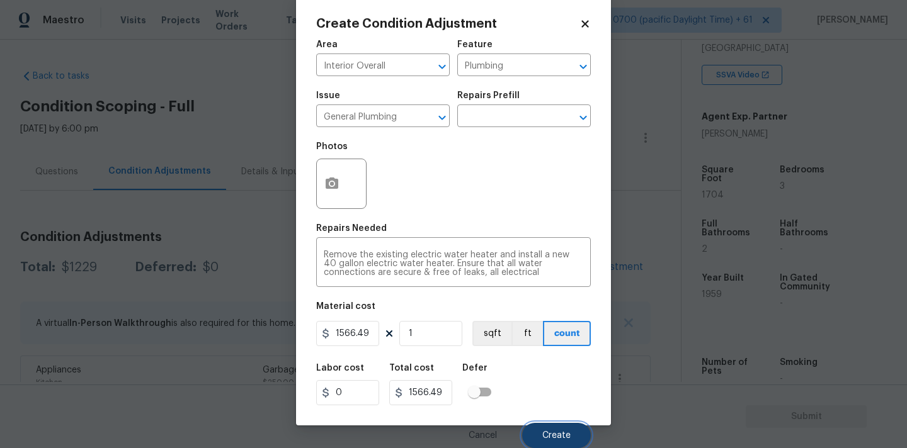
click at [553, 439] on span "Create" at bounding box center [556, 435] width 28 height 9
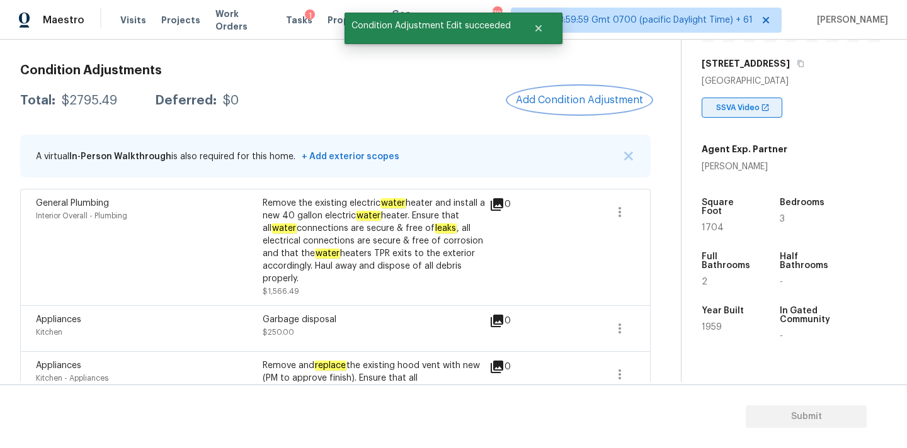
scroll to position [186, 0]
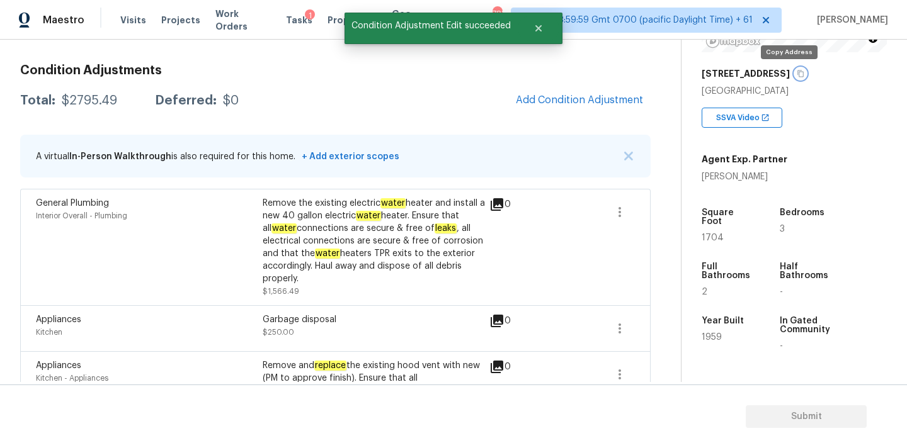
click at [797, 75] on icon "button" at bounding box center [800, 74] width 6 height 7
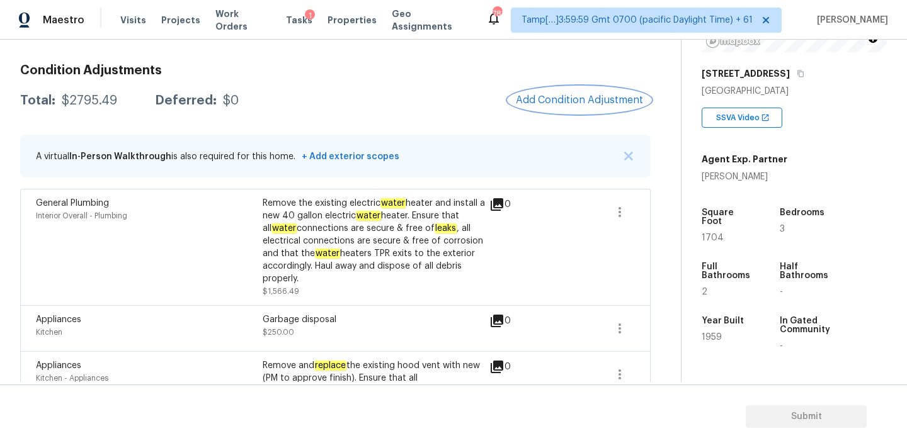
click at [549, 93] on button "Add Condition Adjustment" at bounding box center [579, 100] width 142 height 26
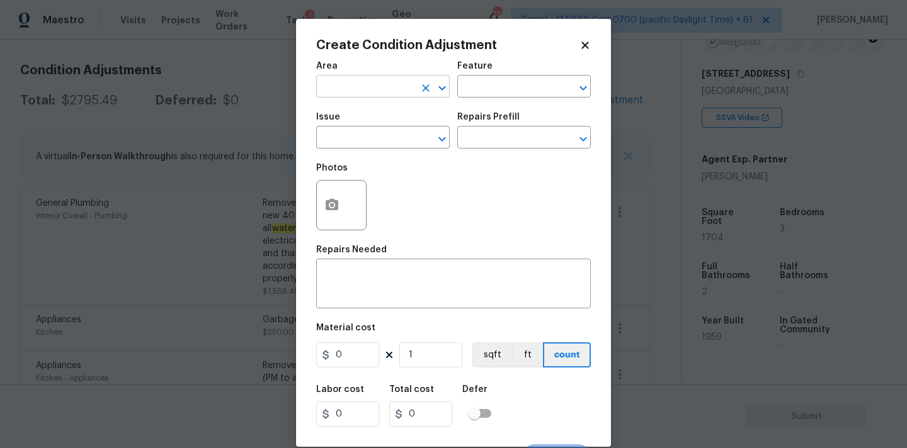
click at [364, 96] on input "text" at bounding box center [365, 88] width 98 height 20
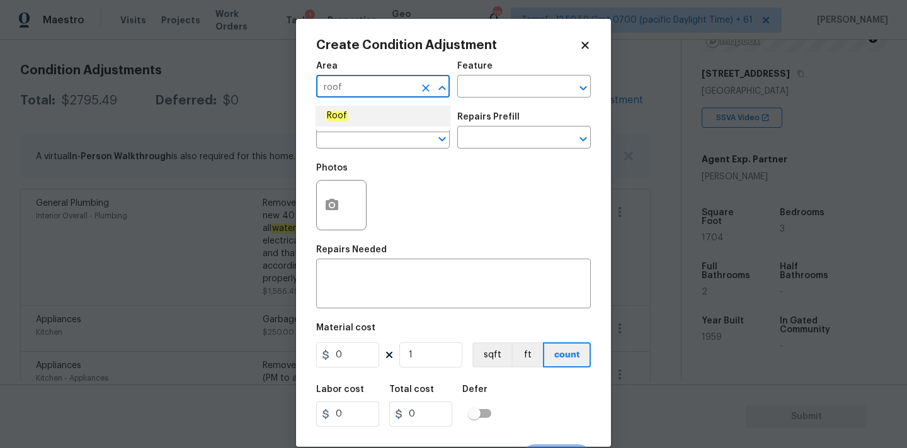
click at [356, 121] on li "Roof" at bounding box center [382, 116] width 133 height 21
type input "Roof"
click at [356, 139] on input "text" at bounding box center [365, 139] width 98 height 20
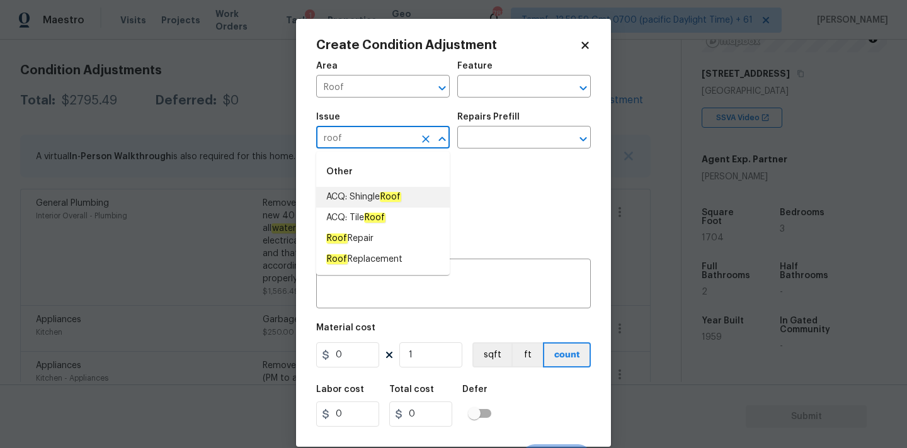
click at [365, 195] on span "ACQ: Shingle Roof" at bounding box center [363, 197] width 75 height 13
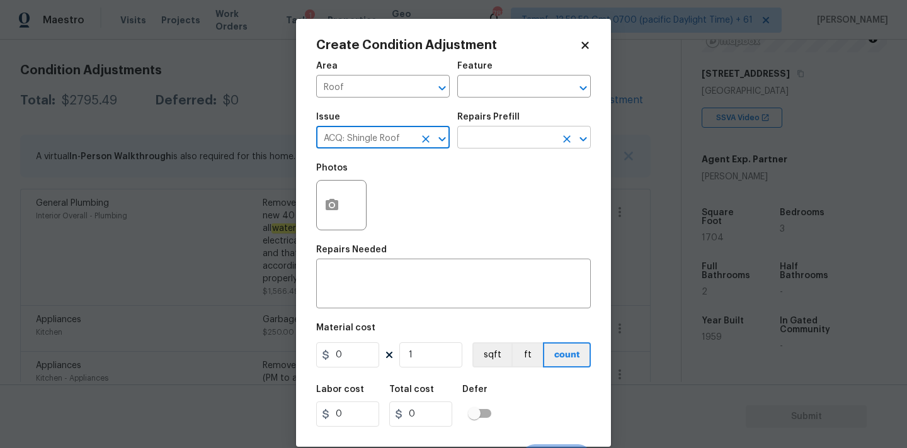
type input "ACQ: Shingle Roof"
click at [495, 129] on input "text" at bounding box center [506, 139] width 98 height 20
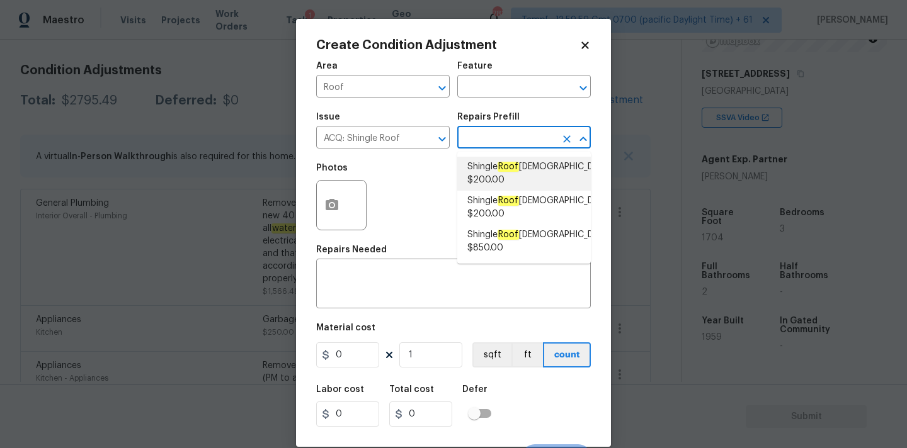
click at [511, 163] on em "Roof" at bounding box center [507, 167] width 21 height 10
type input "Acquisition"
type textarea "Acquisition Scope: Shingle Roof 0-10 years in age maintenance."
type input "200"
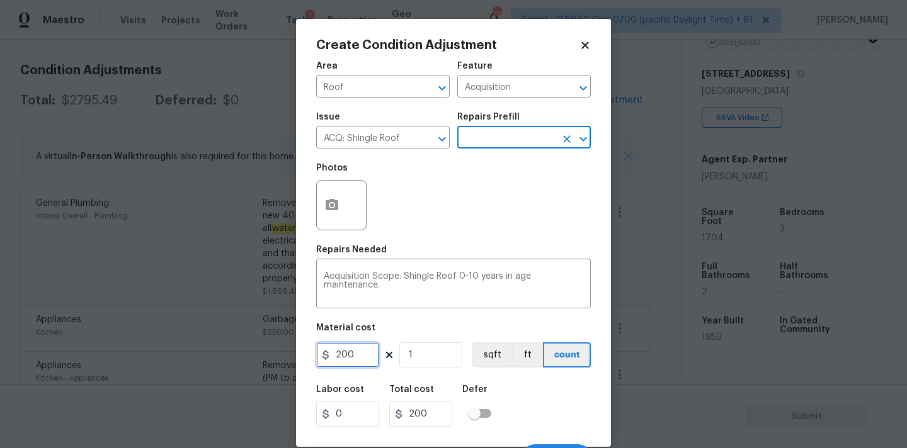
click at [353, 357] on input "200" at bounding box center [347, 355] width 63 height 25
type input "288"
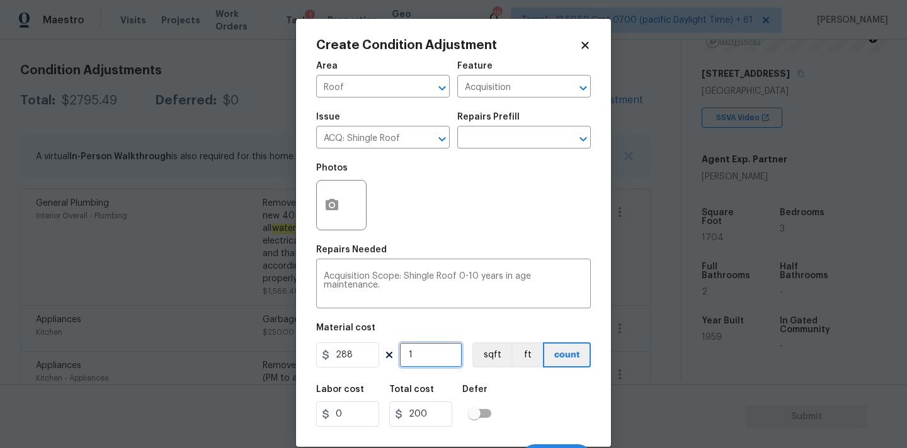
type input "288"
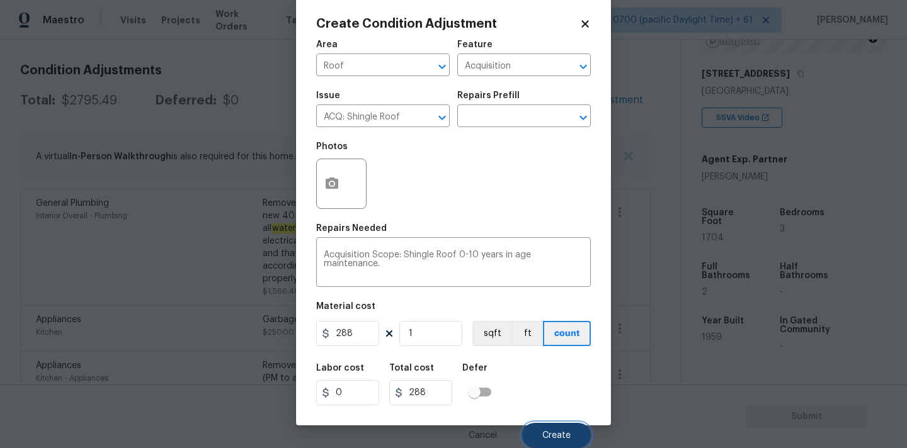
click at [545, 430] on button "Create" at bounding box center [556, 435] width 69 height 25
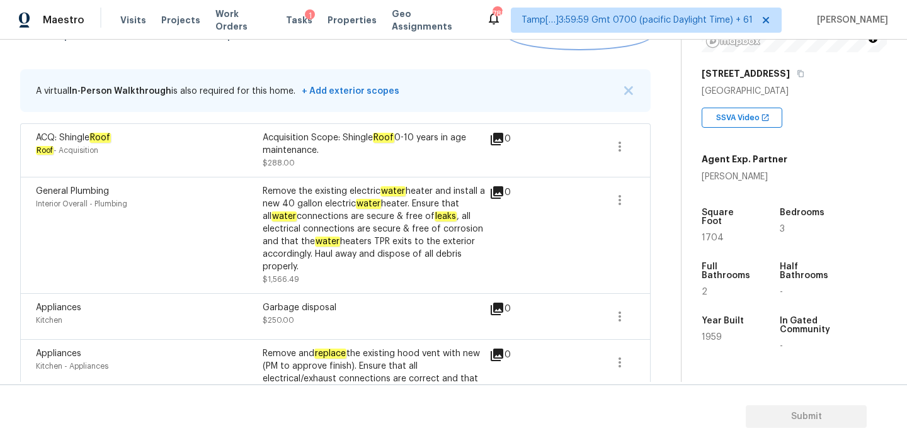
scroll to position [124, 0]
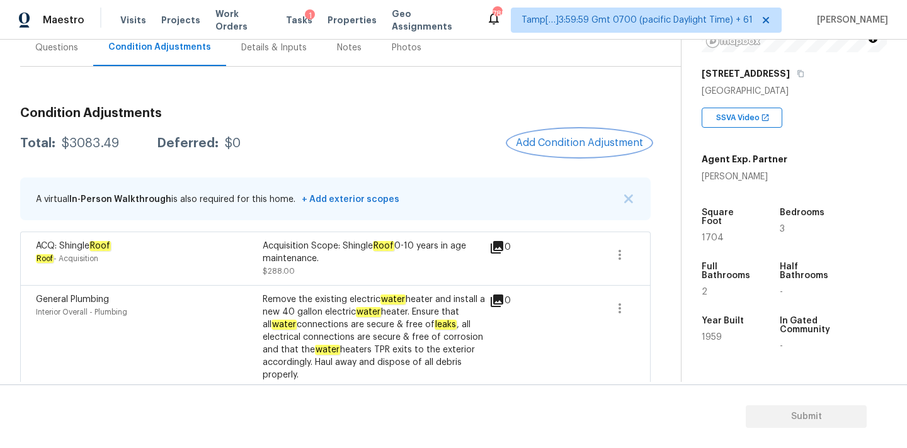
click at [553, 141] on span "Add Condition Adjustment" at bounding box center [579, 142] width 127 height 11
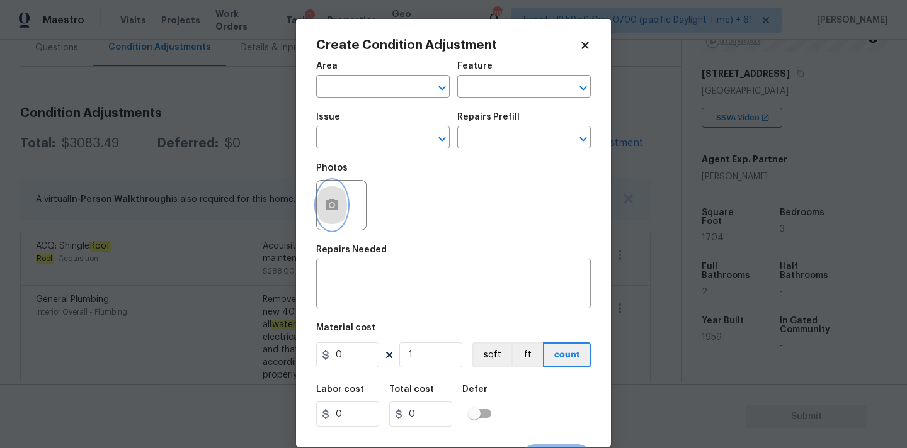
click at [322, 212] on button "button" at bounding box center [332, 205] width 30 height 49
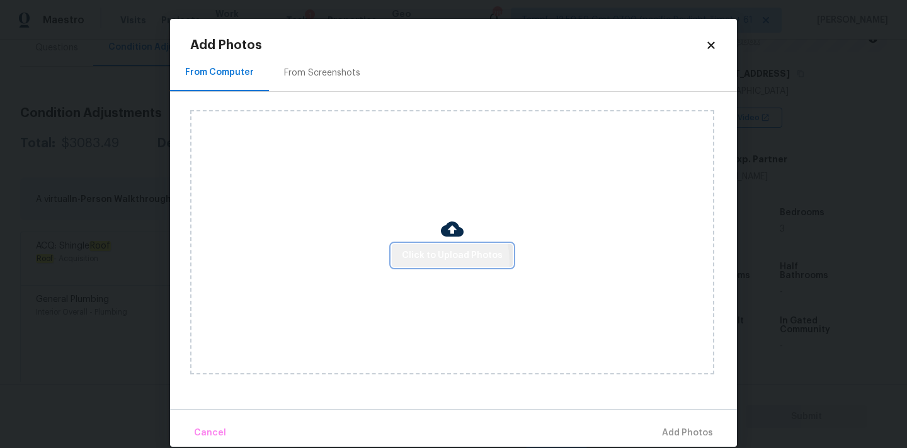
click at [424, 262] on span "Click to Upload Photos" at bounding box center [452, 256] width 101 height 16
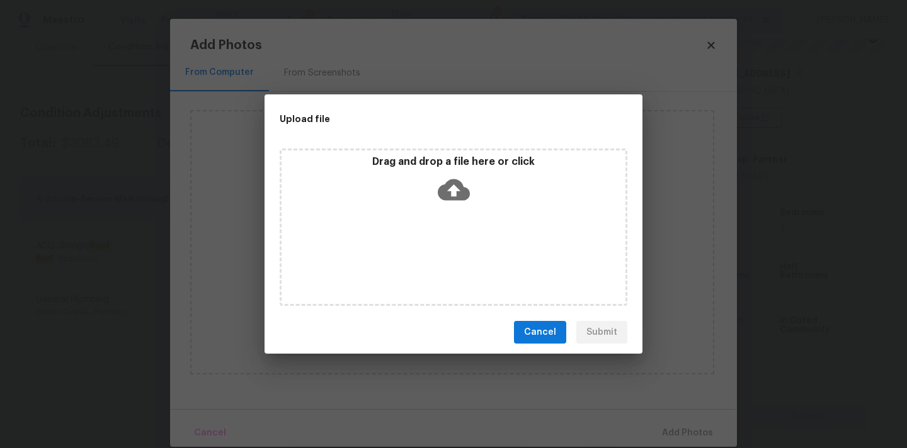
click at [450, 182] on icon at bounding box center [454, 189] width 32 height 21
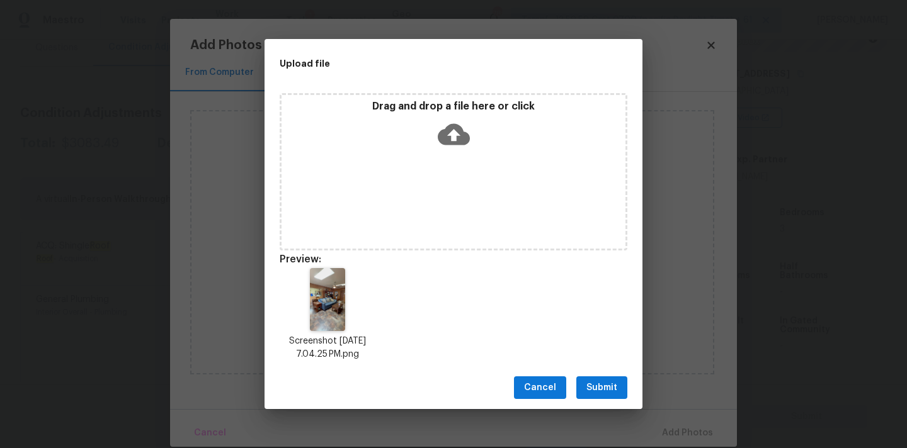
click at [604, 390] on span "Submit" at bounding box center [601, 388] width 31 height 16
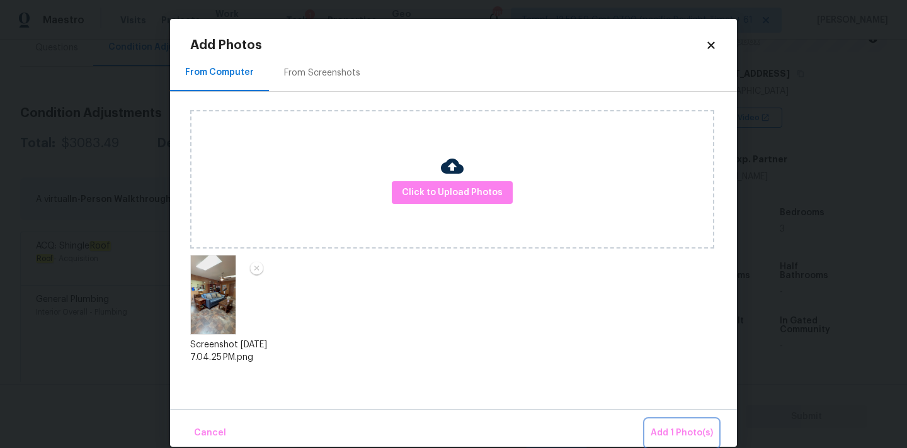
click at [704, 437] on span "Add 1 Photo(s)" at bounding box center [681, 434] width 62 height 16
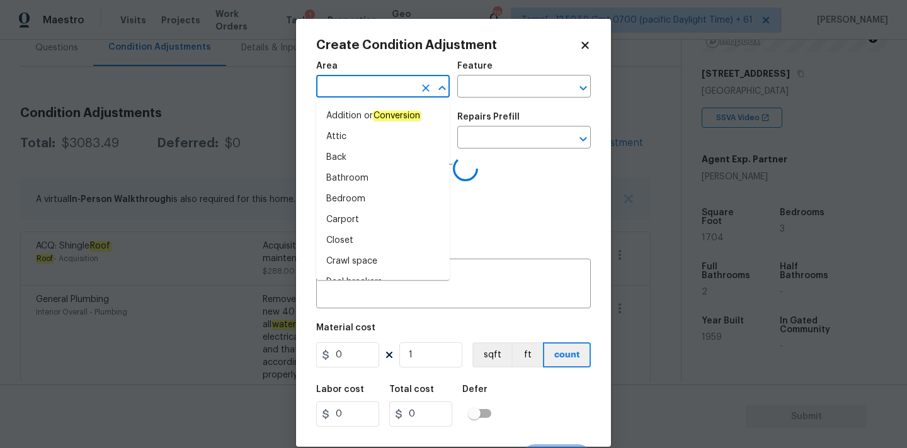
click at [382, 84] on input "text" at bounding box center [365, 88] width 98 height 20
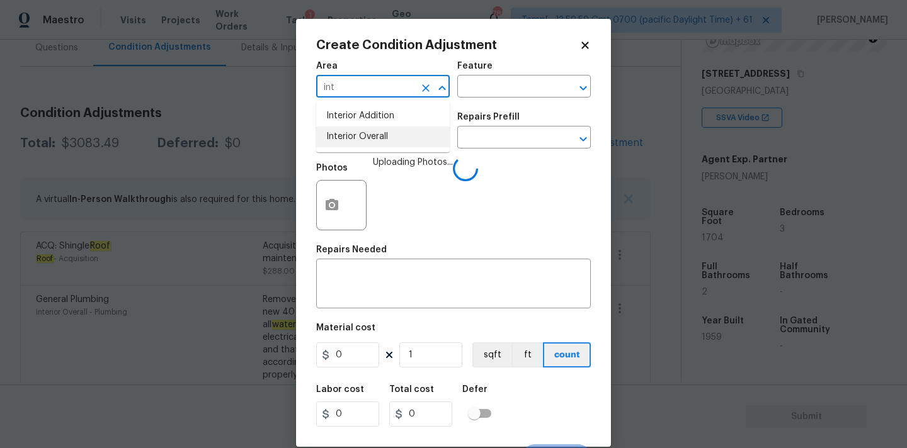
click at [377, 127] on li "Interior Overall" at bounding box center [382, 137] width 133 height 21
type input "Interior Overall"
click at [377, 142] on input "text" at bounding box center [365, 139] width 98 height 20
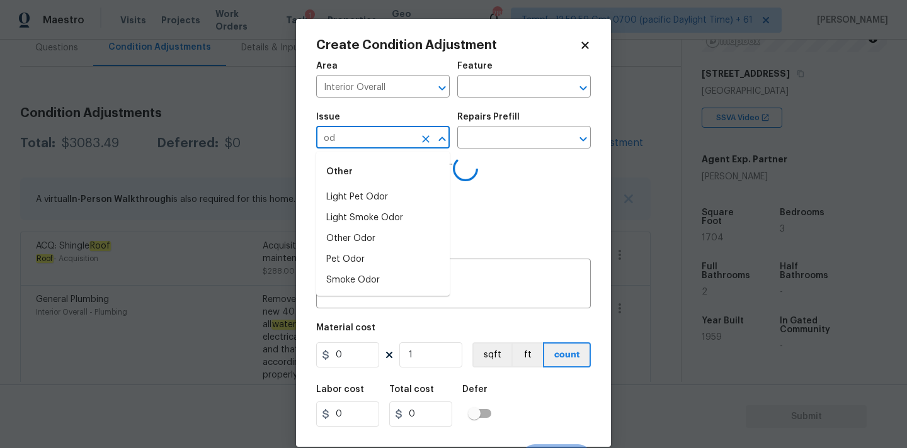
type input "odo"
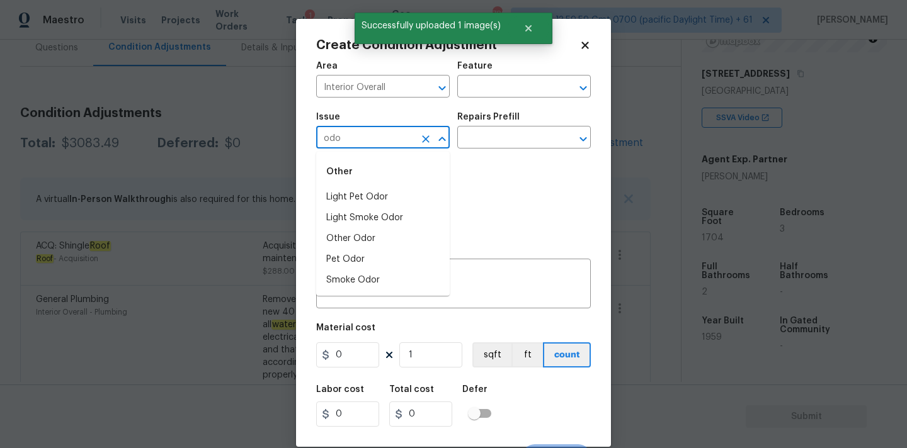
click at [378, 194] on li "Light Pet Odor" at bounding box center [382, 197] width 133 height 21
type input "Light Pet Odor"
click at [509, 133] on input "text" at bounding box center [506, 139] width 98 height 20
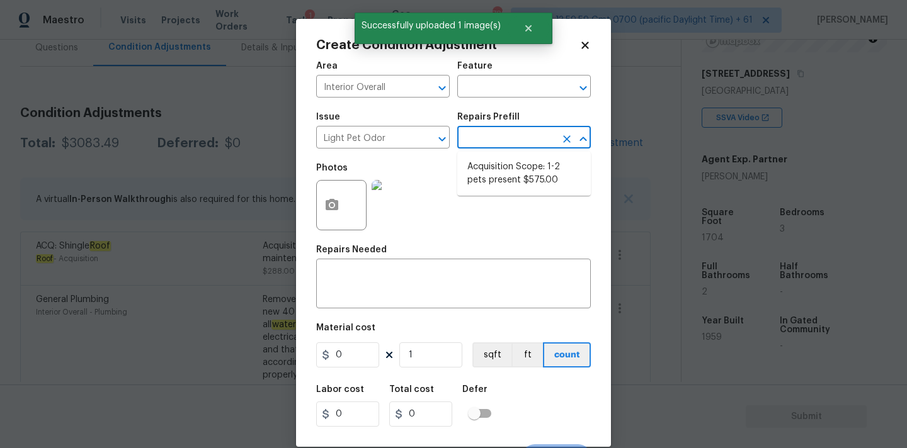
click at [509, 160] on li "Acquisition Scope: 1-2 pets present $575.00" at bounding box center [523, 174] width 133 height 34
type textarea "Acquisition Scope: 1-2 pets present"
type input "575"
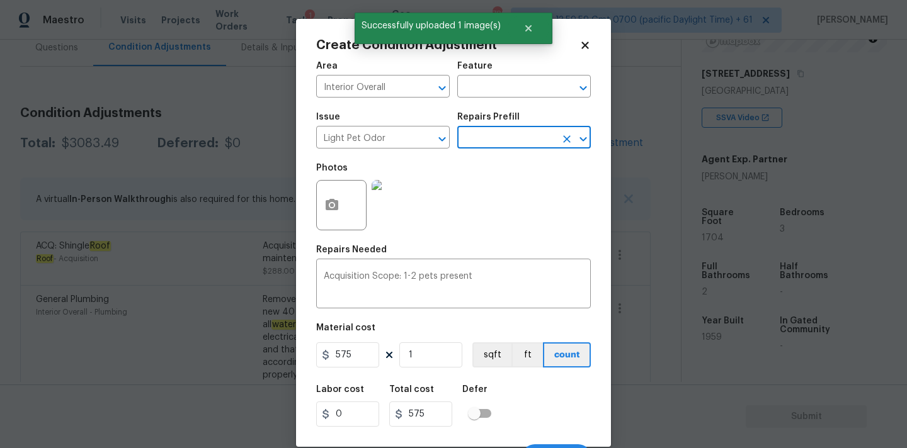
scroll to position [22, 0]
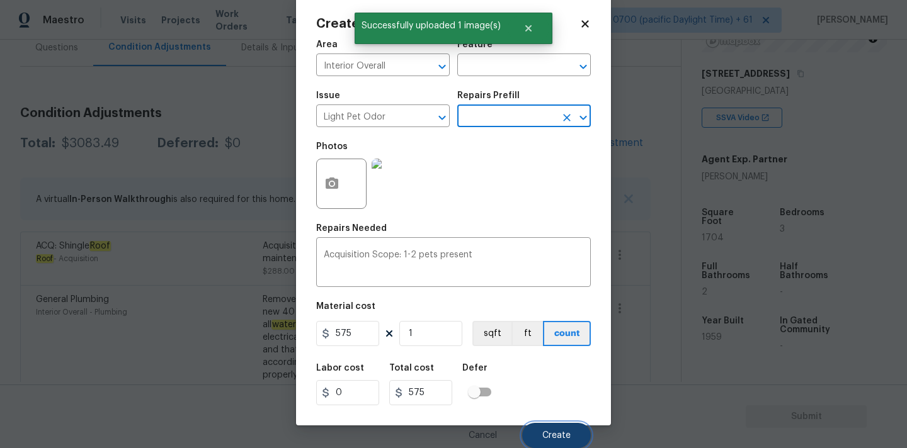
click at [550, 437] on span "Create" at bounding box center [556, 435] width 28 height 9
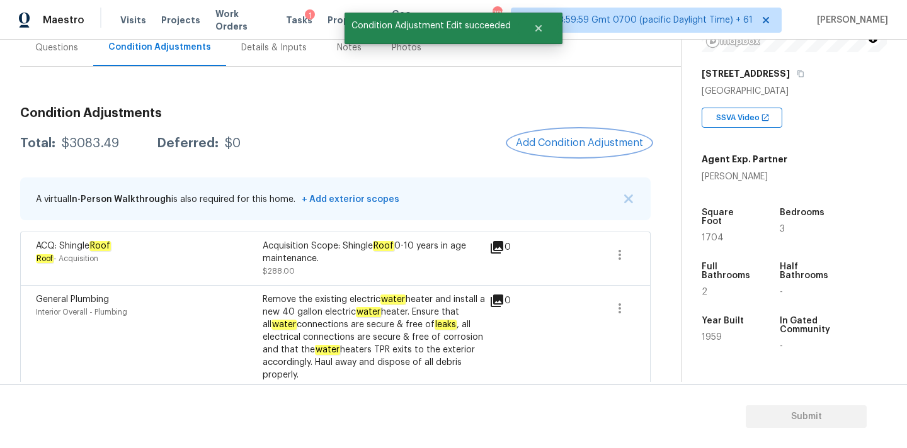
scroll to position [0, 0]
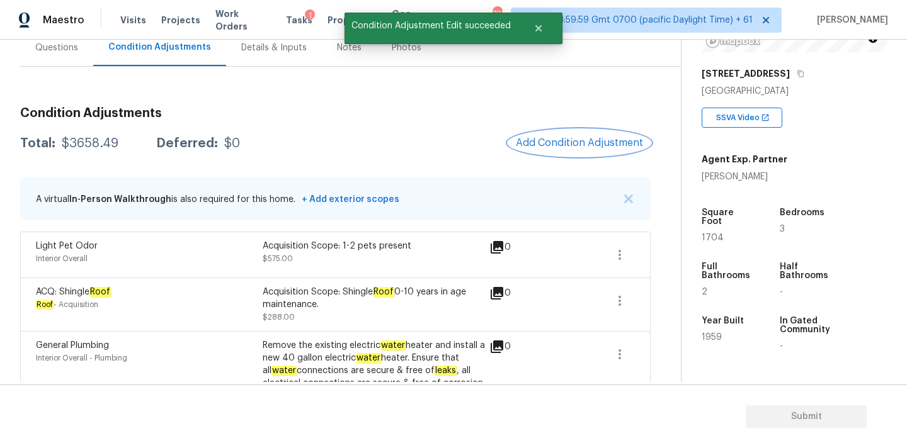
click at [531, 141] on span "Add Condition Adjustment" at bounding box center [579, 142] width 127 height 11
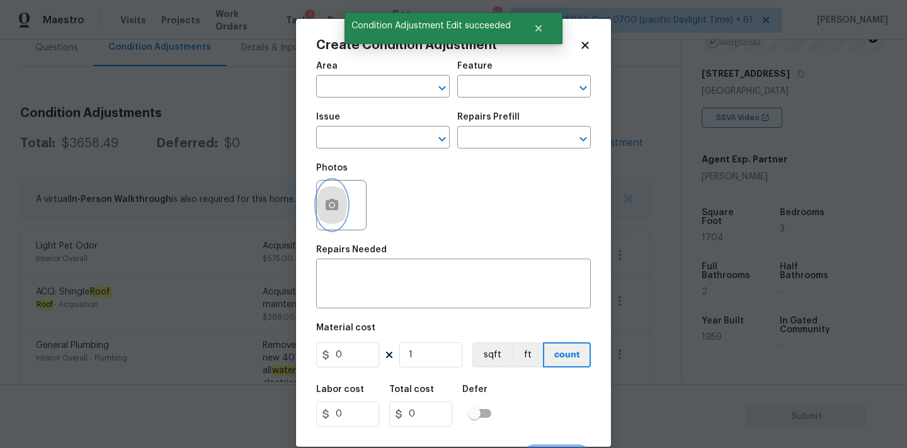
click at [339, 200] on button "button" at bounding box center [332, 205] width 30 height 49
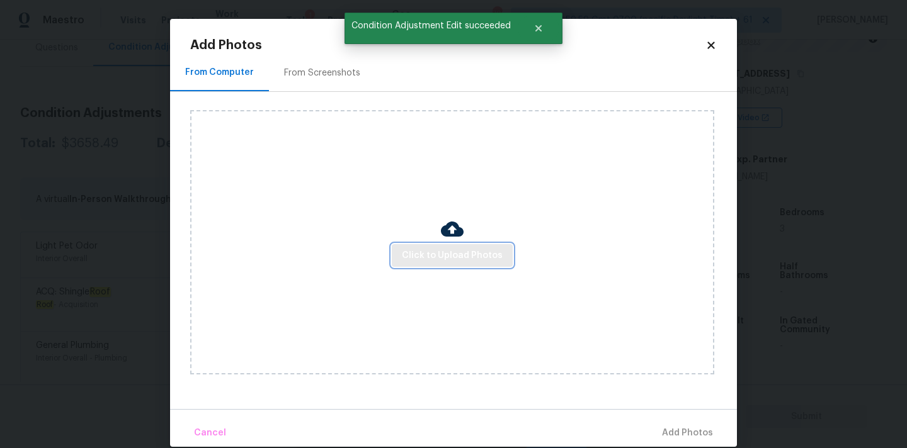
click at [434, 261] on span "Click to Upload Photos" at bounding box center [452, 256] width 101 height 16
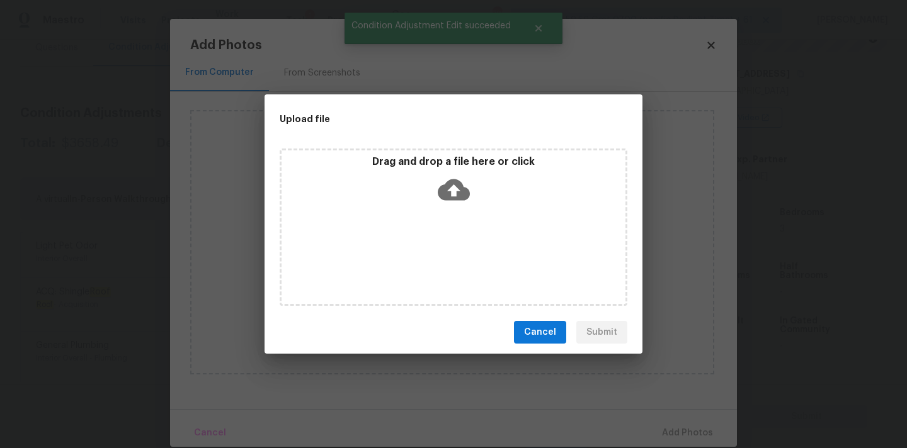
click at [454, 176] on icon at bounding box center [454, 190] width 32 height 32
